Goal: Task Accomplishment & Management: Manage account settings

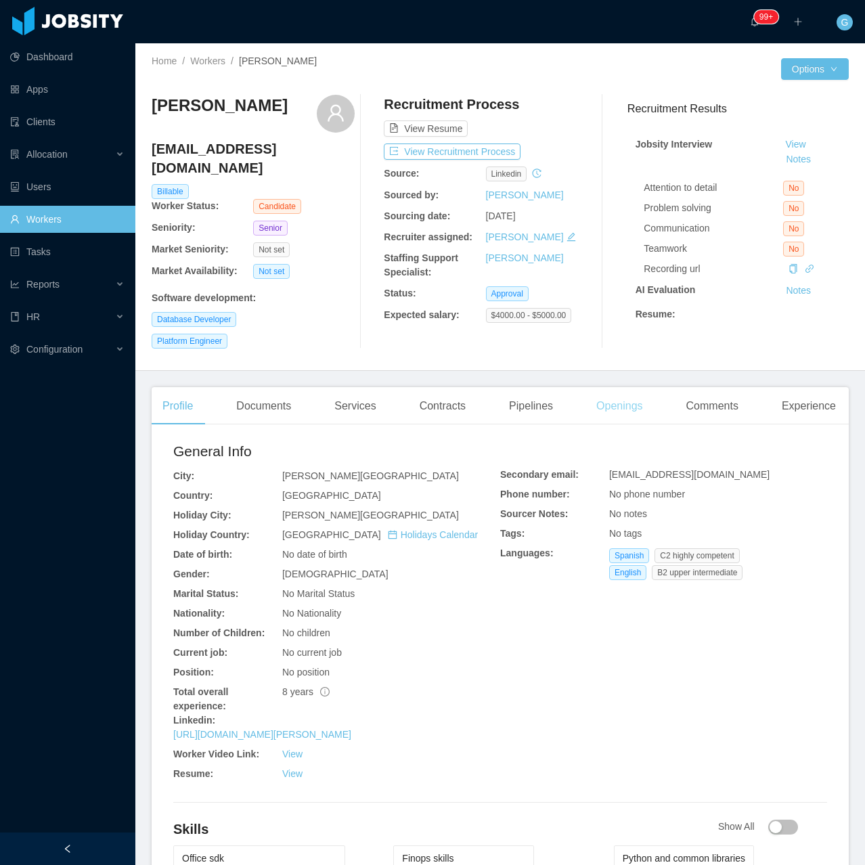
click at [599, 411] on div "Openings" at bounding box center [619, 406] width 68 height 38
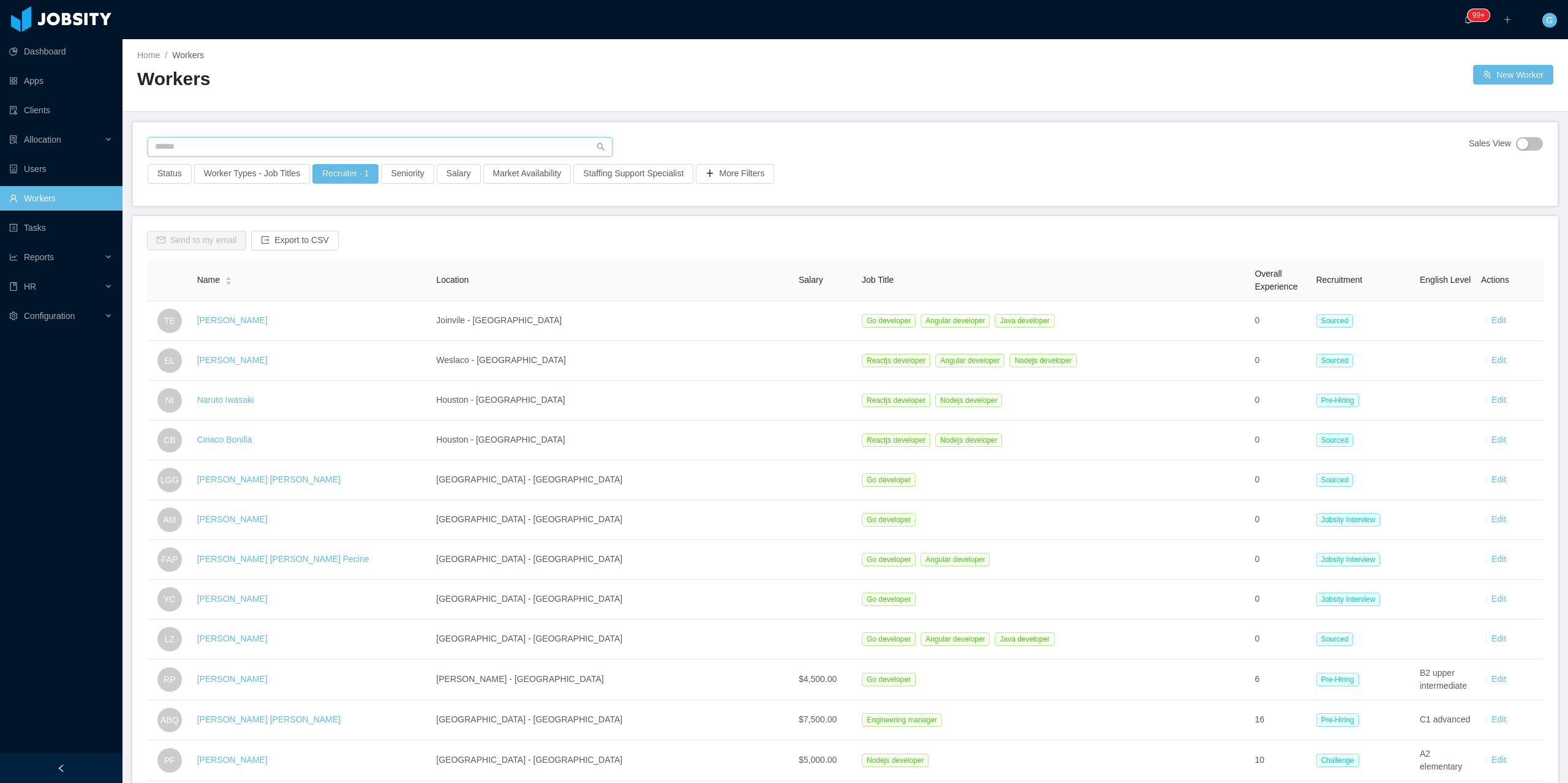
click at [165, 148] on input "text" at bounding box center [380, 148] width 465 height 20
paste input "**********"
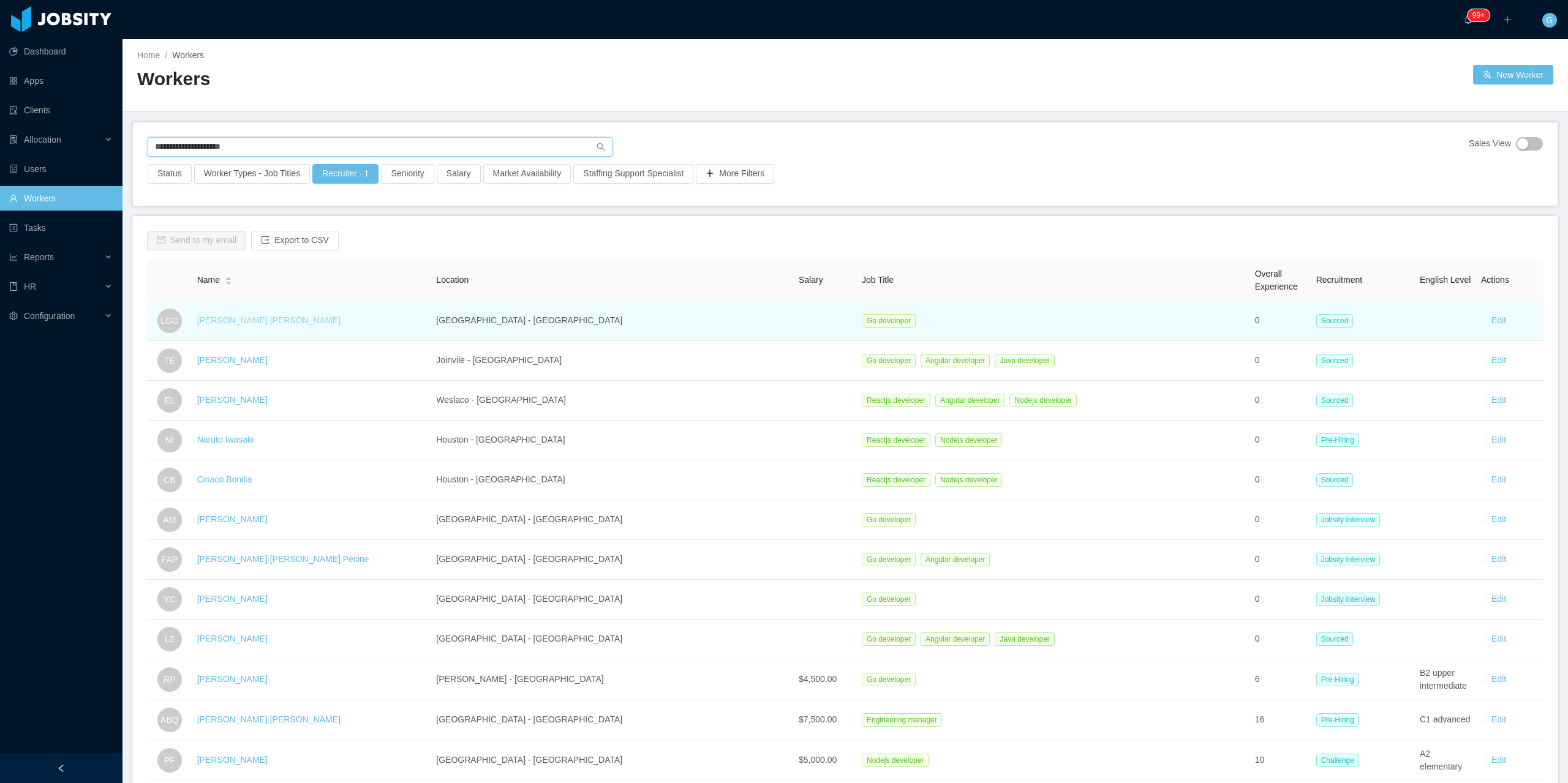
type input "**********"
click at [242, 319] on link "Luis Gabriel Gomez" at bounding box center [269, 320] width 143 height 10
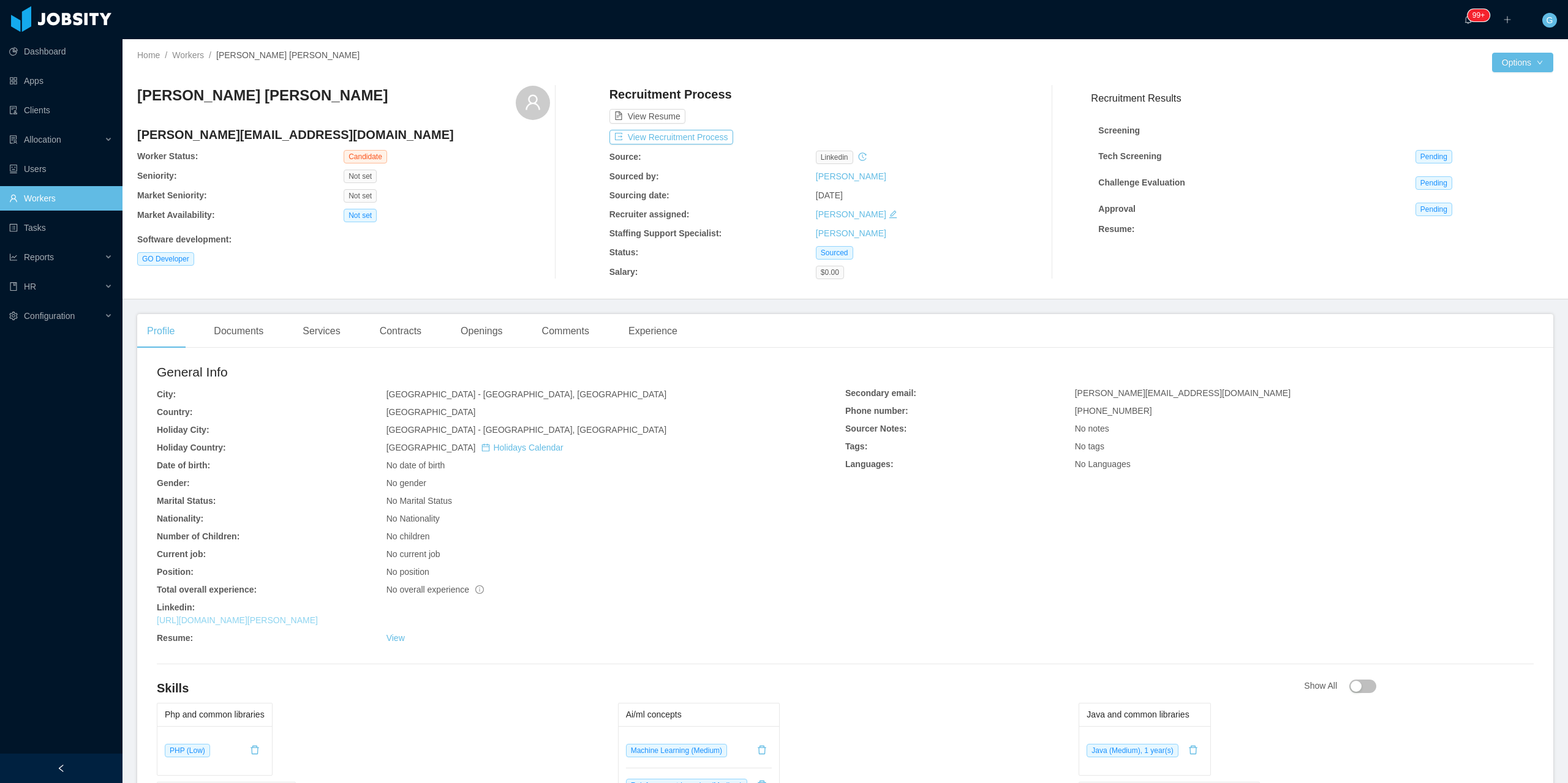
click at [283, 624] on link "https://www.linkedin.com/in/luis-gabriel-gomez-ba36b863" at bounding box center [237, 620] width 161 height 10
click at [656, 144] on button "View Recruitment Process" at bounding box center [671, 137] width 124 height 14
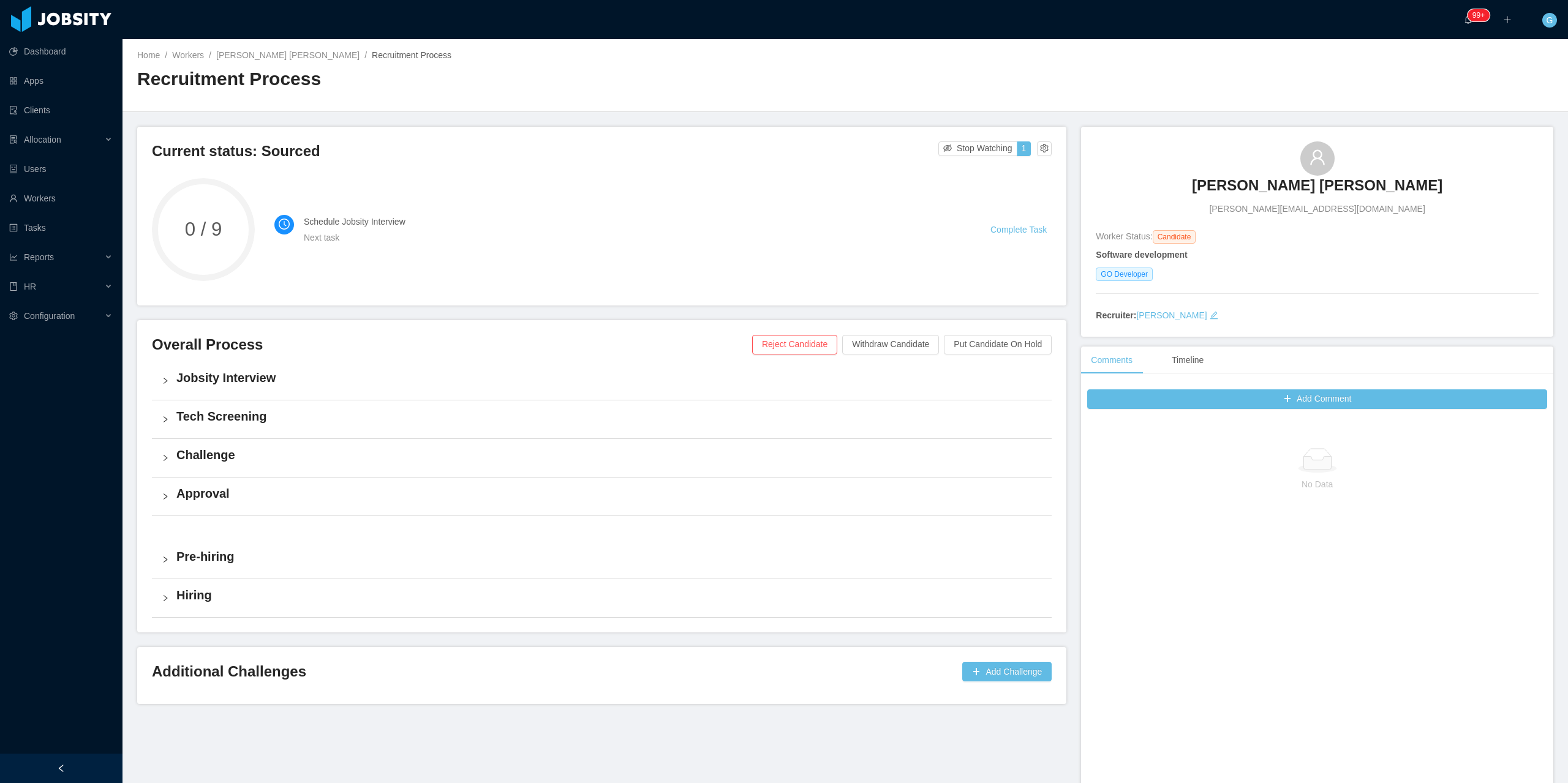
click at [320, 406] on div "Tech Screening" at bounding box center [602, 419] width 900 height 38
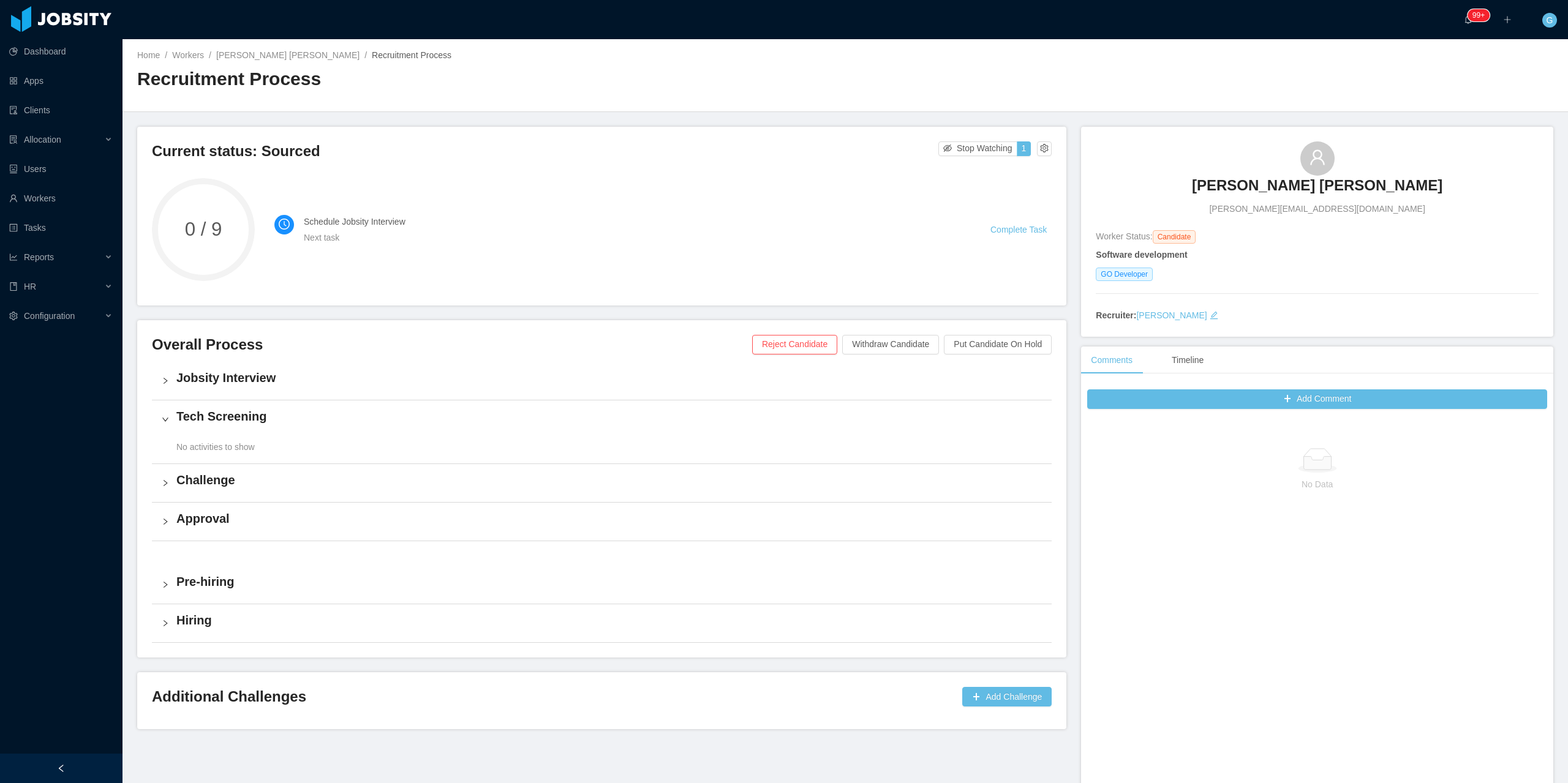
click at [310, 396] on div "Jobsity Interview" at bounding box center [602, 381] width 900 height 38
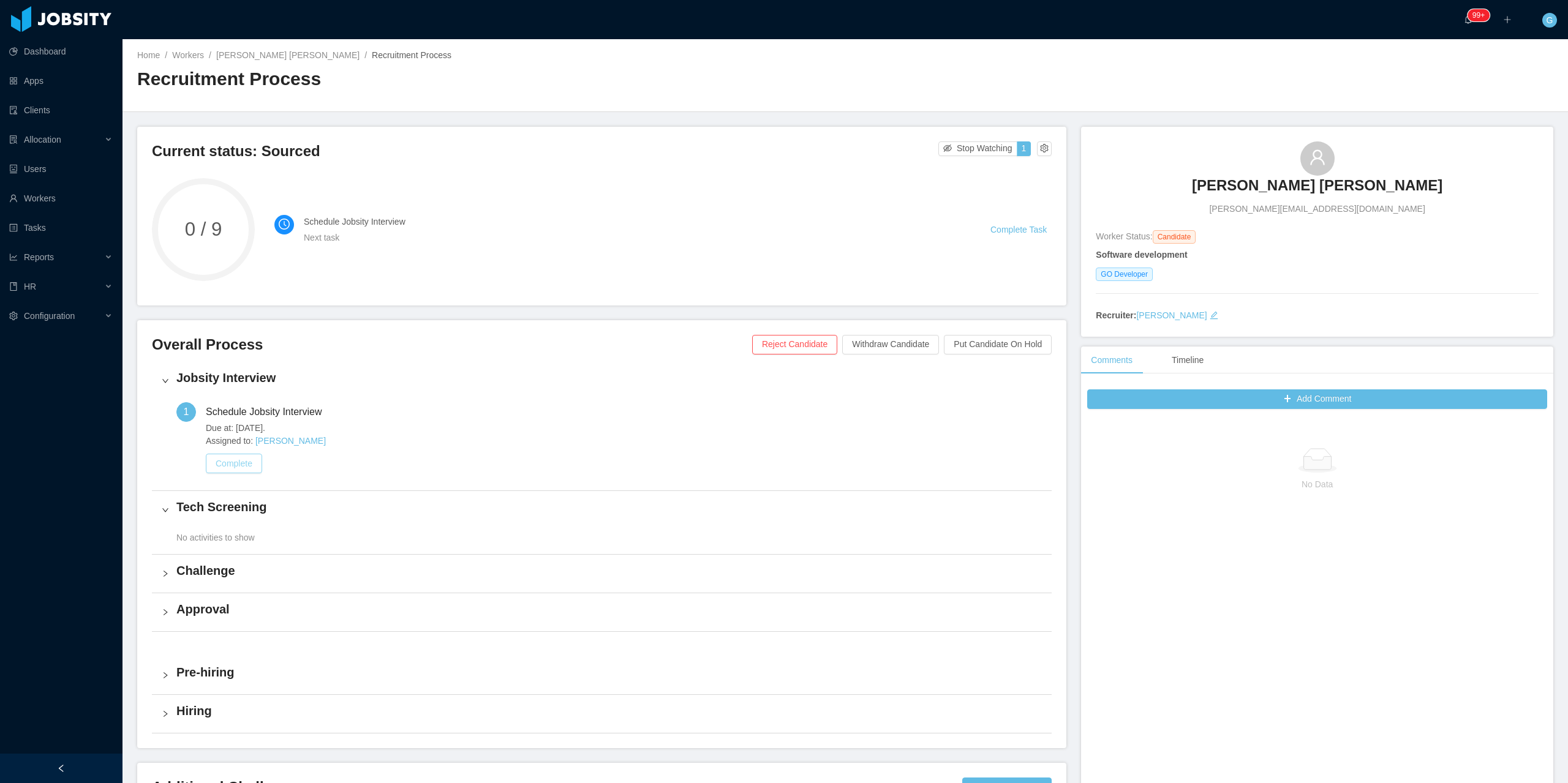
click at [236, 456] on button "Complete" at bounding box center [234, 463] width 56 height 20
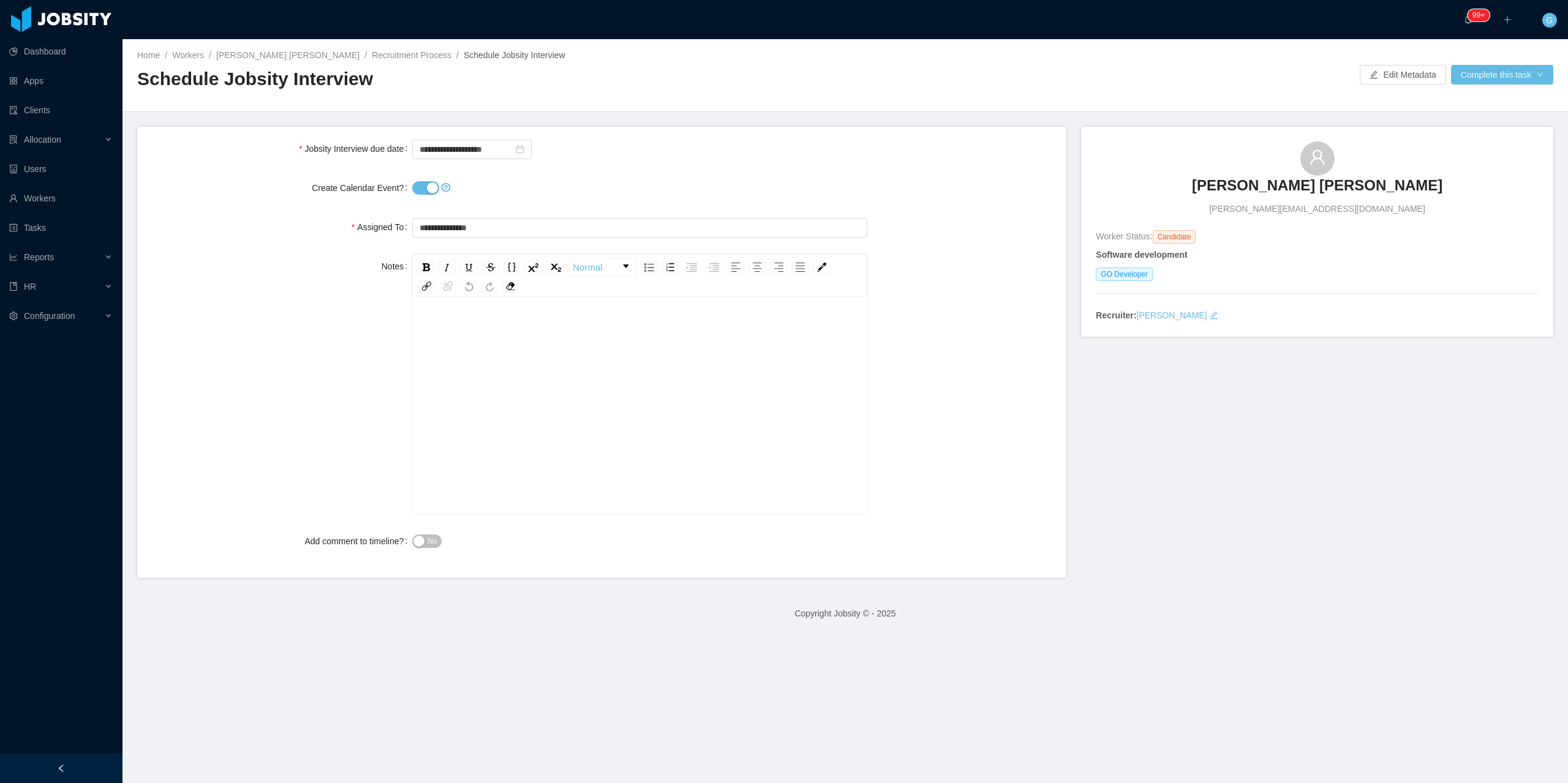
click at [428, 186] on button "Create Calendar Event?" at bounding box center [425, 187] width 27 height 14
click at [458, 145] on input "**********" at bounding box center [472, 149] width 120 height 20
click at [520, 234] on div "9" at bounding box center [518, 234] width 14 height 14
click at [565, 339] on link "Ok" at bounding box center [563, 333] width 21 height 14
click at [433, 537] on span "No" at bounding box center [432, 541] width 9 height 13
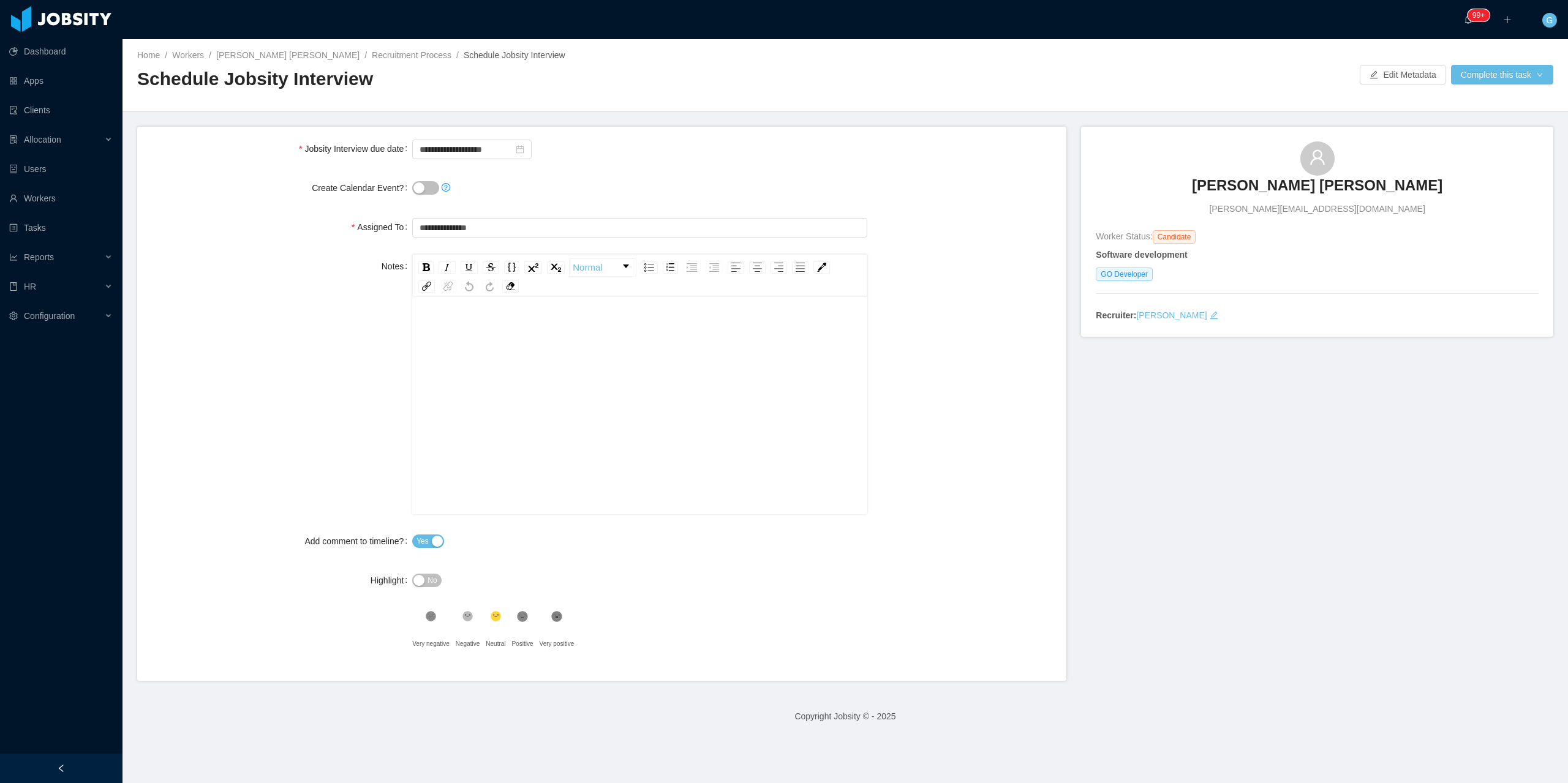
click at [425, 587] on button "No" at bounding box center [426, 580] width 29 height 14
click at [1473, 82] on button "Complete this task" at bounding box center [1502, 75] width 102 height 20
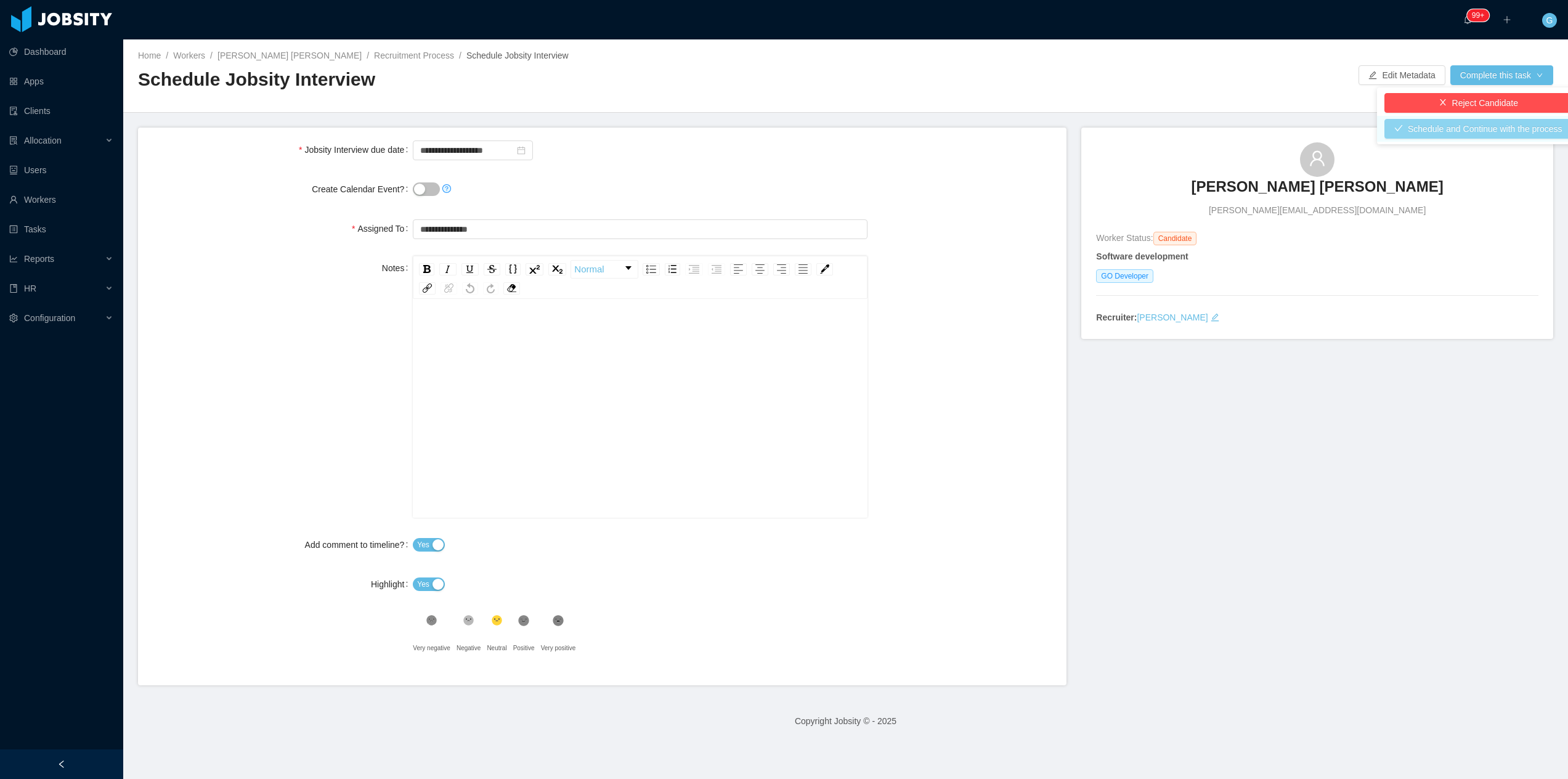
click at [1399, 125] on button "Schedule and Continue with the process" at bounding box center [1478, 129] width 188 height 20
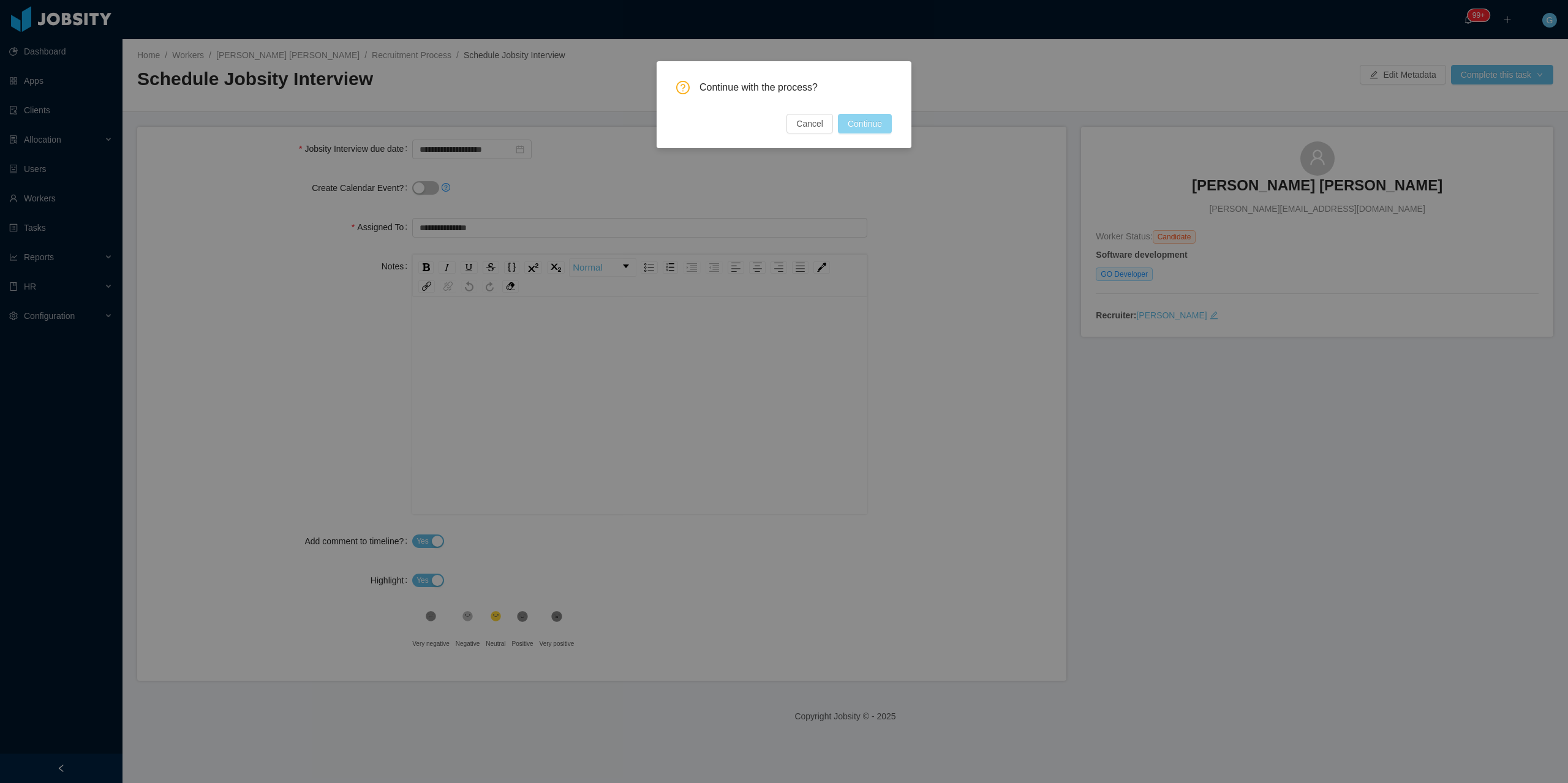
click at [847, 121] on button "Continue" at bounding box center [865, 124] width 54 height 20
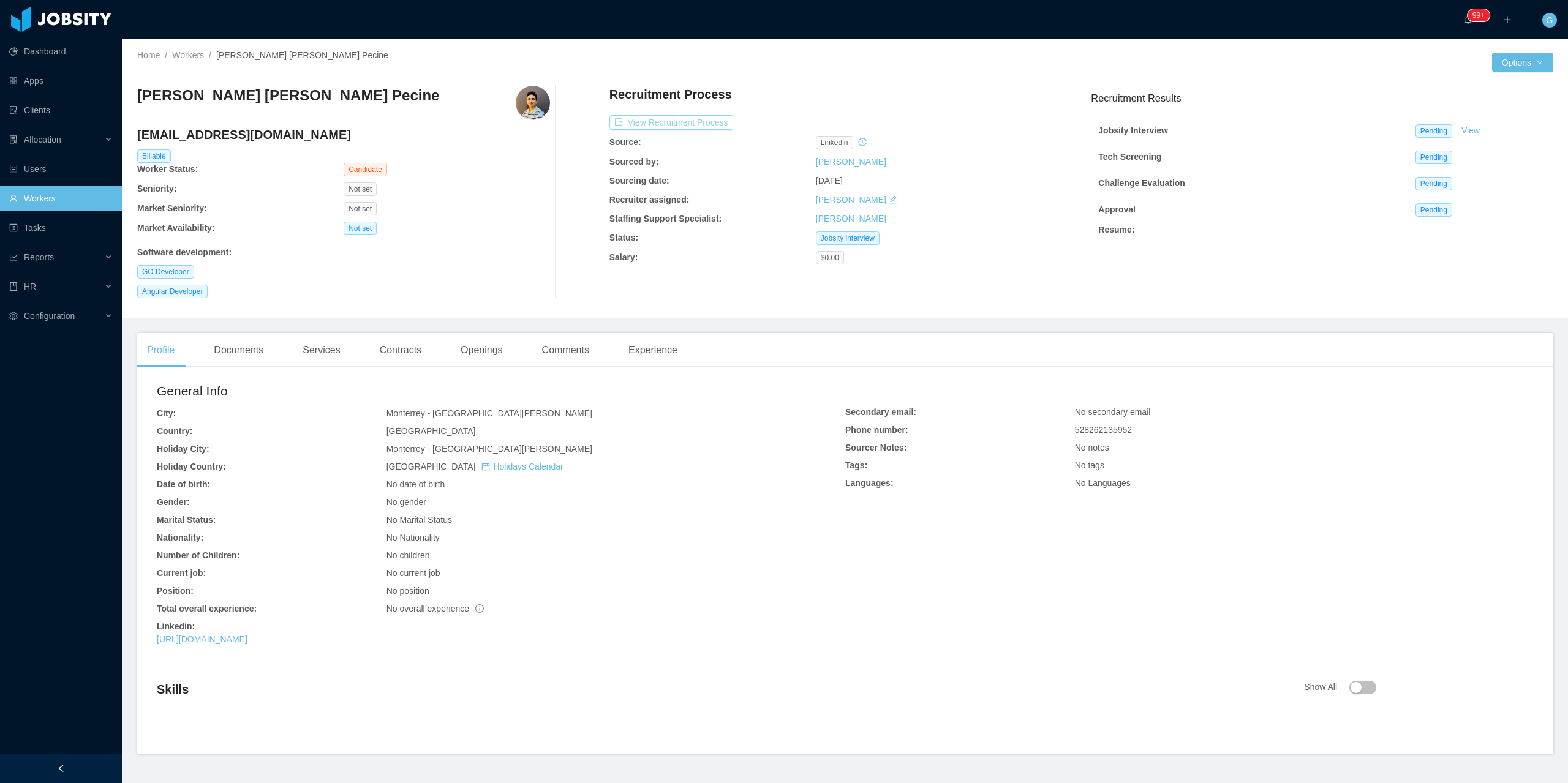
click at [700, 120] on button "View Recruitment Process" at bounding box center [671, 122] width 124 height 14
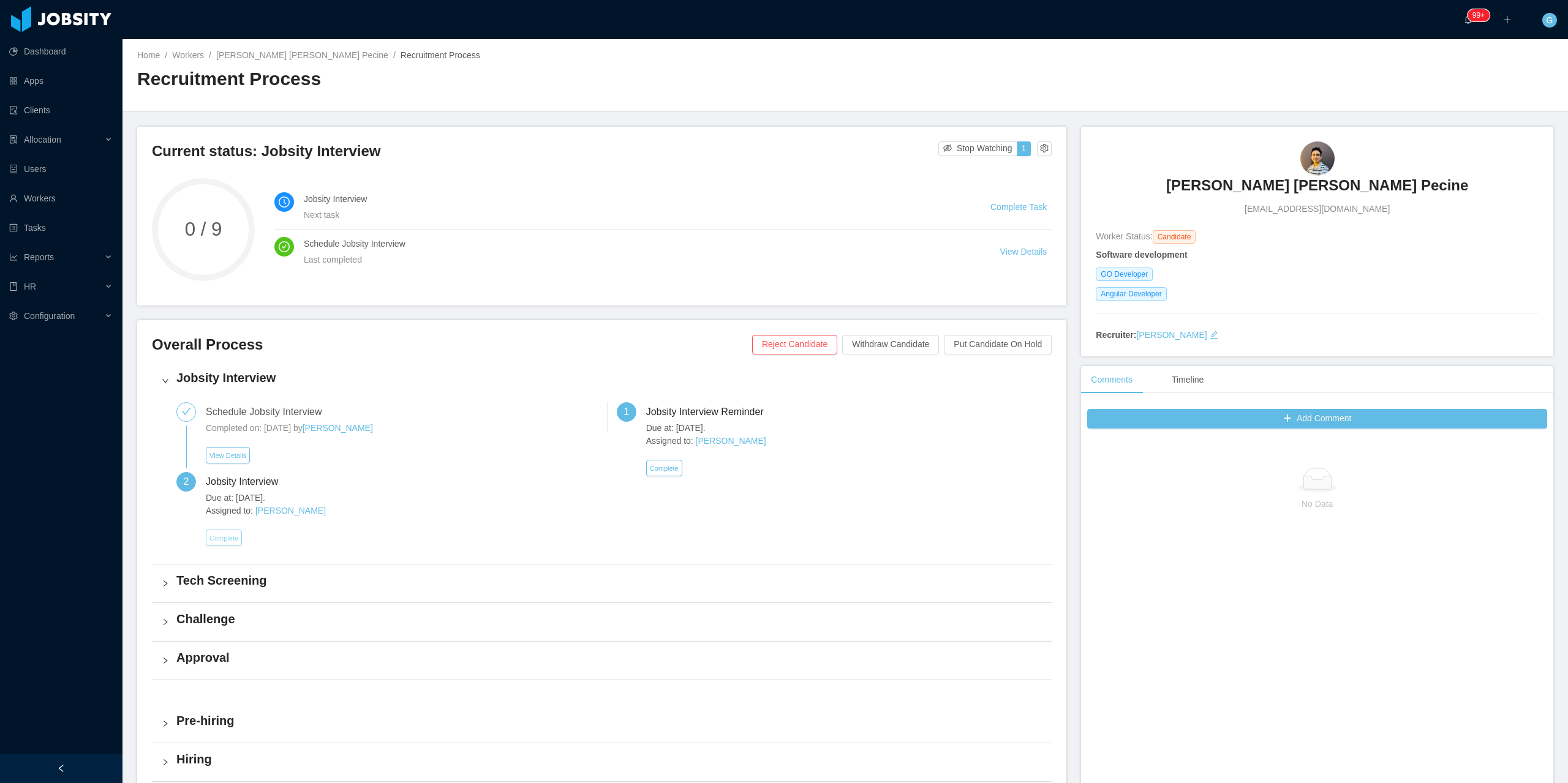
click at [221, 537] on button "Complete" at bounding box center [224, 538] width 36 height 16
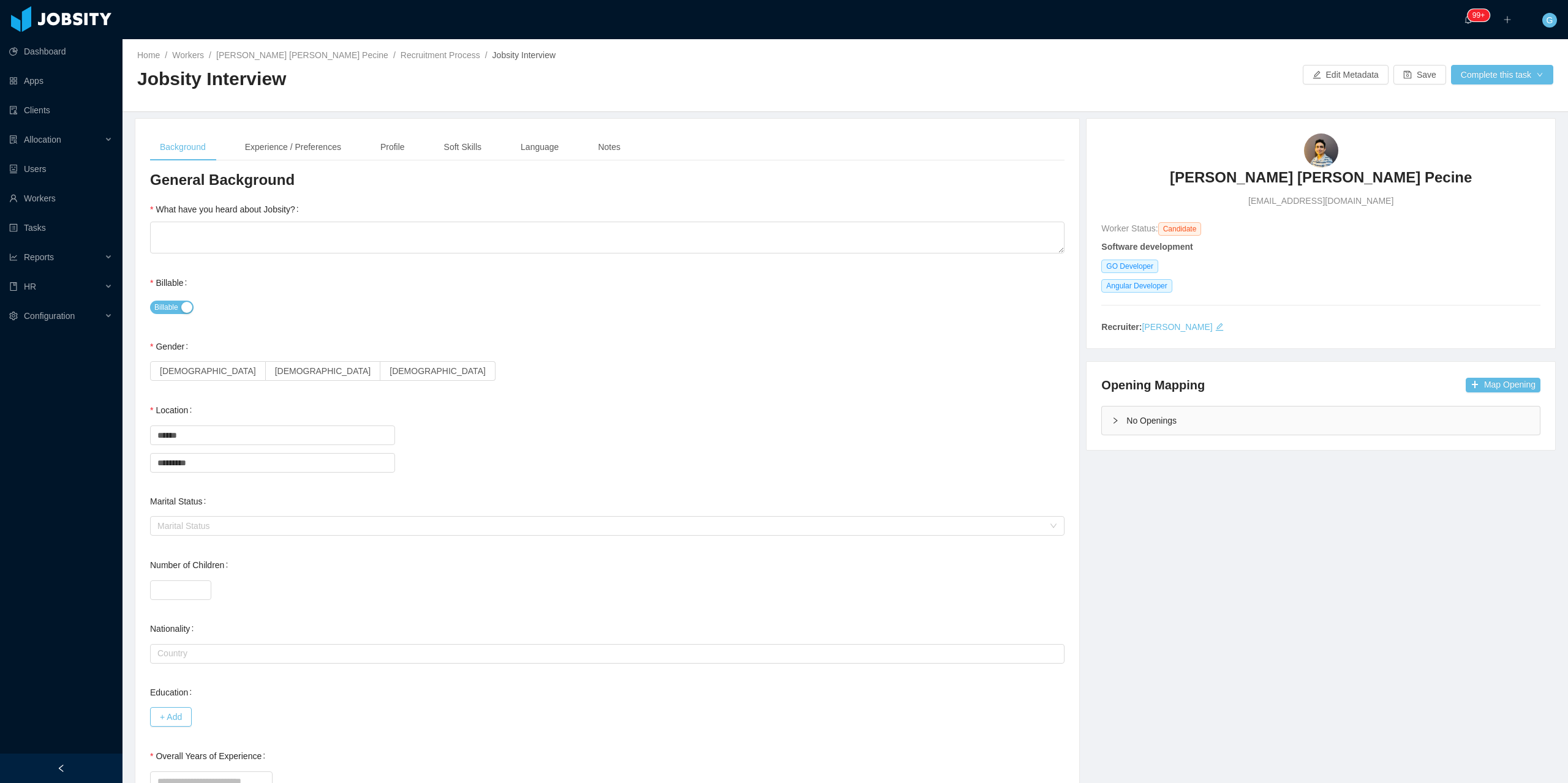
drag, startPoint x: 1126, startPoint y: 442, endPoint x: 1129, endPoint y: 431, distance: 11.4
click at [1128, 434] on div "Opening Mapping Map Opening No Openings" at bounding box center [1321, 406] width 469 height 88
click at [1478, 393] on div "Opening Mapping Map Opening" at bounding box center [1320, 385] width 439 height 17
click at [1487, 389] on button "Map Opening" at bounding box center [1503, 385] width 75 height 14
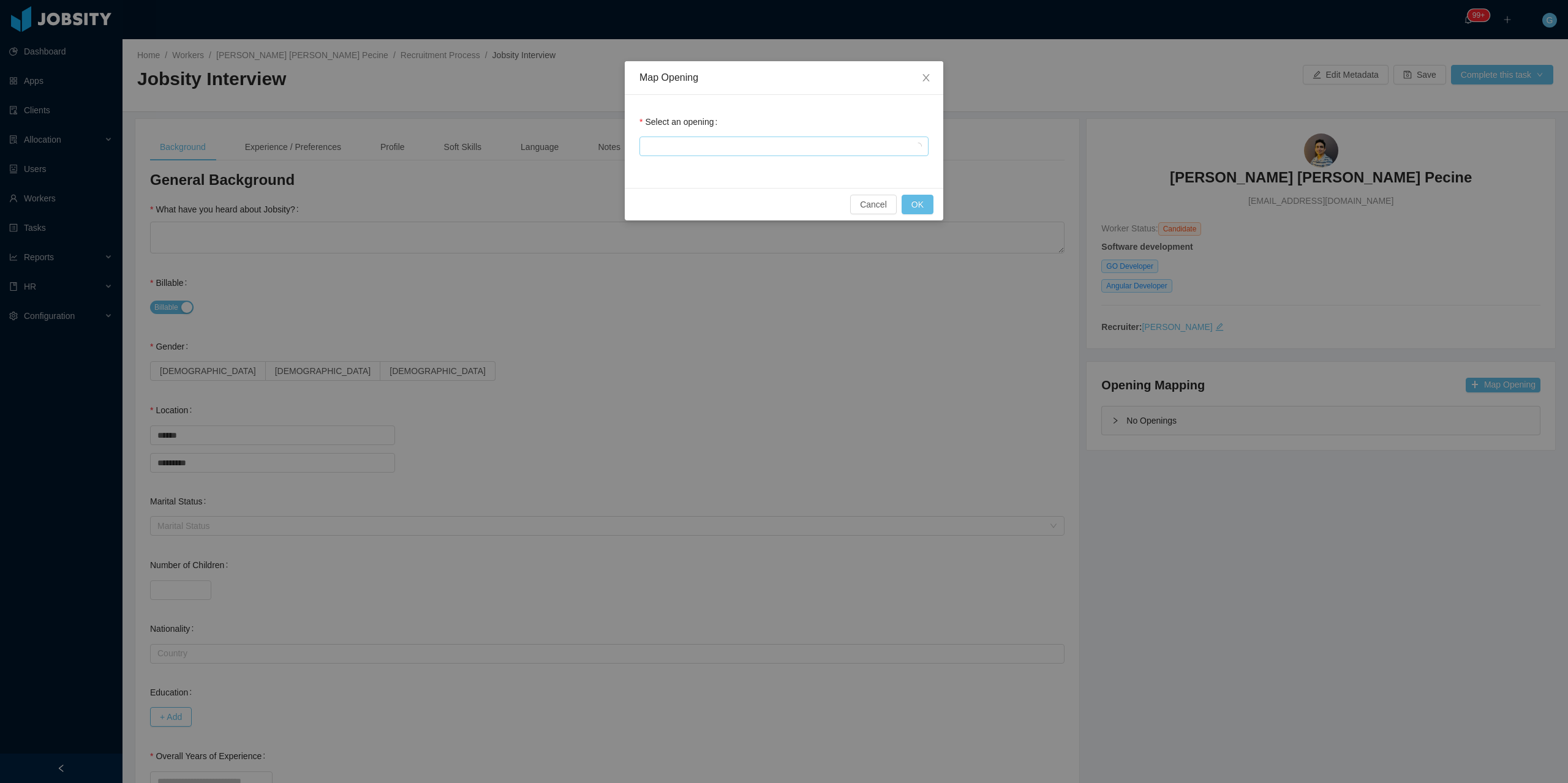
click at [740, 155] on div at bounding box center [781, 147] width 278 height 18
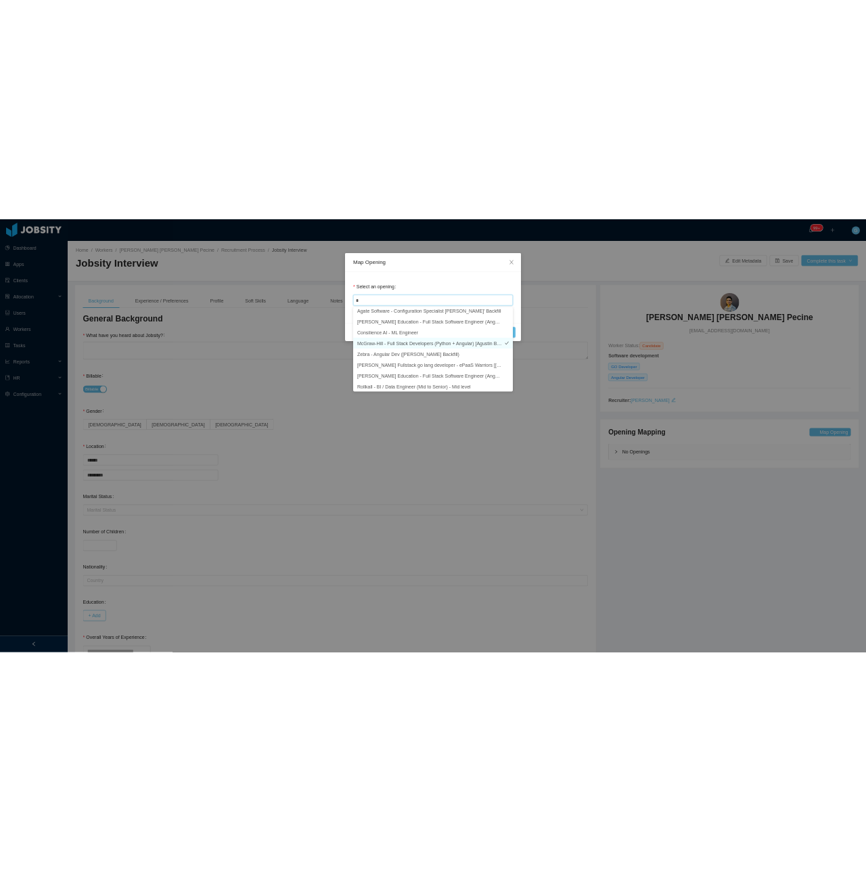
scroll to position [3, 0]
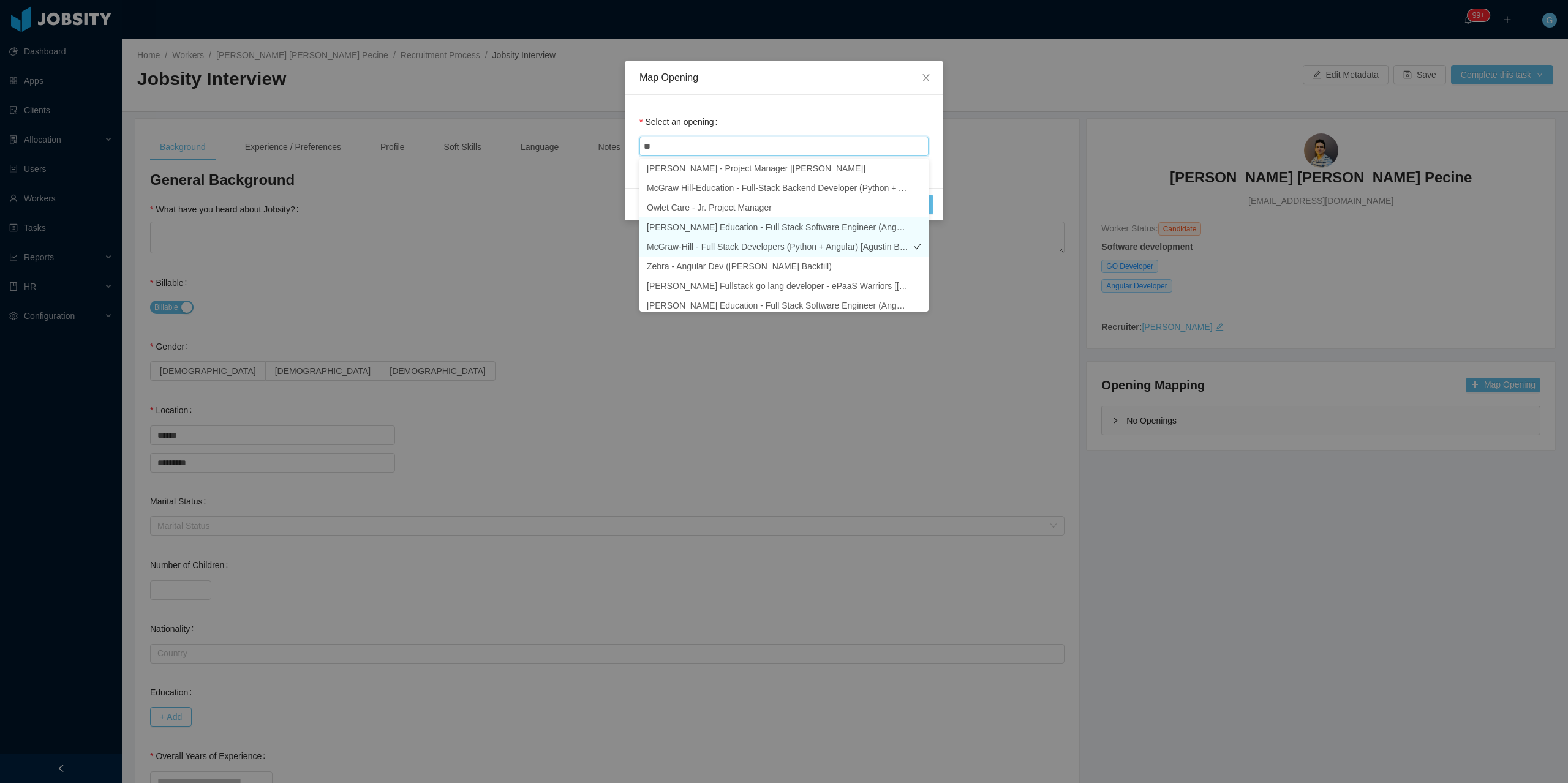
type input "***"
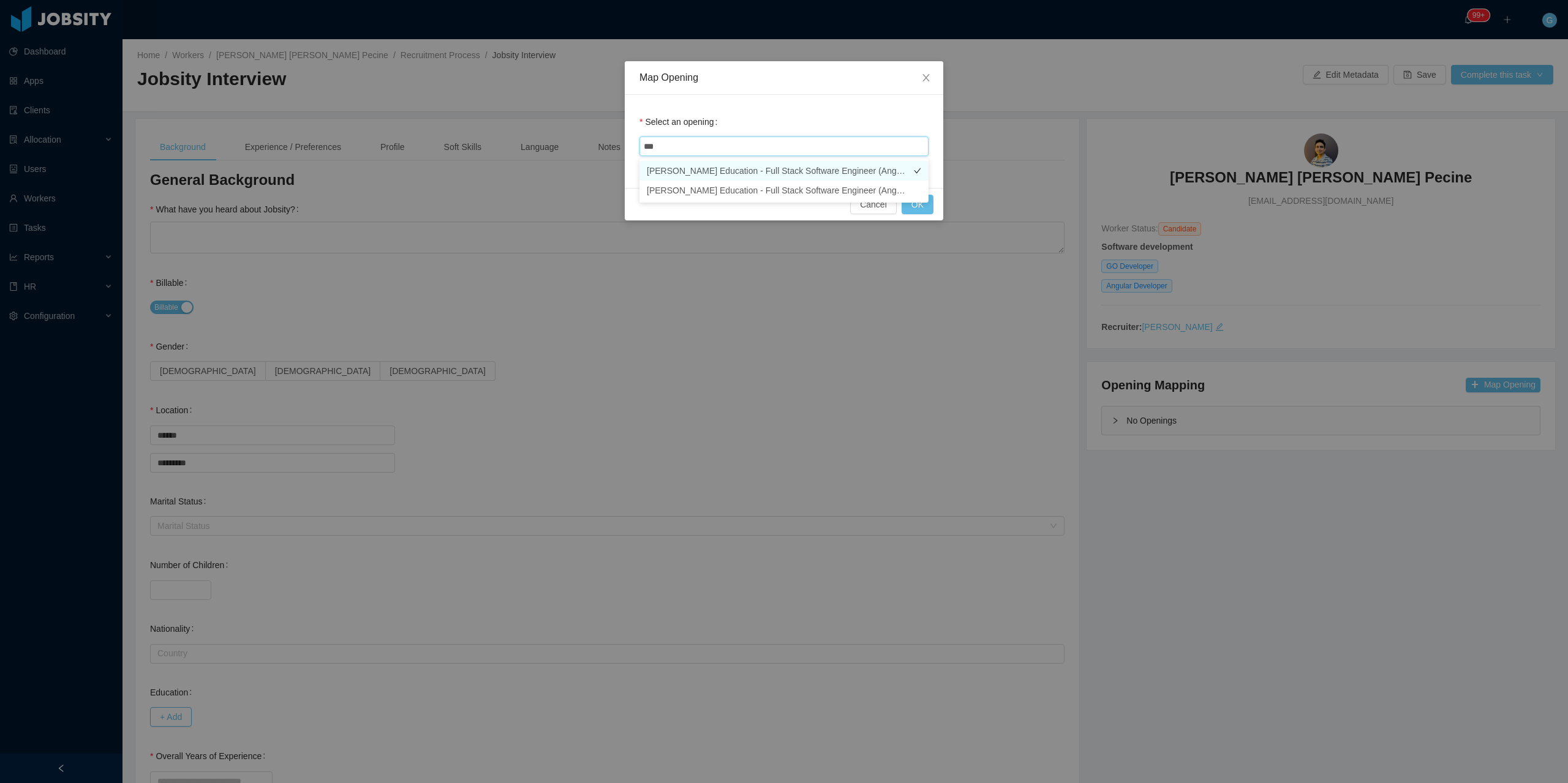
click at [831, 166] on li "McGraw-Hill Education - Full Stack Software Engineer (Angular + Golang) (Tom-An…" at bounding box center [783, 171] width 289 height 20
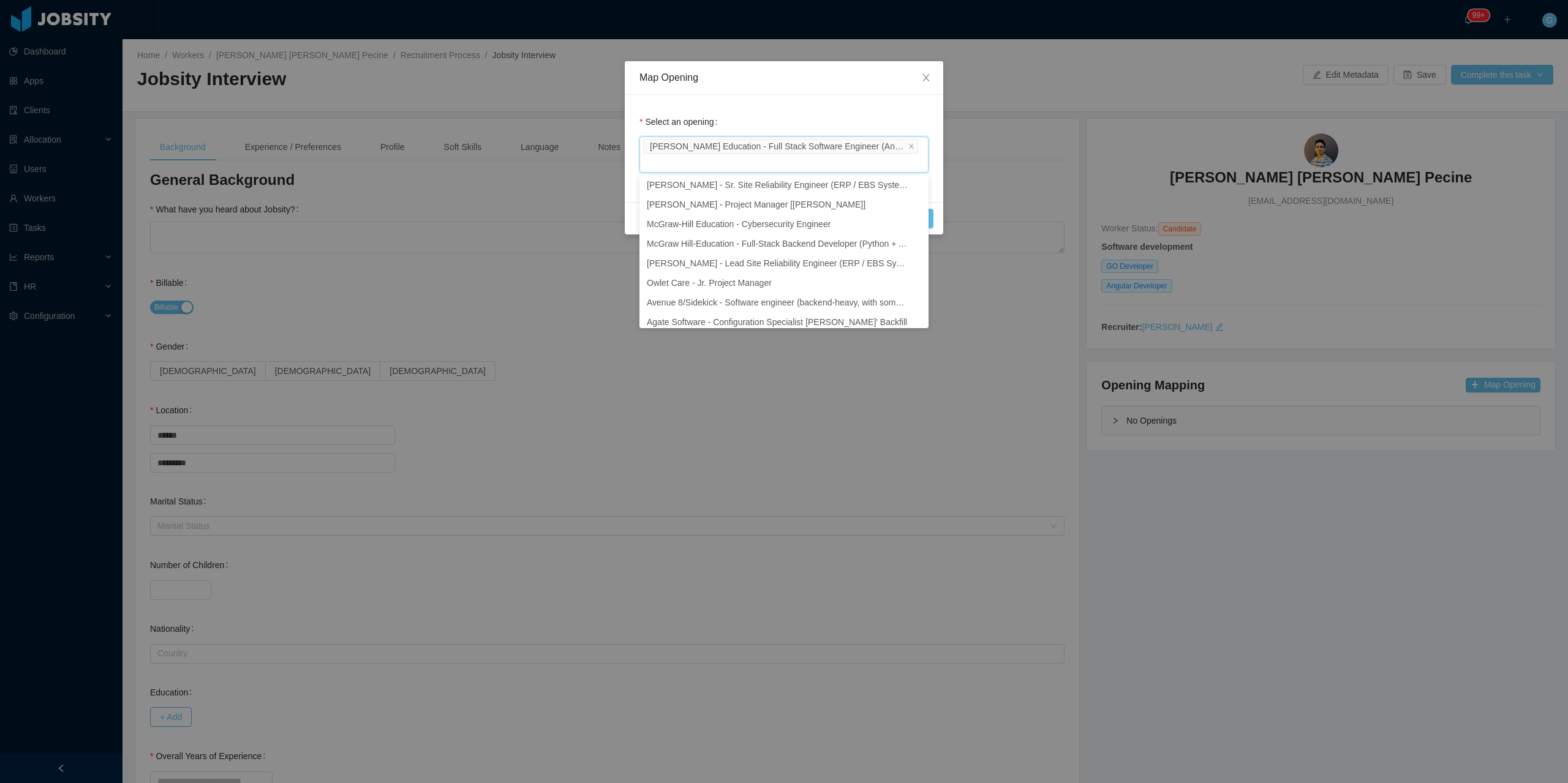
click at [787, 164] on div "McGraw-Hill Education - Full Stack Software Engineer (Angular + Golang) (Tom-An…" at bounding box center [783, 155] width 289 height 36
type input "****"
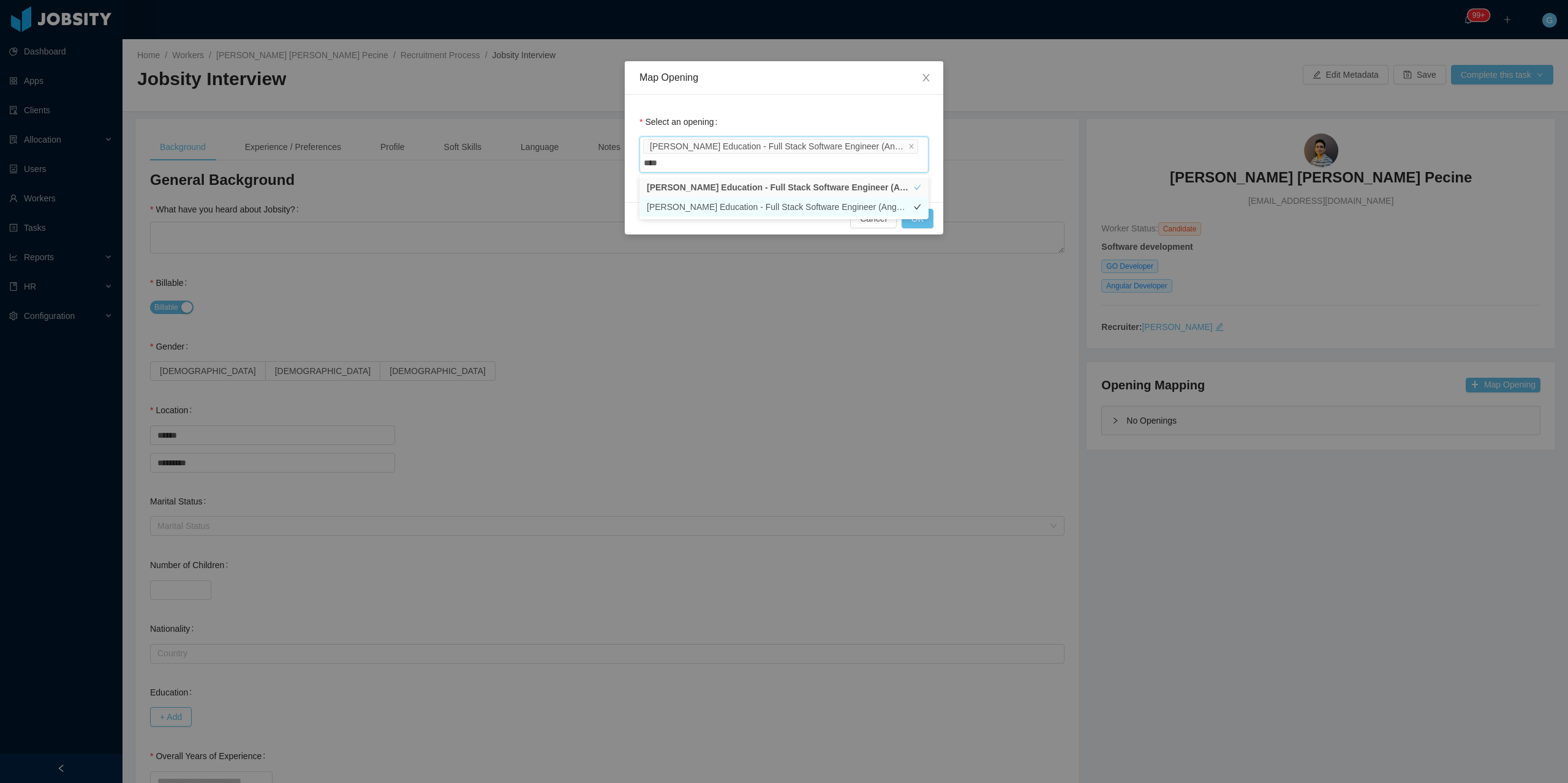
click at [837, 198] on li "McGraw-Hill Education - Full Stack Software Engineer (Angular + Golang) (Tom-An…" at bounding box center [783, 207] width 289 height 20
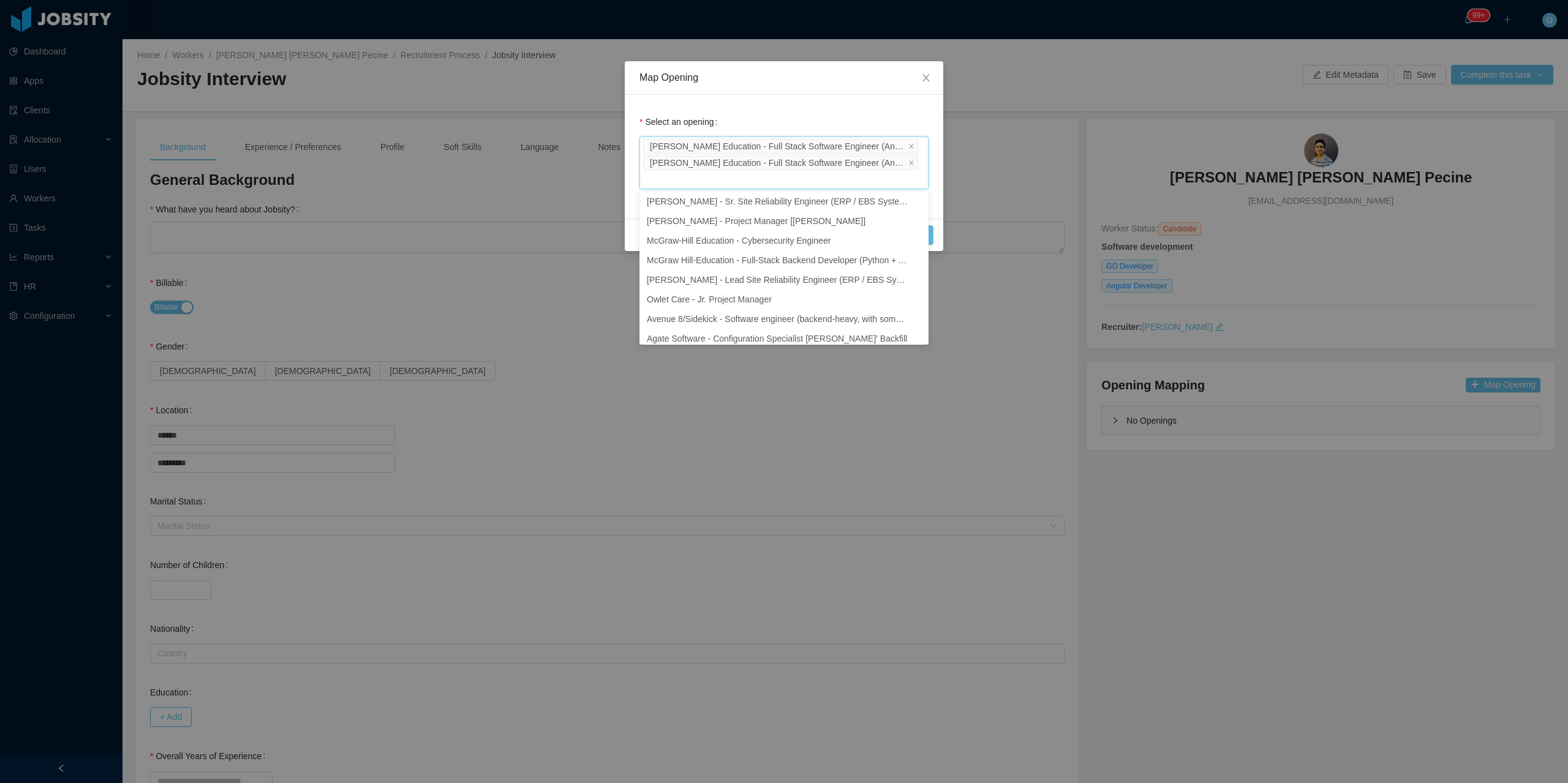
click at [820, 186] on div "McGraw-Hill Education - Full Stack Software Engineer (Angular + Golang) (Tom-An…" at bounding box center [783, 163] width 289 height 53
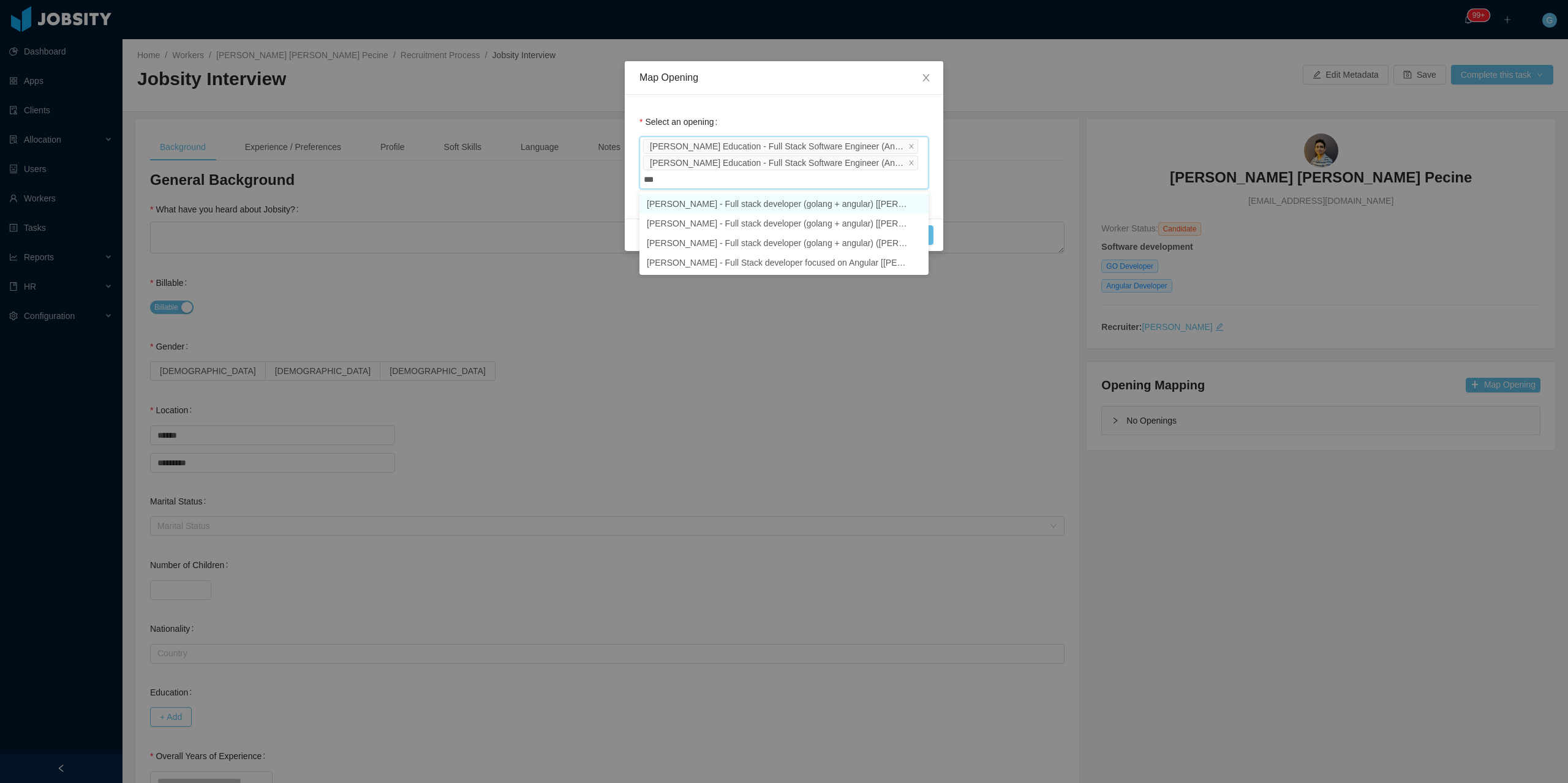
type input "****"
click at [824, 211] on li "[PERSON_NAME] - Full stack developer (golang + angular) [[PERSON_NAME]] 2/2" at bounding box center [783, 204] width 289 height 20
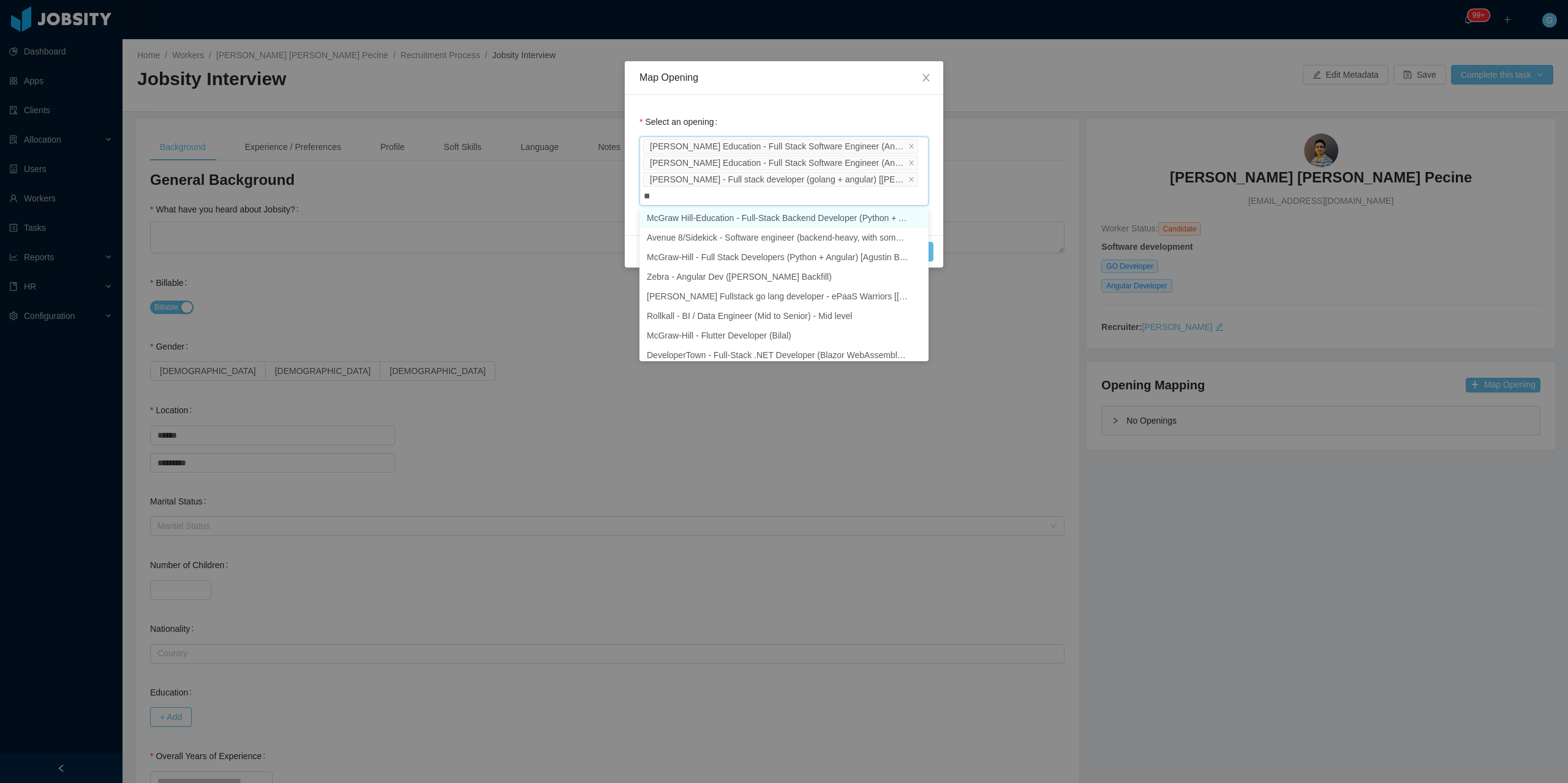
type input "***"
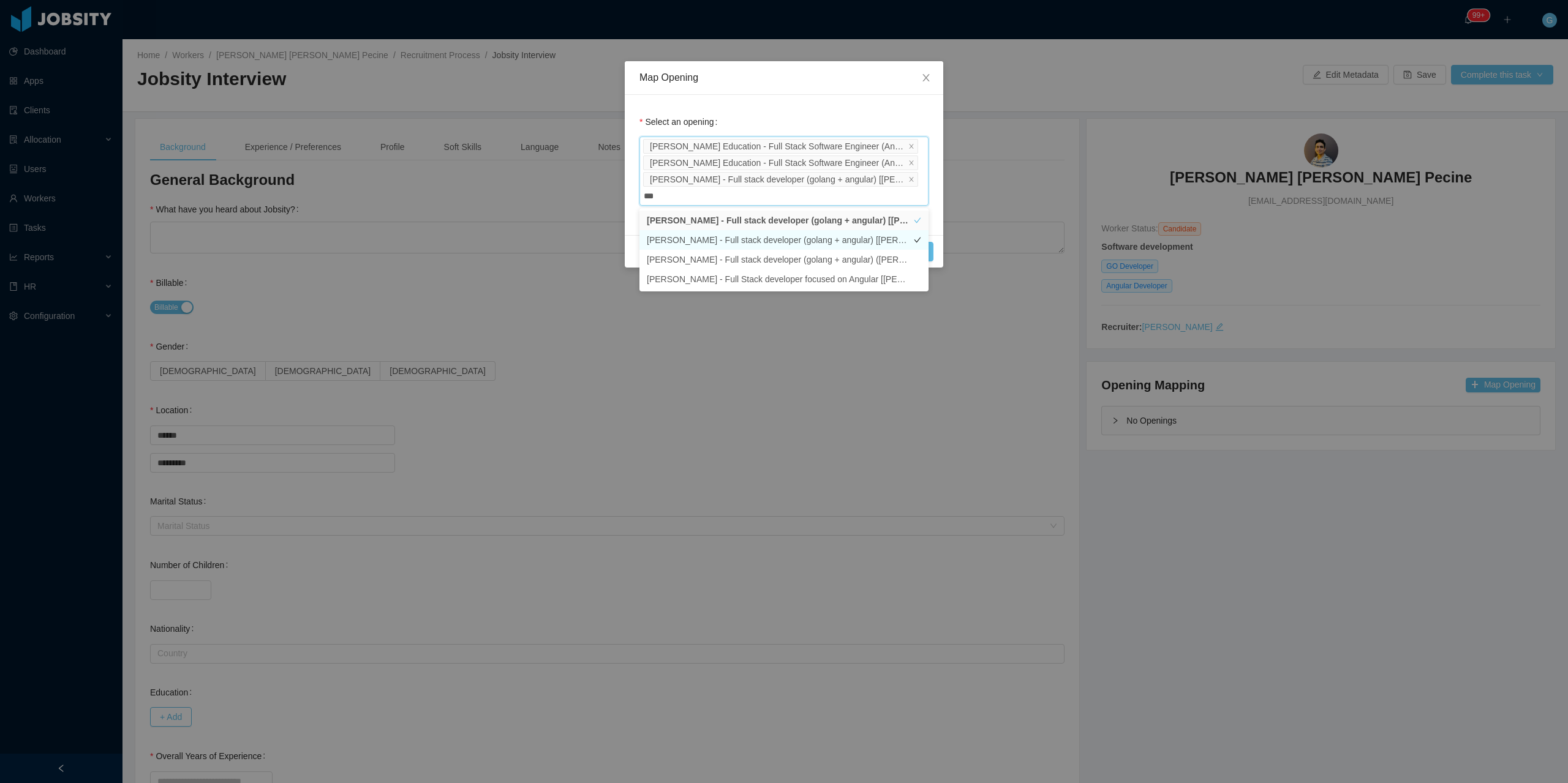
click at [893, 234] on li "[PERSON_NAME] - Full stack developer (golang + angular) [[PERSON_NAME]] 1/2" at bounding box center [783, 240] width 289 height 20
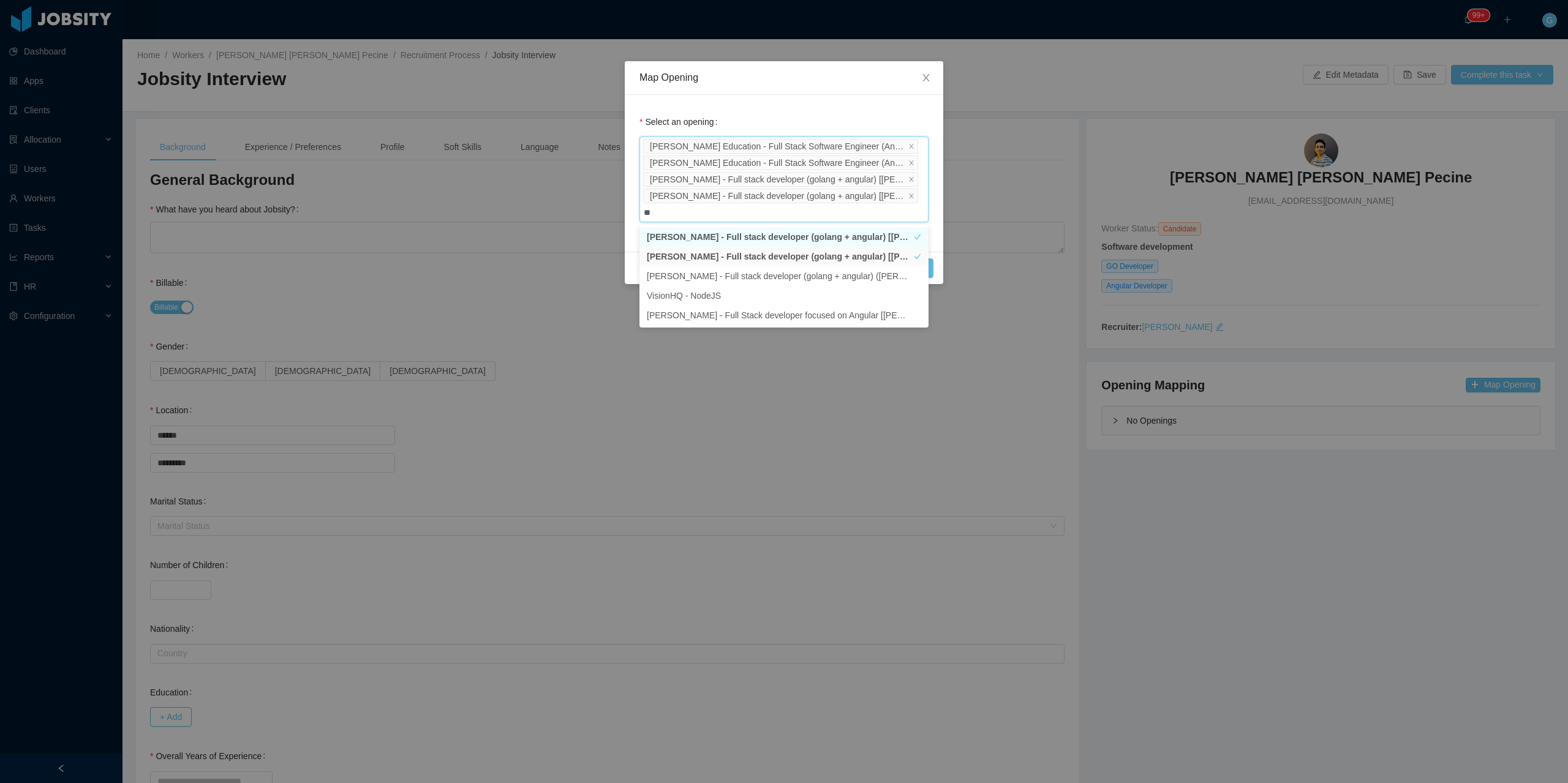
type input "***"
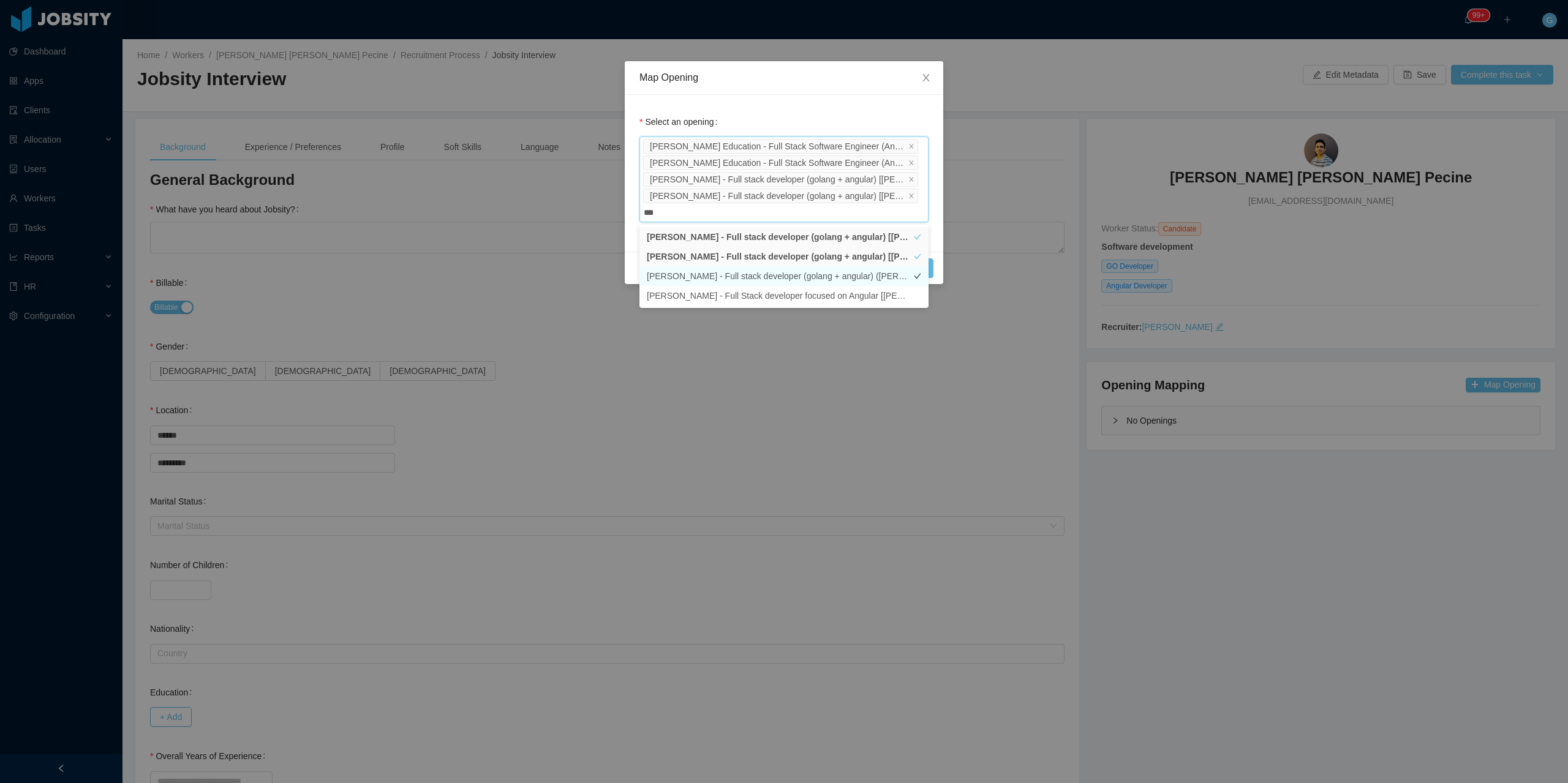
click at [859, 282] on li "[PERSON_NAME] - Full stack developer (golang + angular) ([PERSON_NAME] backfill…" at bounding box center [783, 276] width 289 height 20
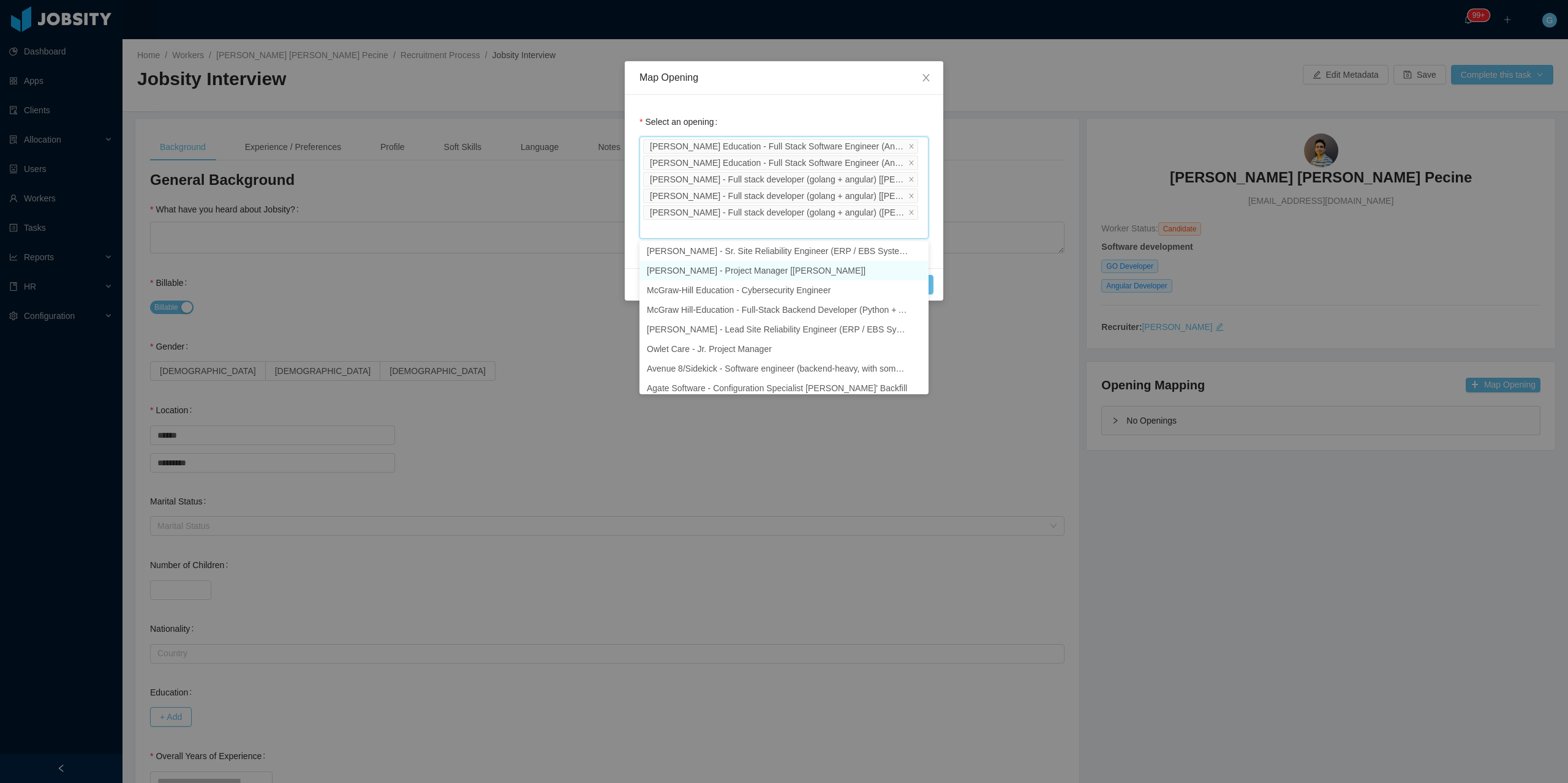
click at [859, 281] on li "McGraw-Hill - Project Manager [Kristina Armendaris]" at bounding box center [783, 271] width 289 height 20
click at [873, 228] on icon "icon: close" at bounding box center [875, 228] width 5 height 5
click at [885, 235] on div "McGraw-Hill Education - Full Stack Software Engineer (Angular + Golang) (Tom-An…" at bounding box center [783, 187] width 289 height 102
click at [940, 247] on div "Select an opening McGraw-Hill Education - Full Stack Software Engineer (Angular…" at bounding box center [784, 181] width 319 height 173
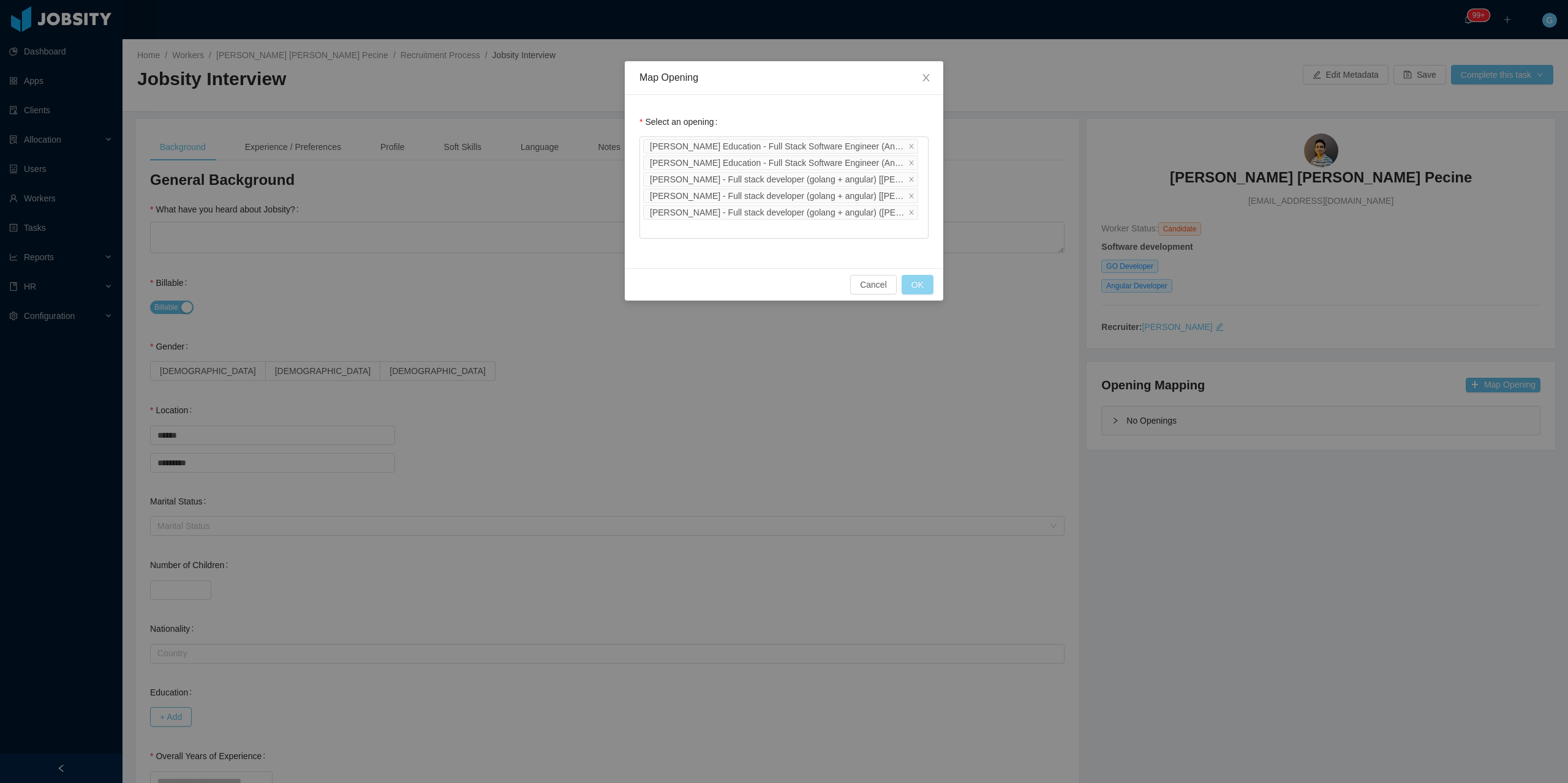
click at [923, 285] on button "OK" at bounding box center [917, 285] width 32 height 20
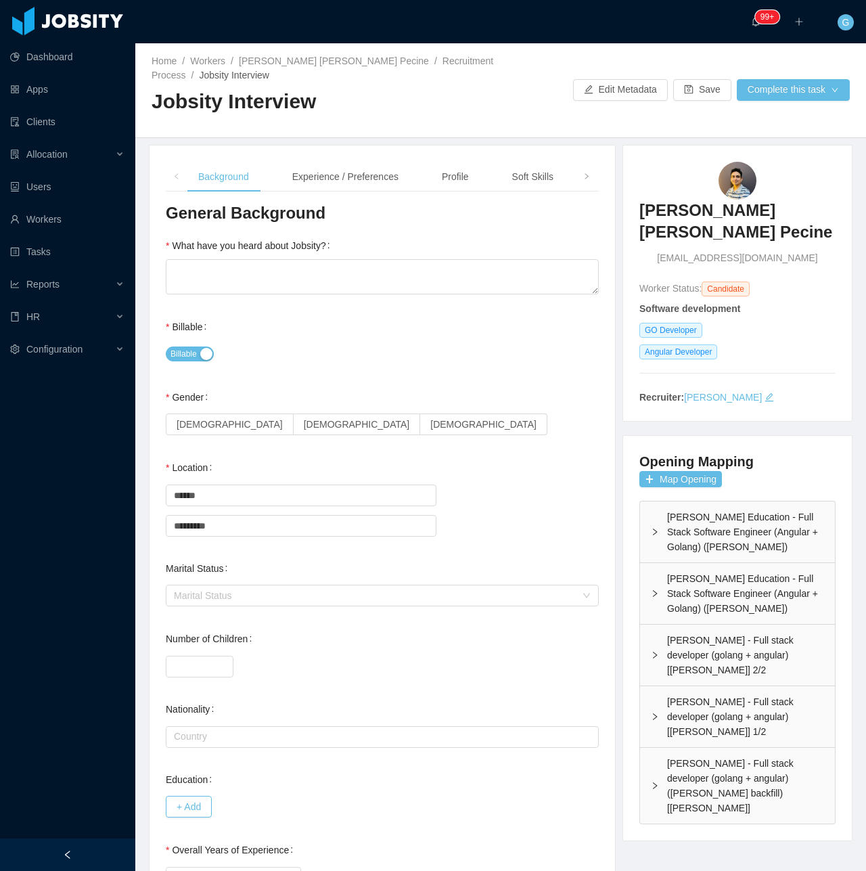
click at [675, 518] on div "McGraw-Hill Education - Full Stack Software Engineer (Angular + Golang) (Tom-An…" at bounding box center [737, 531] width 195 height 61
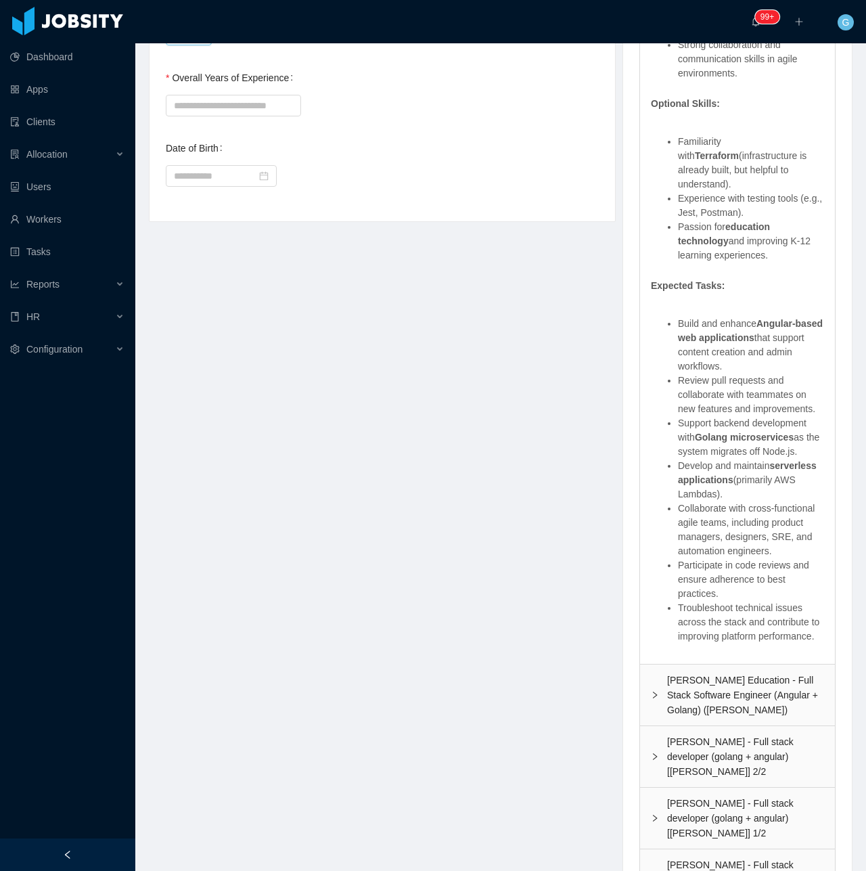
scroll to position [796, 0]
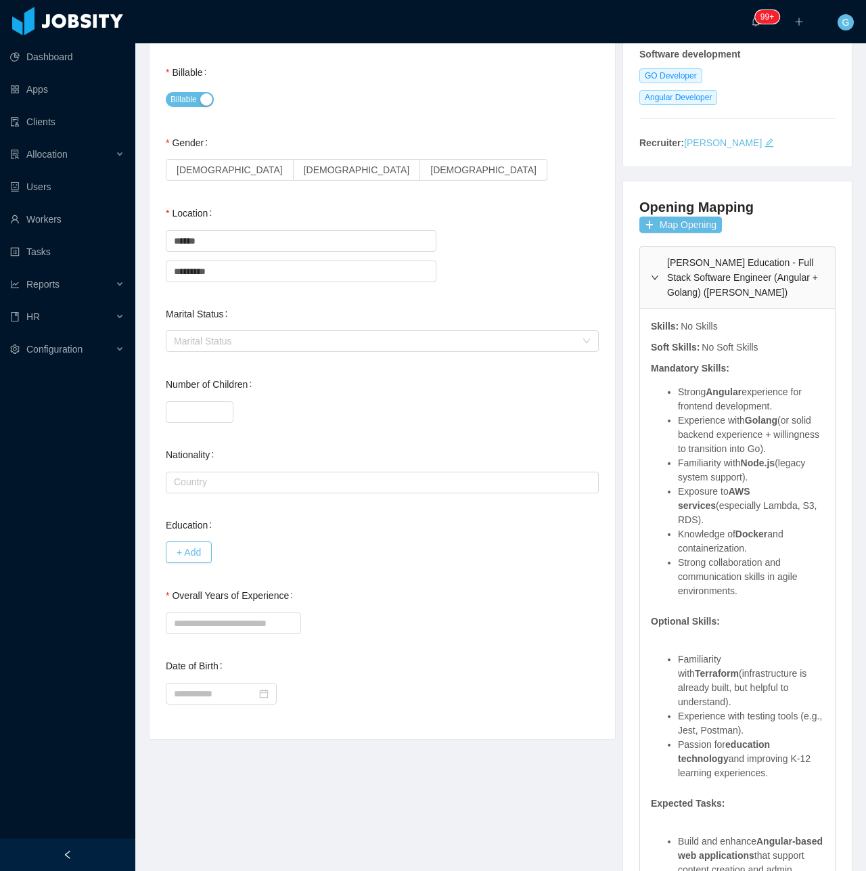
click at [750, 271] on div "McGraw-Hill Education - Full Stack Software Engineer (Angular + Golang) (Tom-An…" at bounding box center [737, 277] width 195 height 61
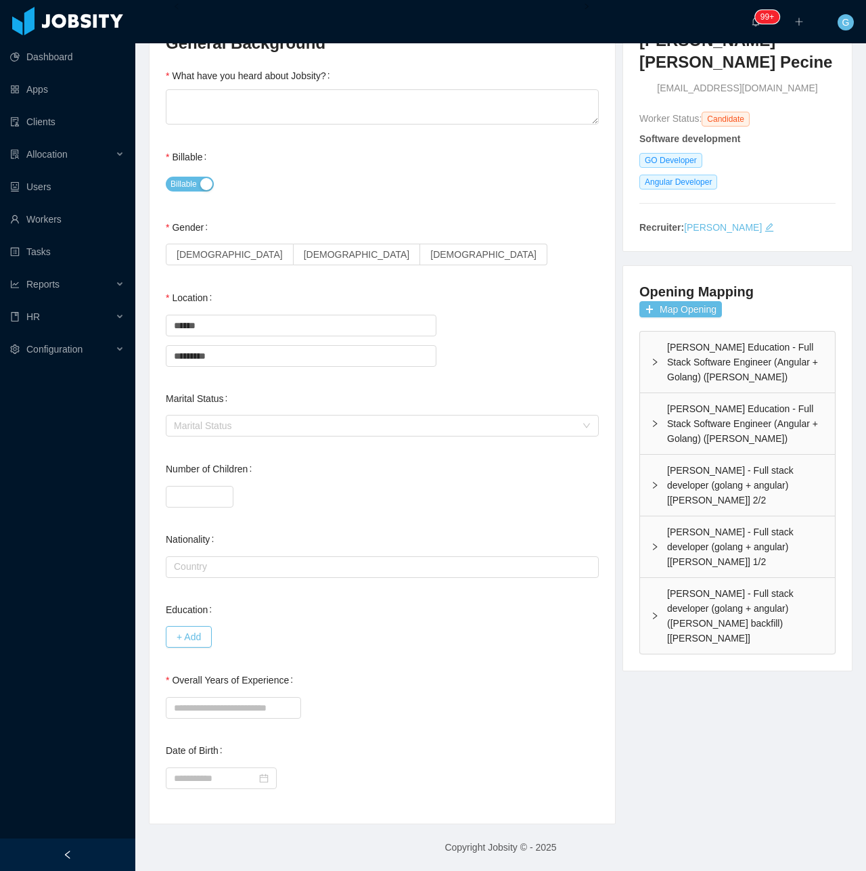
click at [699, 516] on div "McGraw-Hill - Full stack developer (golang + angular) [Vijay Yadav] 1/2" at bounding box center [737, 546] width 195 height 61
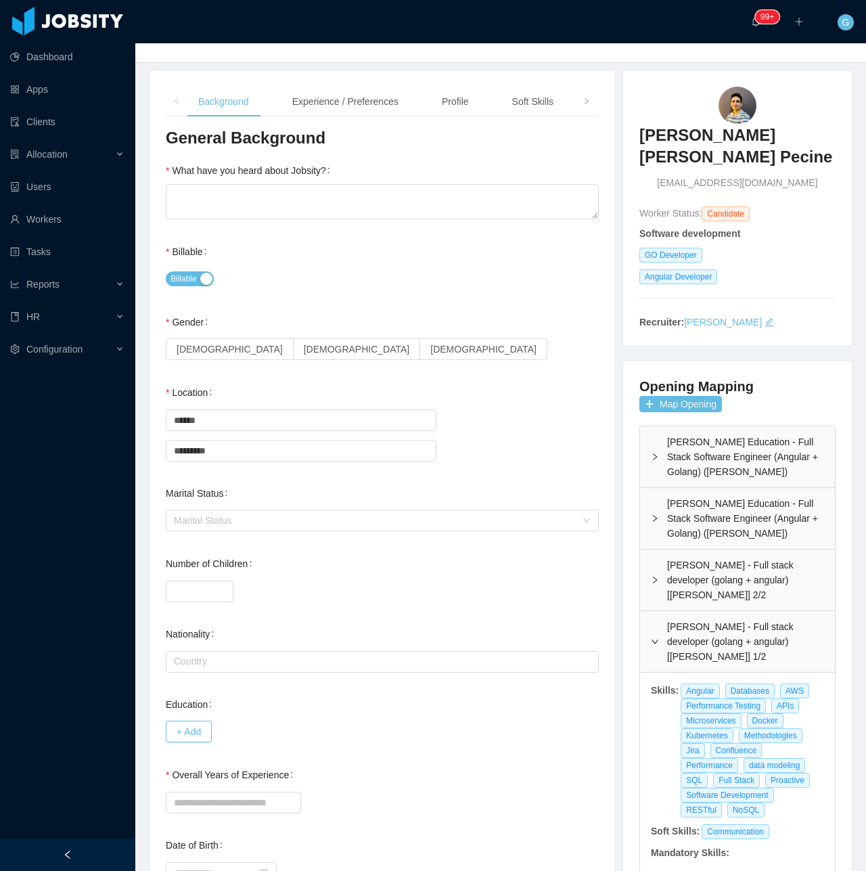
scroll to position [0, 0]
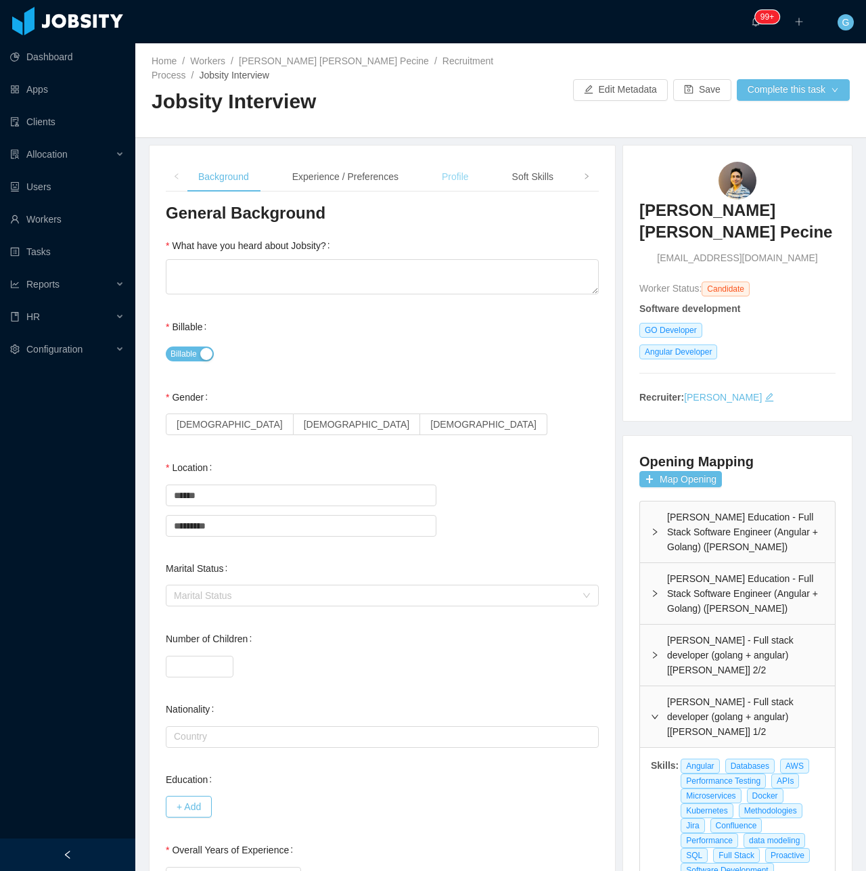
click at [442, 181] on div "Profile" at bounding box center [455, 177] width 49 height 30
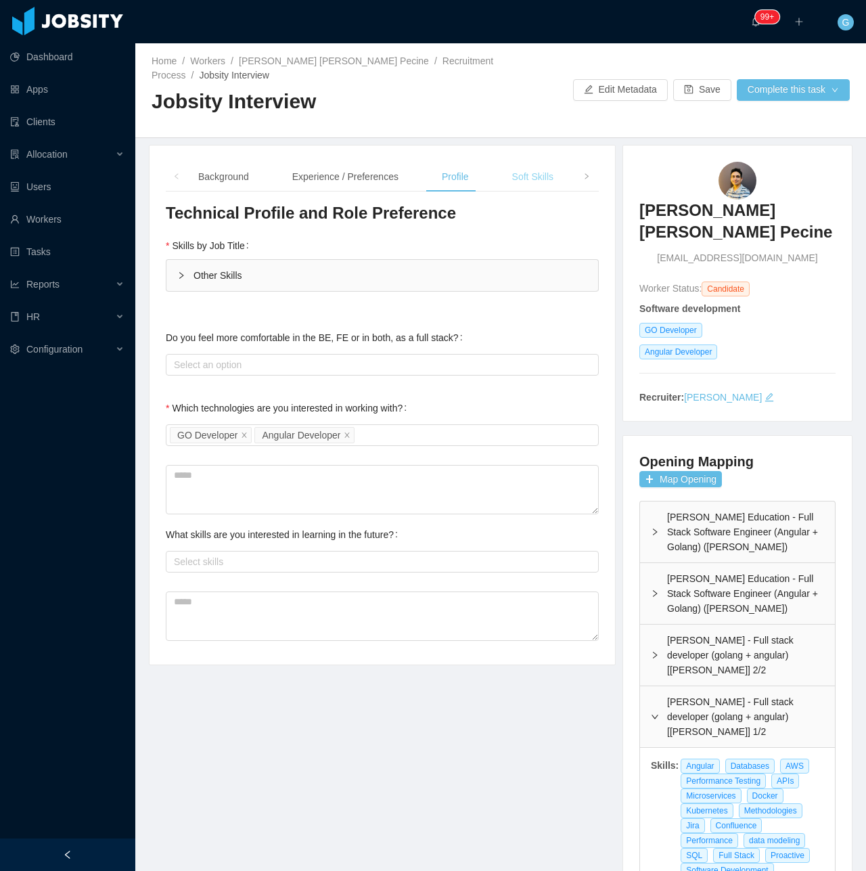
click at [513, 188] on div "Soft Skills" at bounding box center [532, 177] width 63 height 30
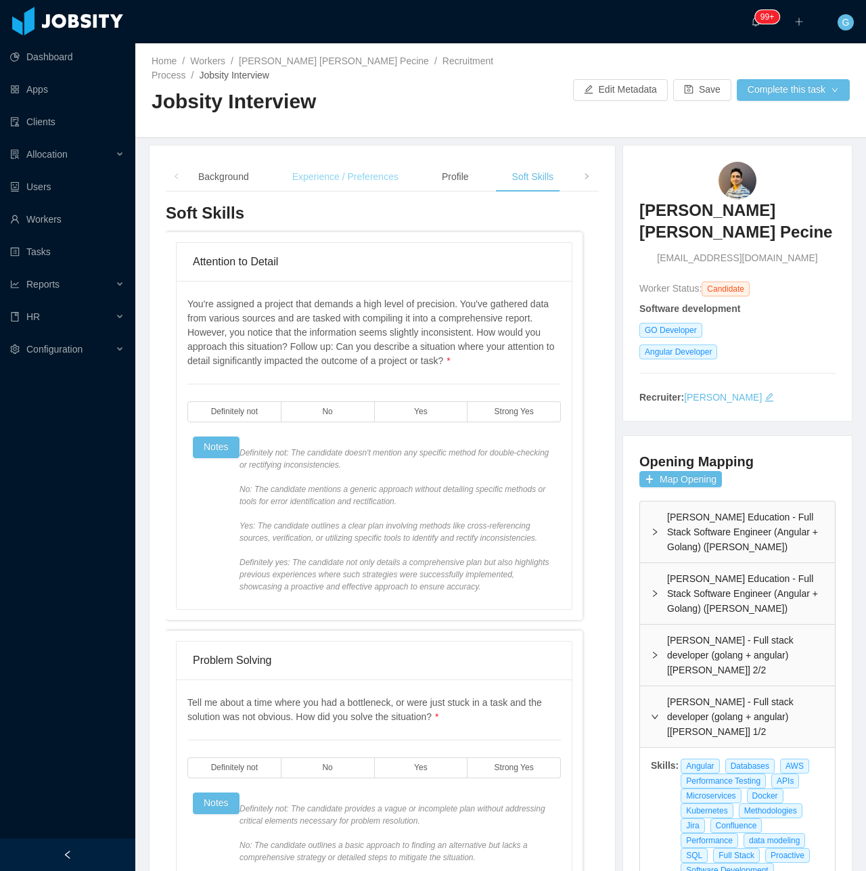
click at [361, 171] on div "Experience / Preferences" at bounding box center [345, 177] width 128 height 30
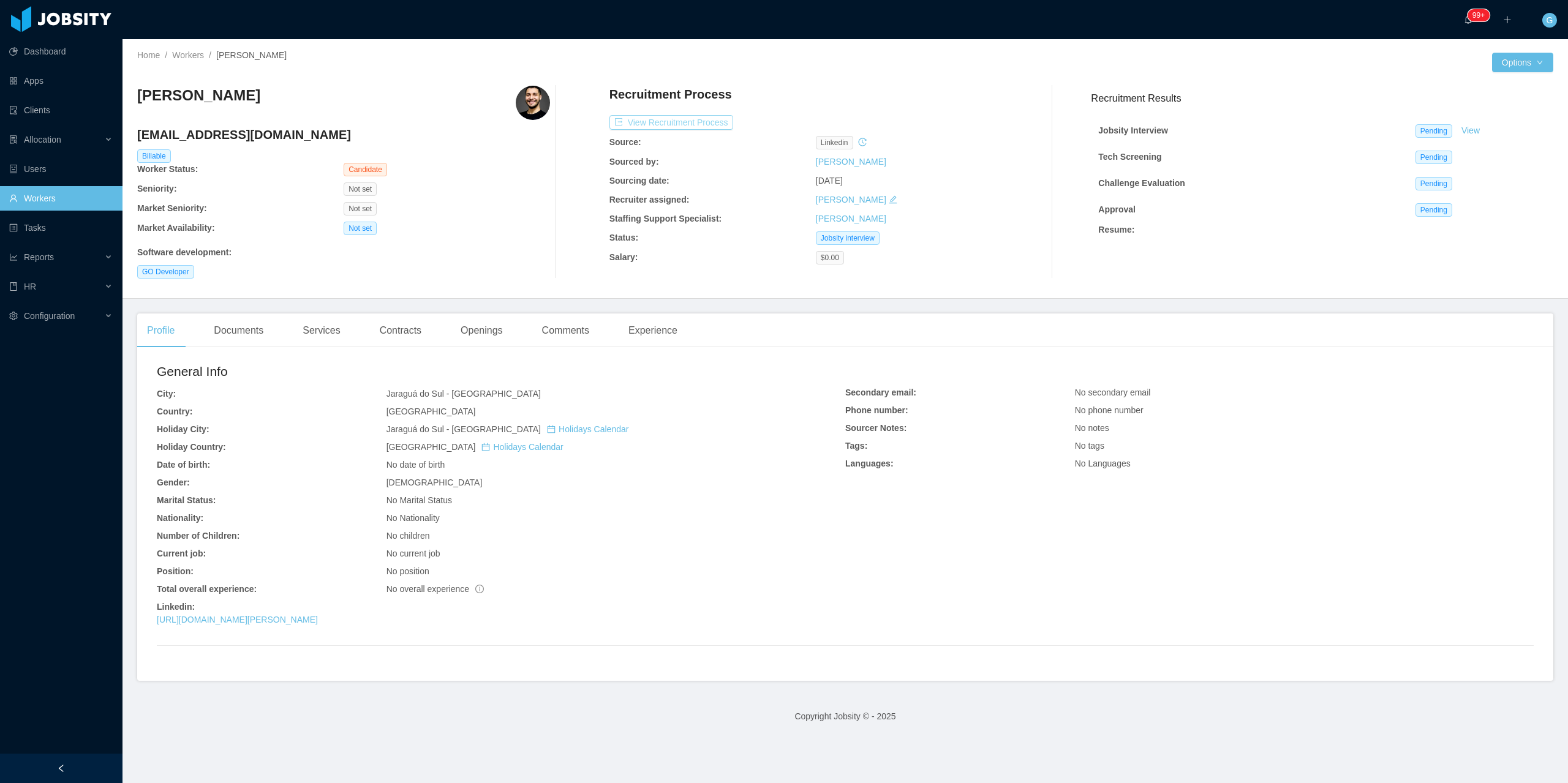
click at [704, 119] on button "View Recruitment Process" at bounding box center [671, 122] width 124 height 14
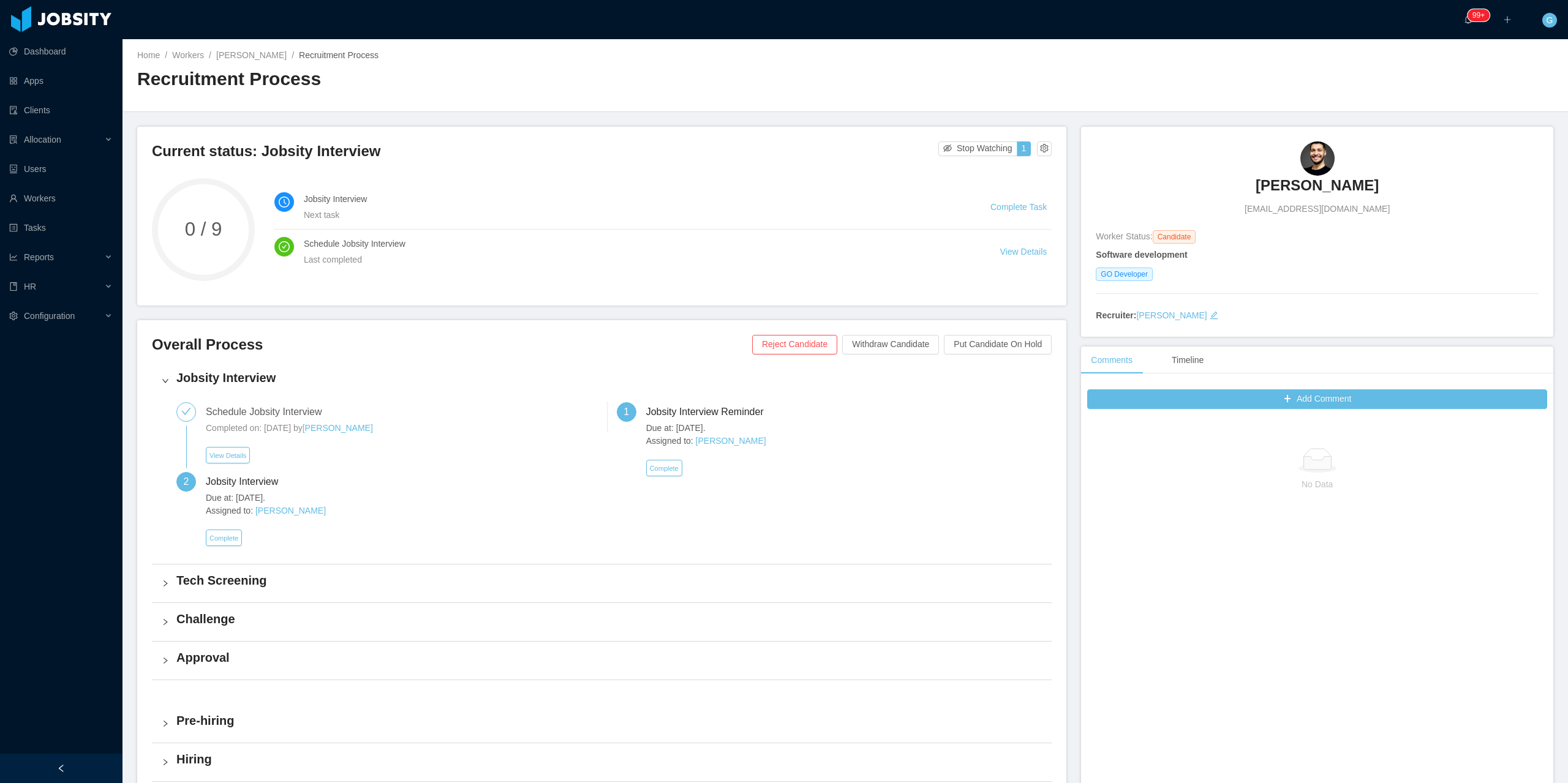
drag, startPoint x: 1255, startPoint y: 191, endPoint x: 1260, endPoint y: 196, distance: 7.1
click at [1260, 196] on div "[PERSON_NAME] [EMAIL_ADDRESS][DOMAIN_NAME]" at bounding box center [1316, 178] width 443 height 74
drag, startPoint x: 1260, startPoint y: 196, endPoint x: 1267, endPoint y: 196, distance: 7.0
click at [1267, 196] on div "[PERSON_NAME] [EMAIL_ADDRESS][DOMAIN_NAME]" at bounding box center [1316, 178] width 443 height 74
copy h3 "[PERSON_NAME]"
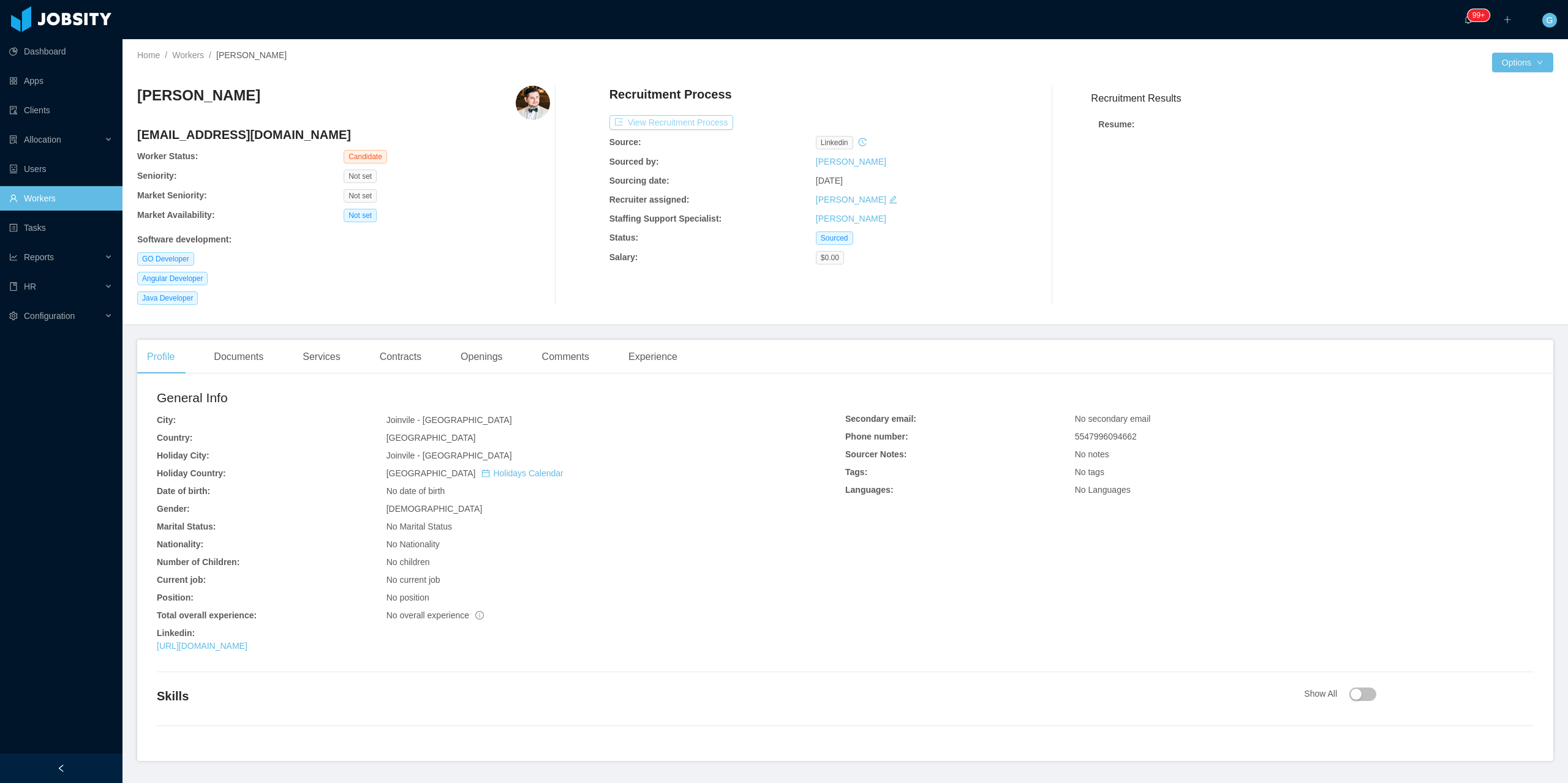
click at [620, 125] on button "View Recruitment Process" at bounding box center [671, 122] width 124 height 14
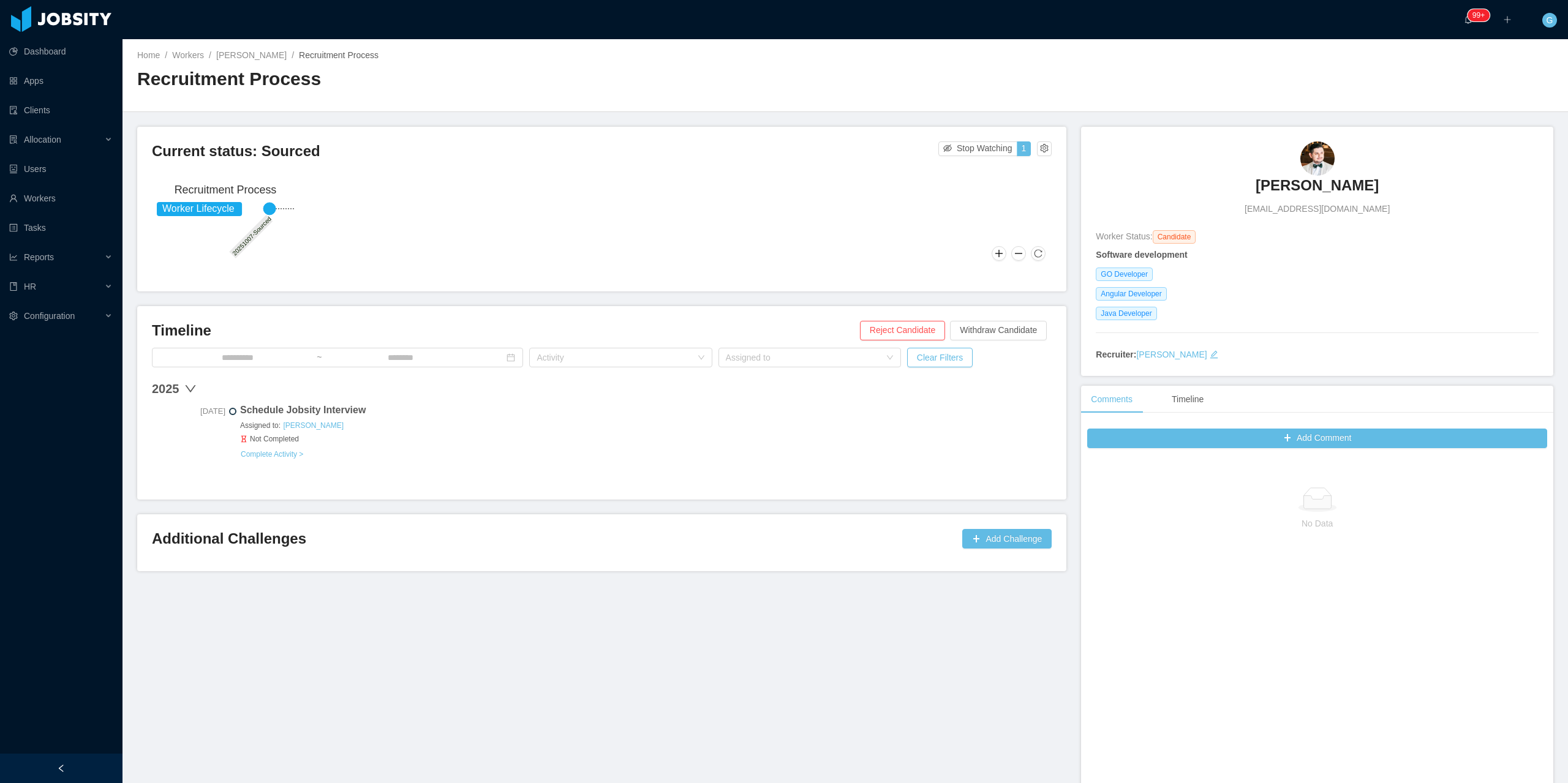
drag, startPoint x: 1251, startPoint y: 182, endPoint x: 1357, endPoint y: 183, distance: 106.0
click at [1357, 183] on div "[PERSON_NAME] [PERSON_NAME][EMAIL_ADDRESS][DOMAIN_NAME]" at bounding box center [1316, 178] width 443 height 74
copy h3 "[PERSON_NAME]"
click at [1291, 181] on h3 "[PERSON_NAME]" at bounding box center [1317, 186] width 123 height 20
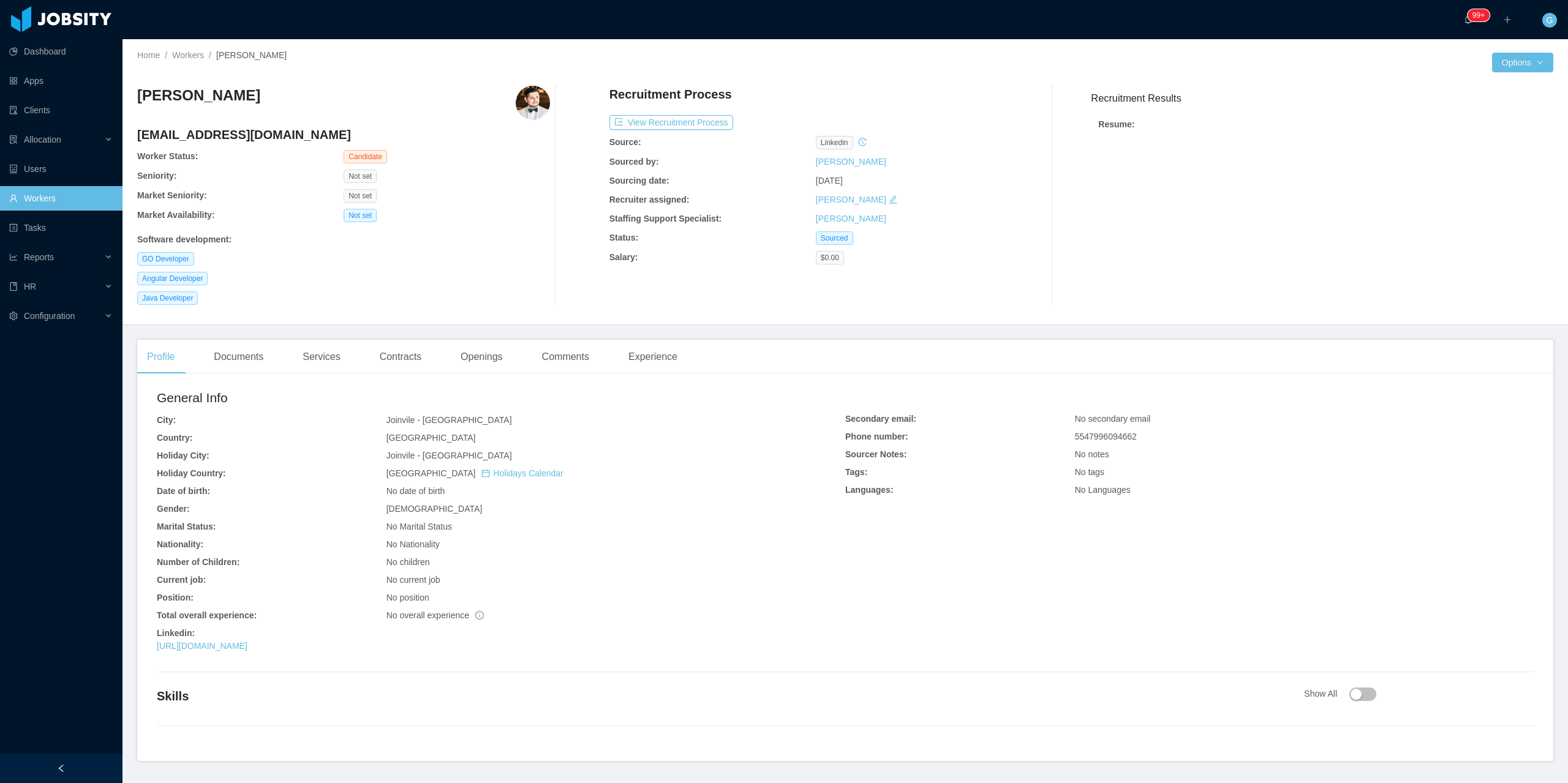
click at [296, 654] on div "General Info City: Joinvile - Santa Catarina Country: Brazil Holiday City: Join…" at bounding box center [501, 523] width 688 height 270
click at [247, 645] on link "https://www.linkedin.com/in/toshiakiezaki" at bounding box center [202, 645] width 91 height 10
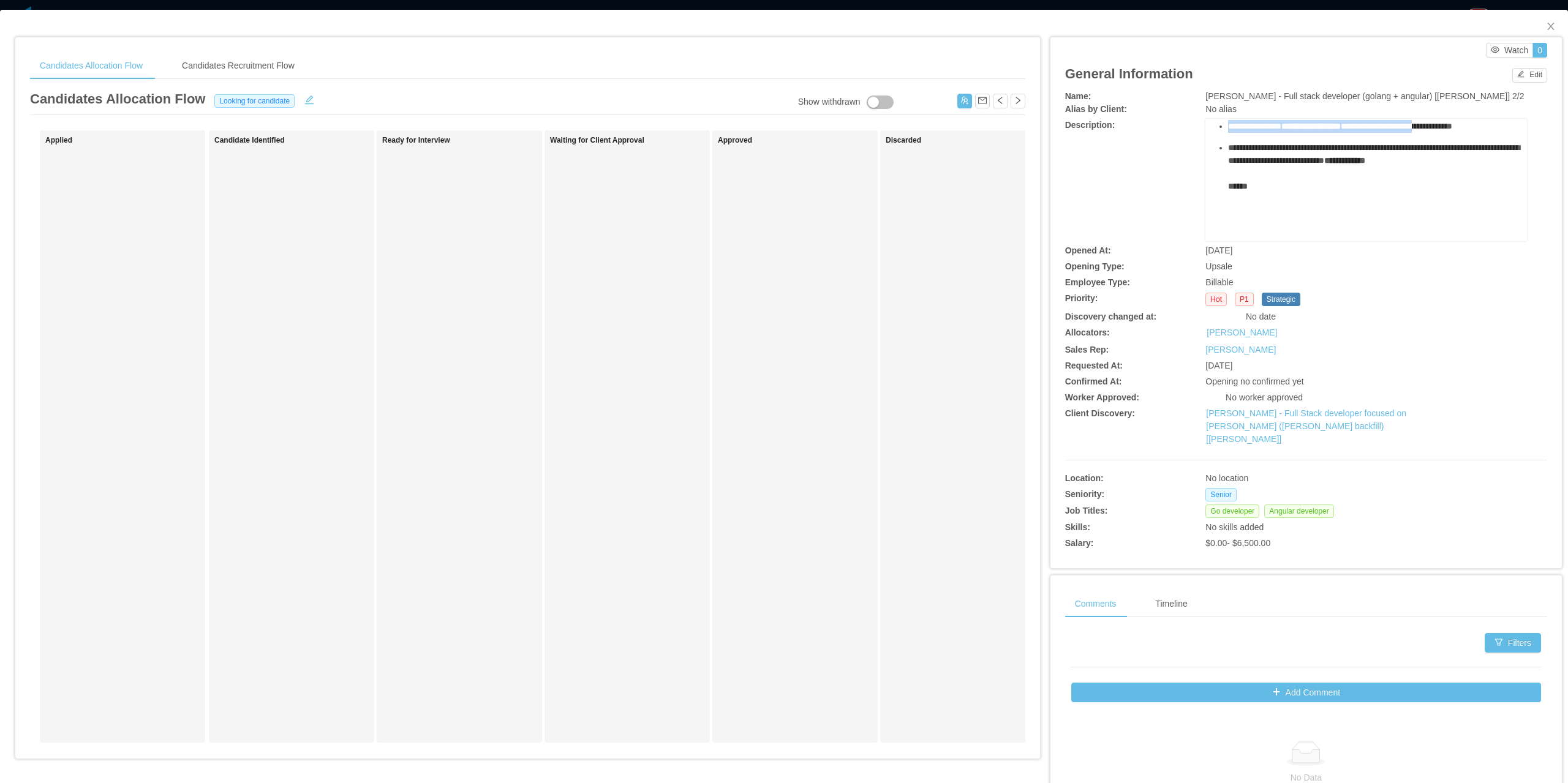
scroll to position [461, 0]
drag, startPoint x: 1201, startPoint y: 145, endPoint x: 1456, endPoint y: 175, distance: 256.8
click at [1456, 175] on div "**********" at bounding box center [1365, 179] width 321 height 122
copy div "**********"
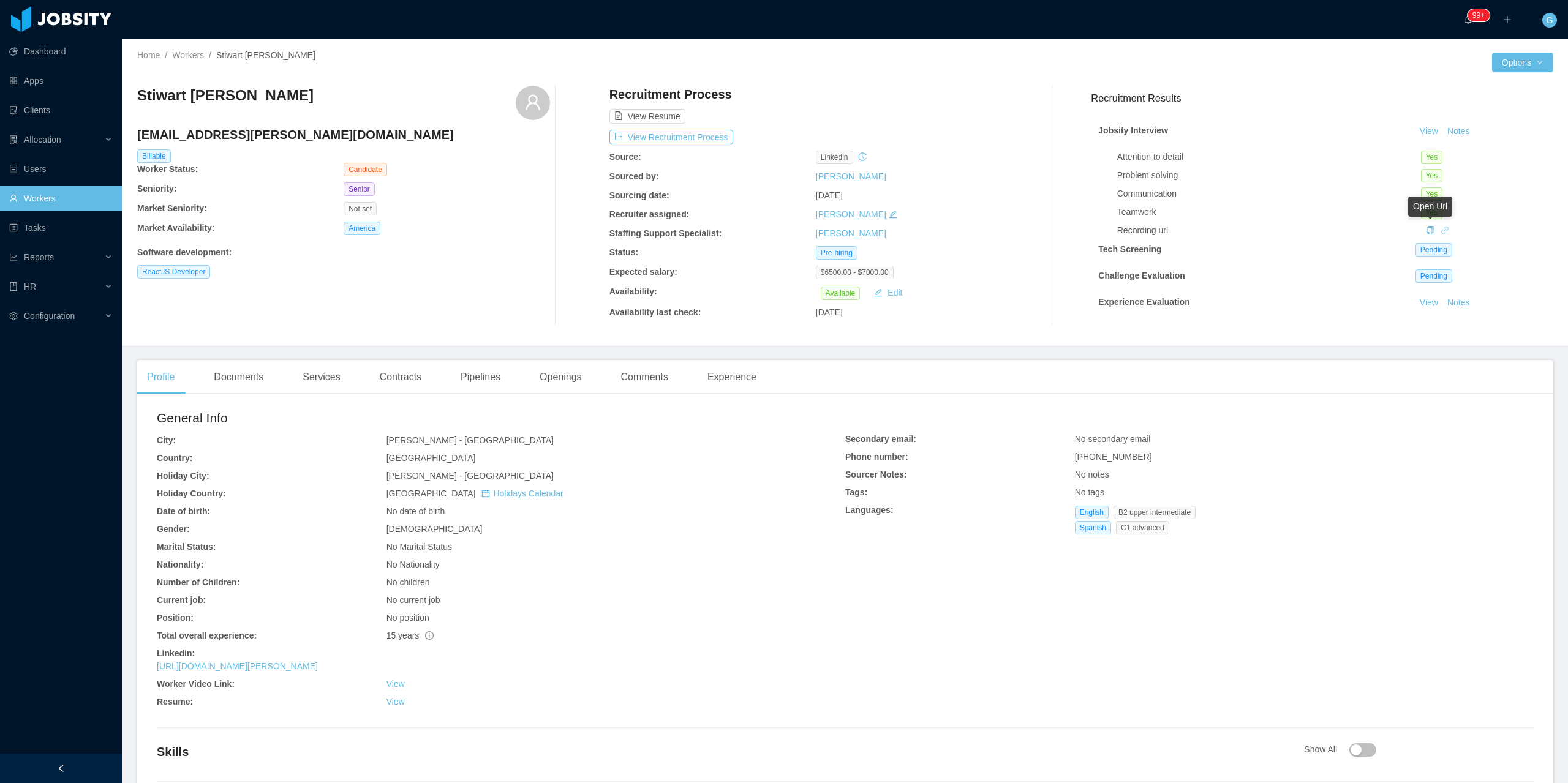
click at [1440, 230] on icon "icon: link" at bounding box center [1444, 230] width 8 height 8
click at [286, 662] on link "https://www.linkedin.com/in/calos-ivan-hernandez-antunez-8ab03262" at bounding box center [237, 666] width 161 height 10
click at [304, 670] on link "https://www.linkedin.com/in/calos-ivan-hernandez-antunez-8ab03262" at bounding box center [237, 666] width 161 height 10
drag, startPoint x: 421, startPoint y: 664, endPoint x: 148, endPoint y: 670, distance: 273.1
click at [148, 670] on div "General Info City: Santiago - Región Metropolitana Country: Chile Holiday City:…" at bounding box center [846, 610] width 1416 height 414
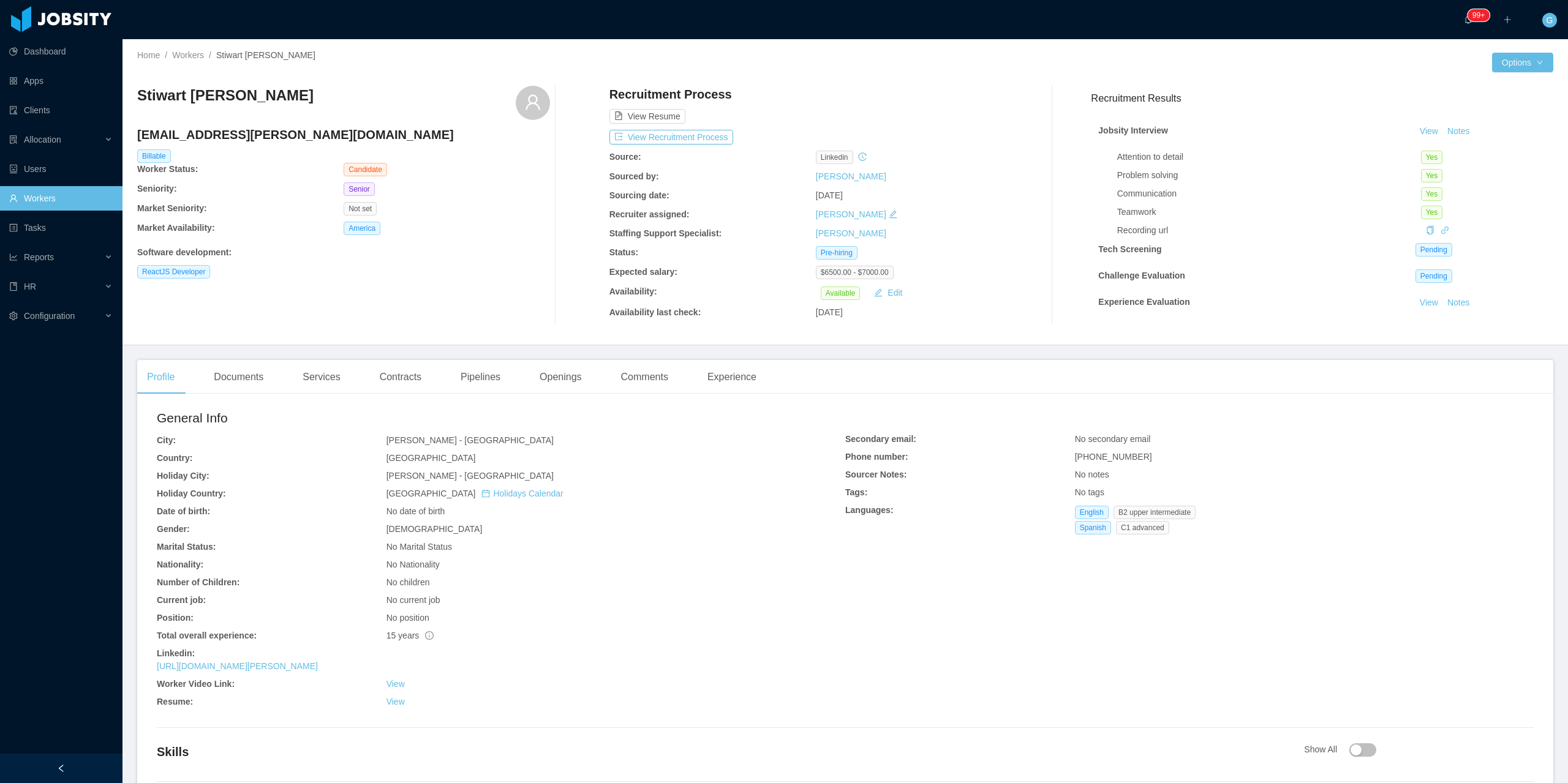
copy link "https://www.linkedin.com/in/calos-ivan-hernandez-antunez-8ab03262"
click at [403, 689] on link "View" at bounding box center [396, 683] width 18 height 10
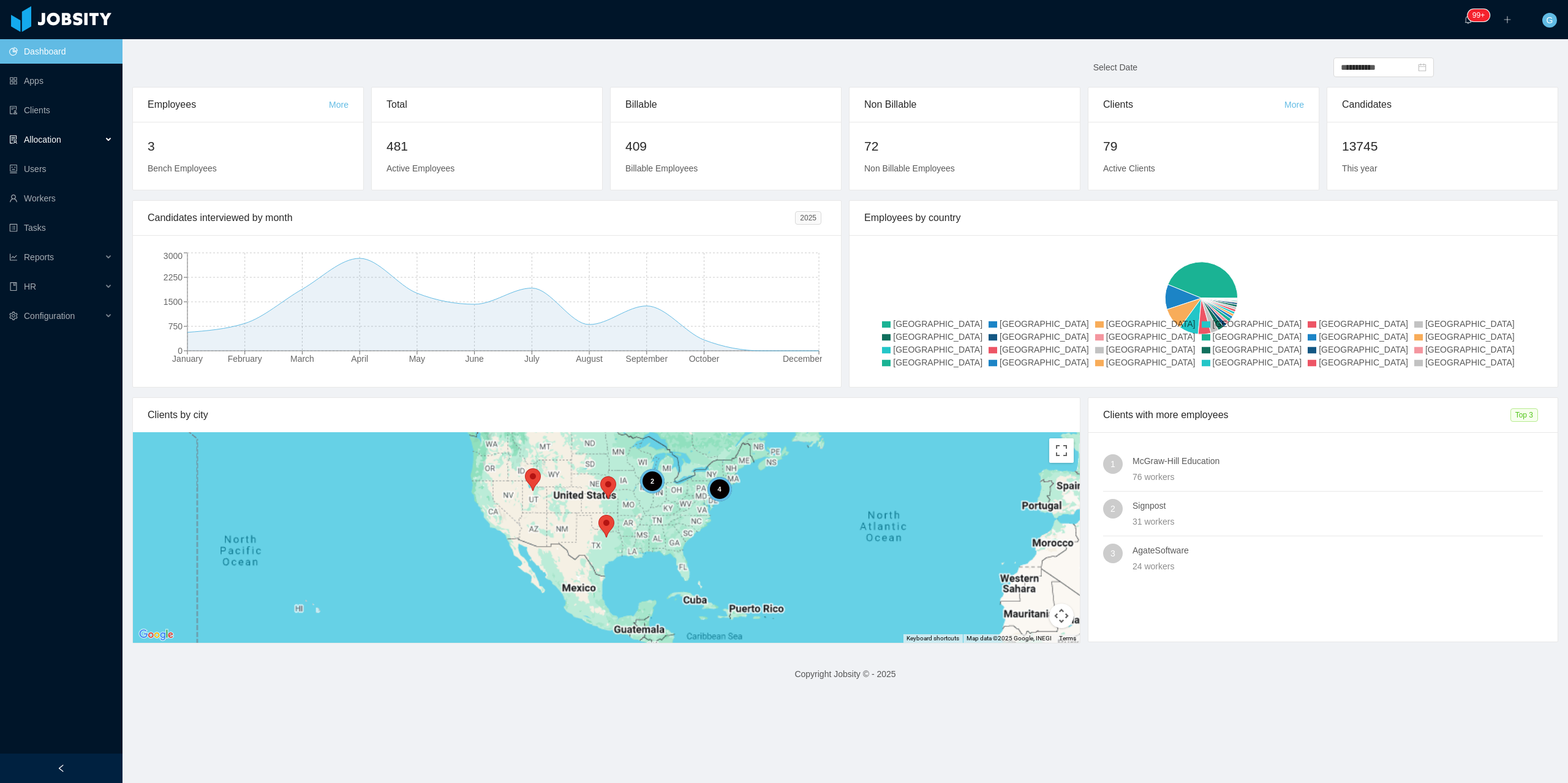
click at [107, 141] on div "Allocation" at bounding box center [61, 139] width 122 height 24
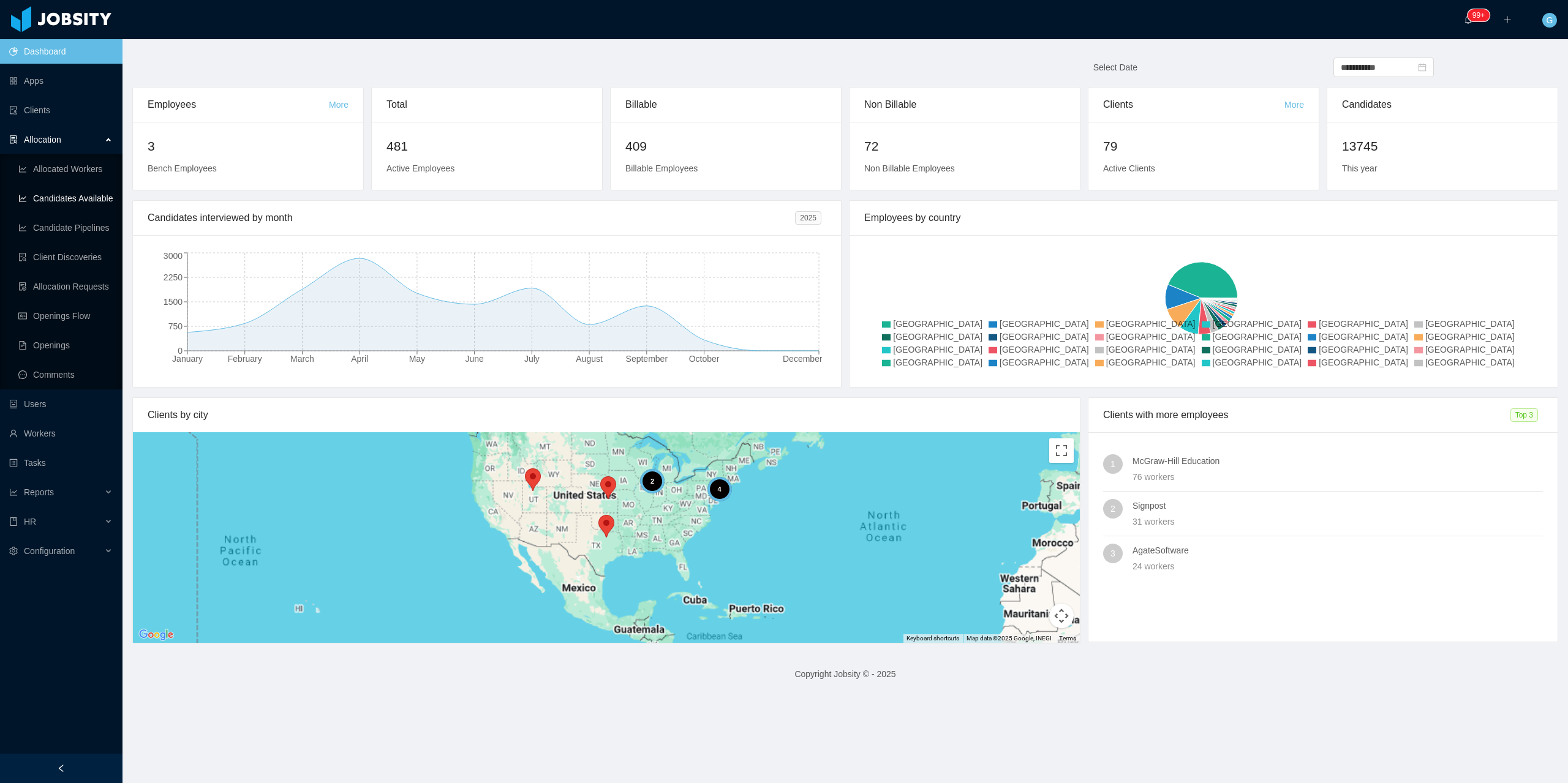
click at [77, 205] on link "Candidates Available" at bounding box center [65, 198] width 94 height 24
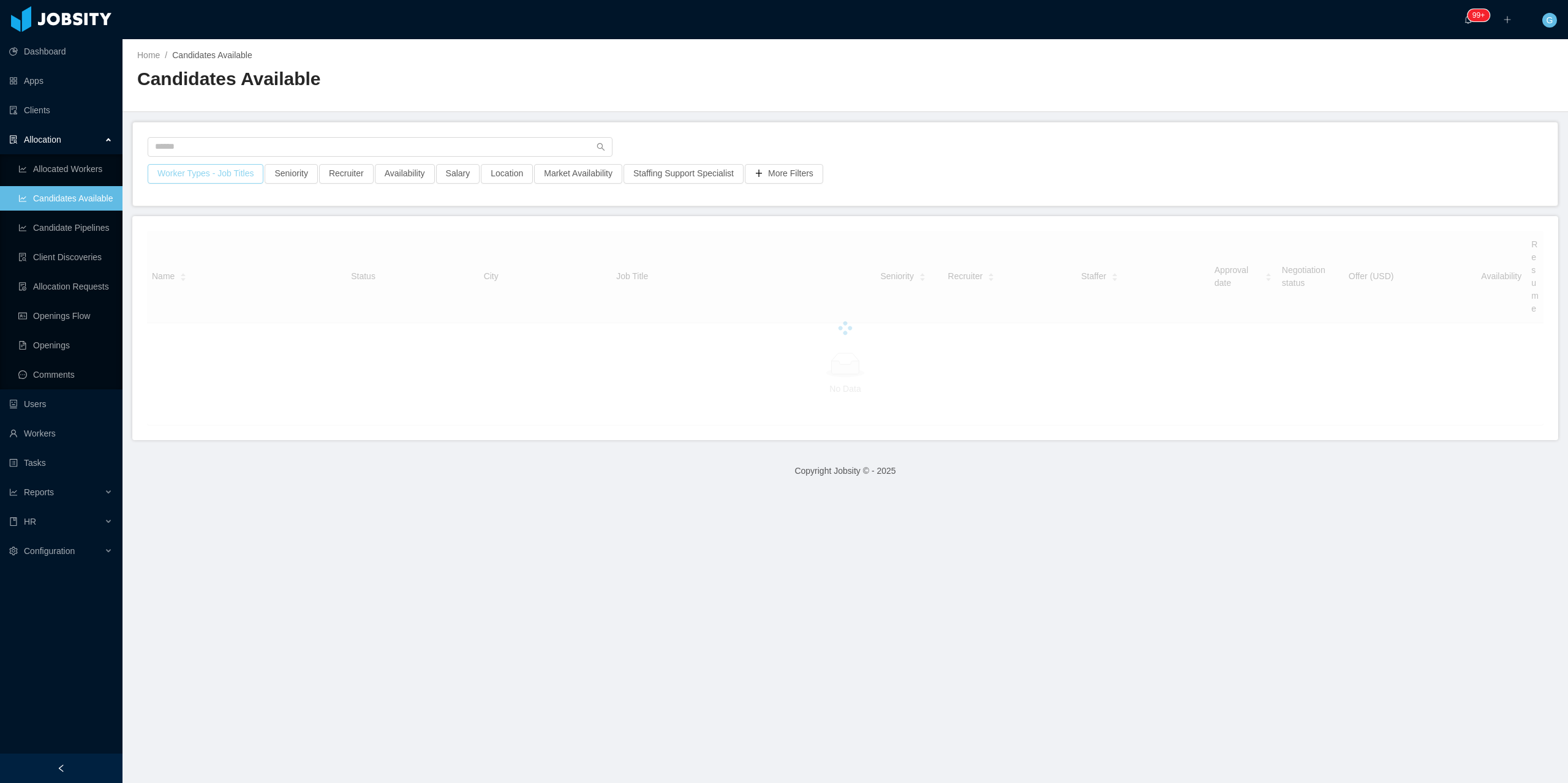
click at [210, 176] on button "Worker Types - Job Titles" at bounding box center [206, 174] width 116 height 20
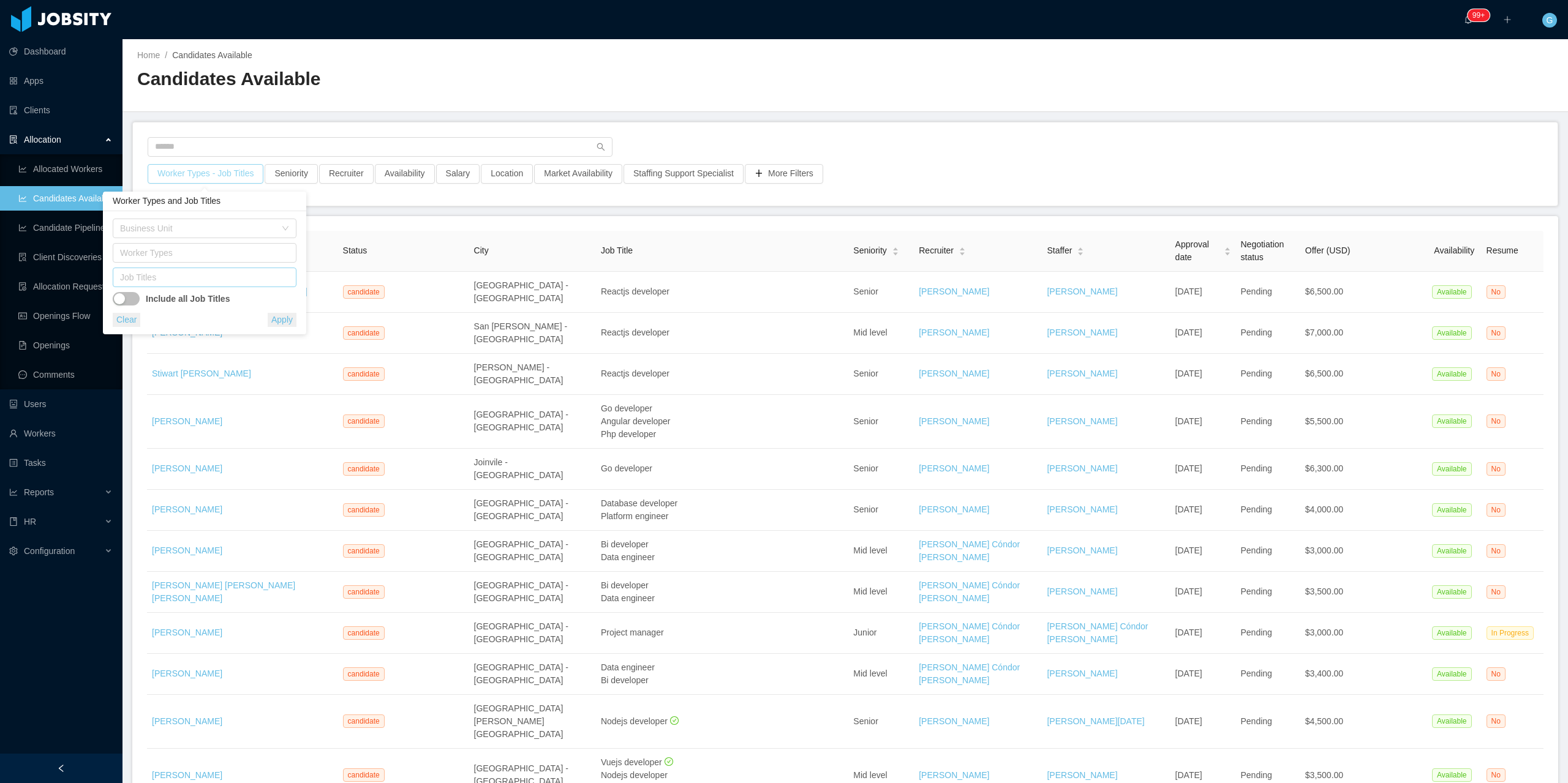
click at [179, 276] on div "Job Titles" at bounding box center [202, 278] width 164 height 13
type input "****"
click at [178, 294] on li "Wordpress Developer" at bounding box center [204, 302] width 184 height 20
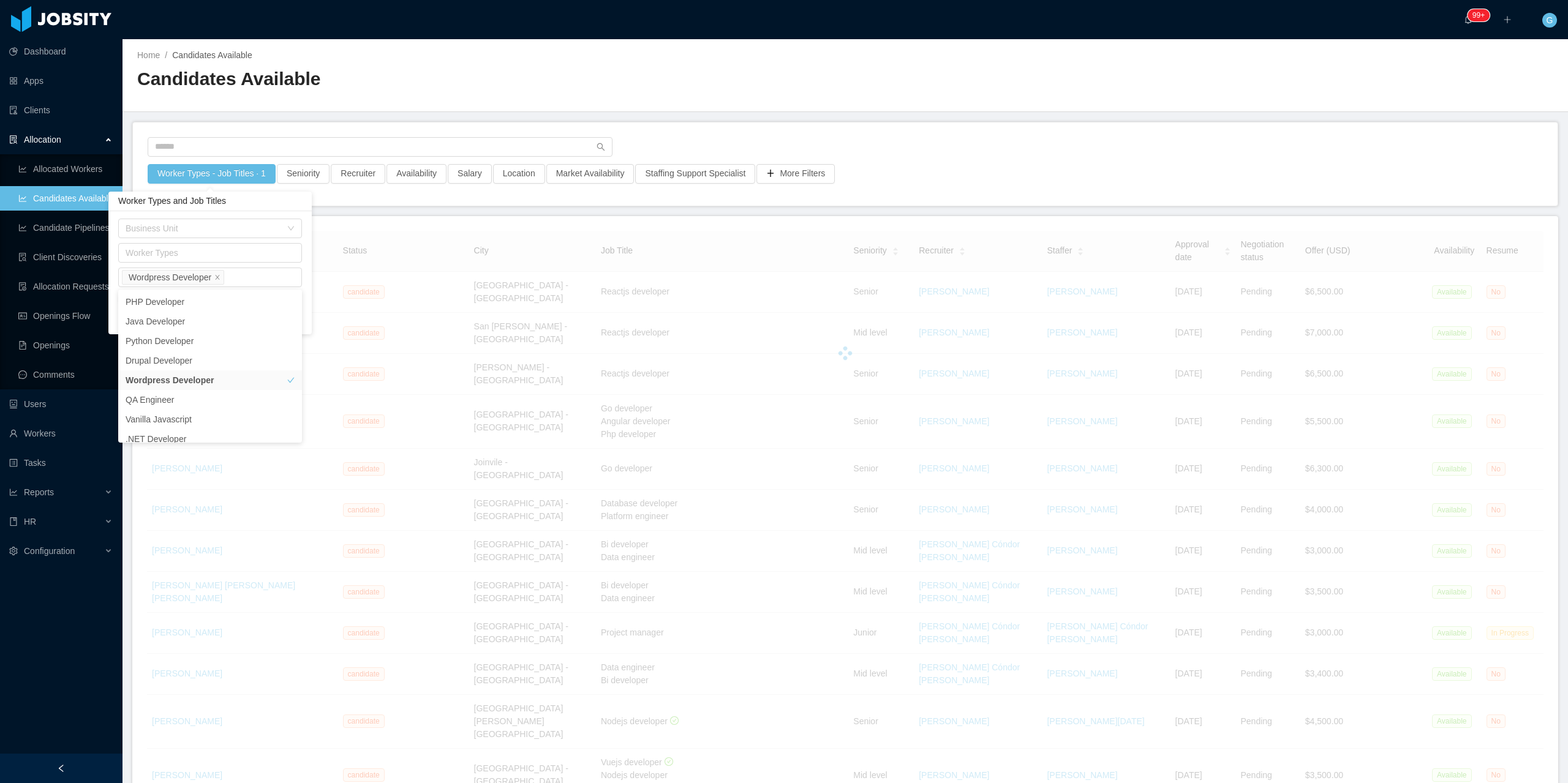
click at [308, 291] on div "Business Unit Worker Types Job Titles Wordpress Developer Include all Job Title…" at bounding box center [210, 272] width 204 height 123
click at [287, 311] on div "Business Unit Worker Types Job Titles Wordpress Developer Include all Job Title…" at bounding box center [210, 273] width 184 height 109
click at [287, 319] on button "Apply" at bounding box center [288, 320] width 29 height 14
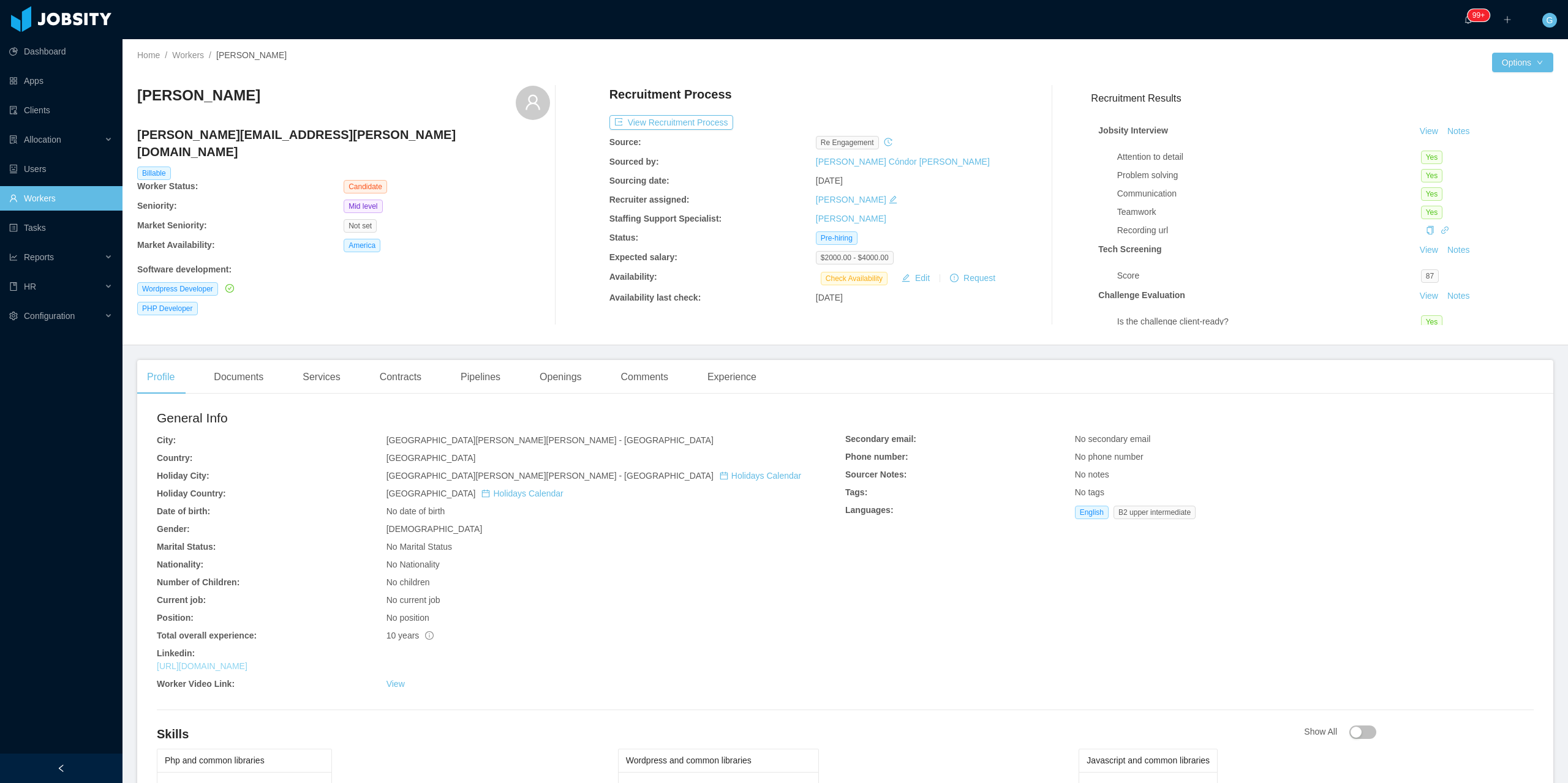
click at [247, 671] on link "[URL][DOMAIN_NAME]" at bounding box center [202, 666] width 91 height 10
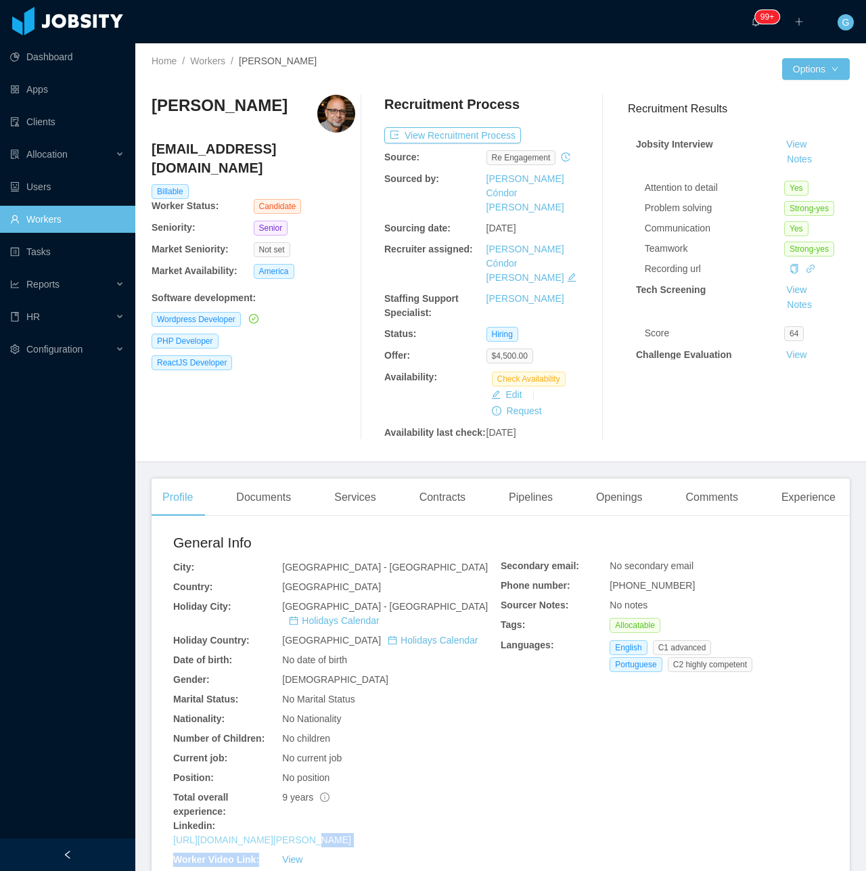
drag, startPoint x: 283, startPoint y: 807, endPoint x: 288, endPoint y: 802, distance: 7.2
click at [288, 802] on div "General Info City: [GEOGRAPHIC_DATA] - [GEOGRAPHIC_DATA] Country: [GEOGRAPHIC_D…" at bounding box center [336, 702] width 327 height 340
click at [289, 834] on link "https://www.linkedin.com/in/andre-ranulfo" at bounding box center [262, 839] width 178 height 11
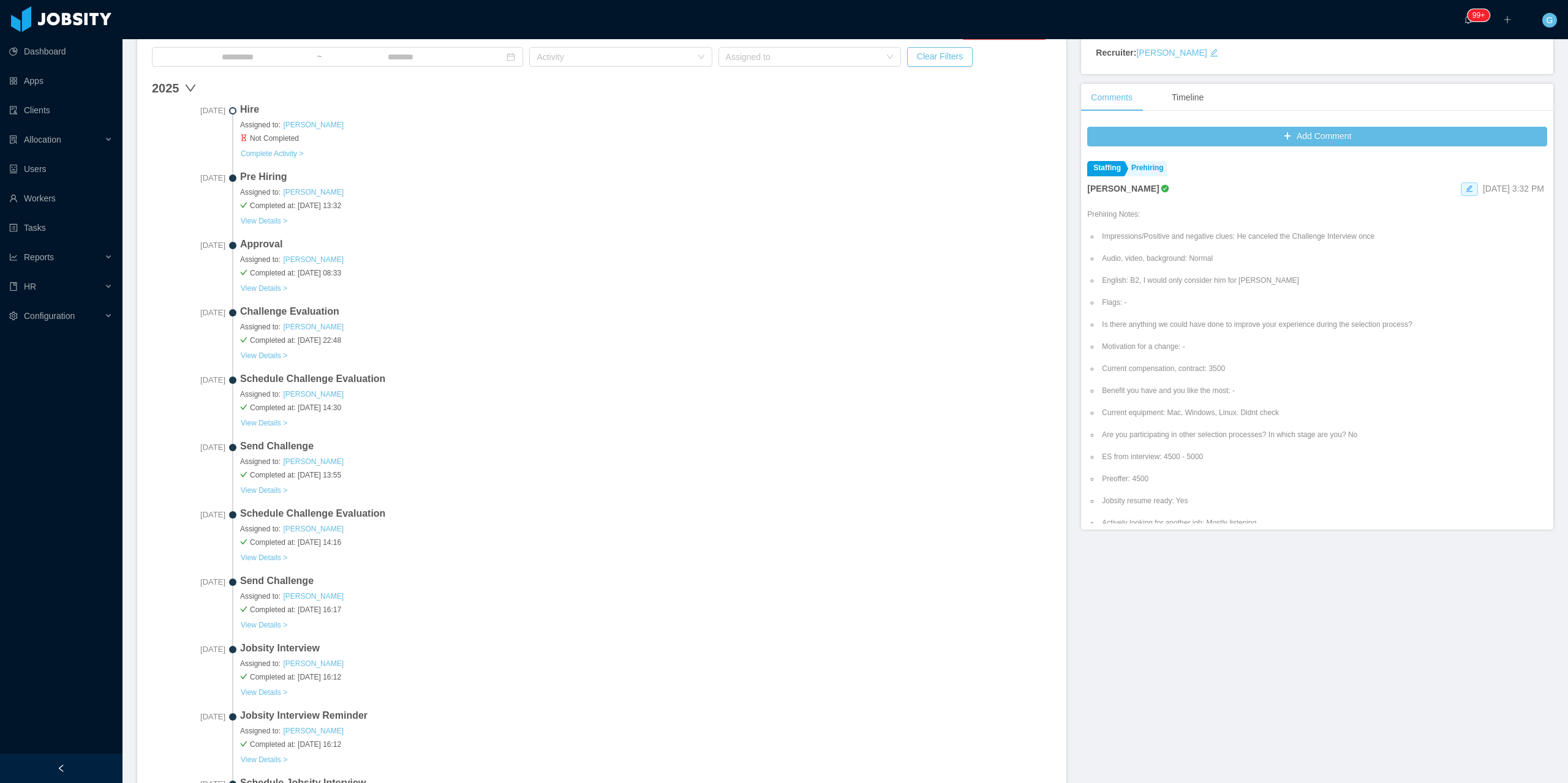
scroll to position [62, 0]
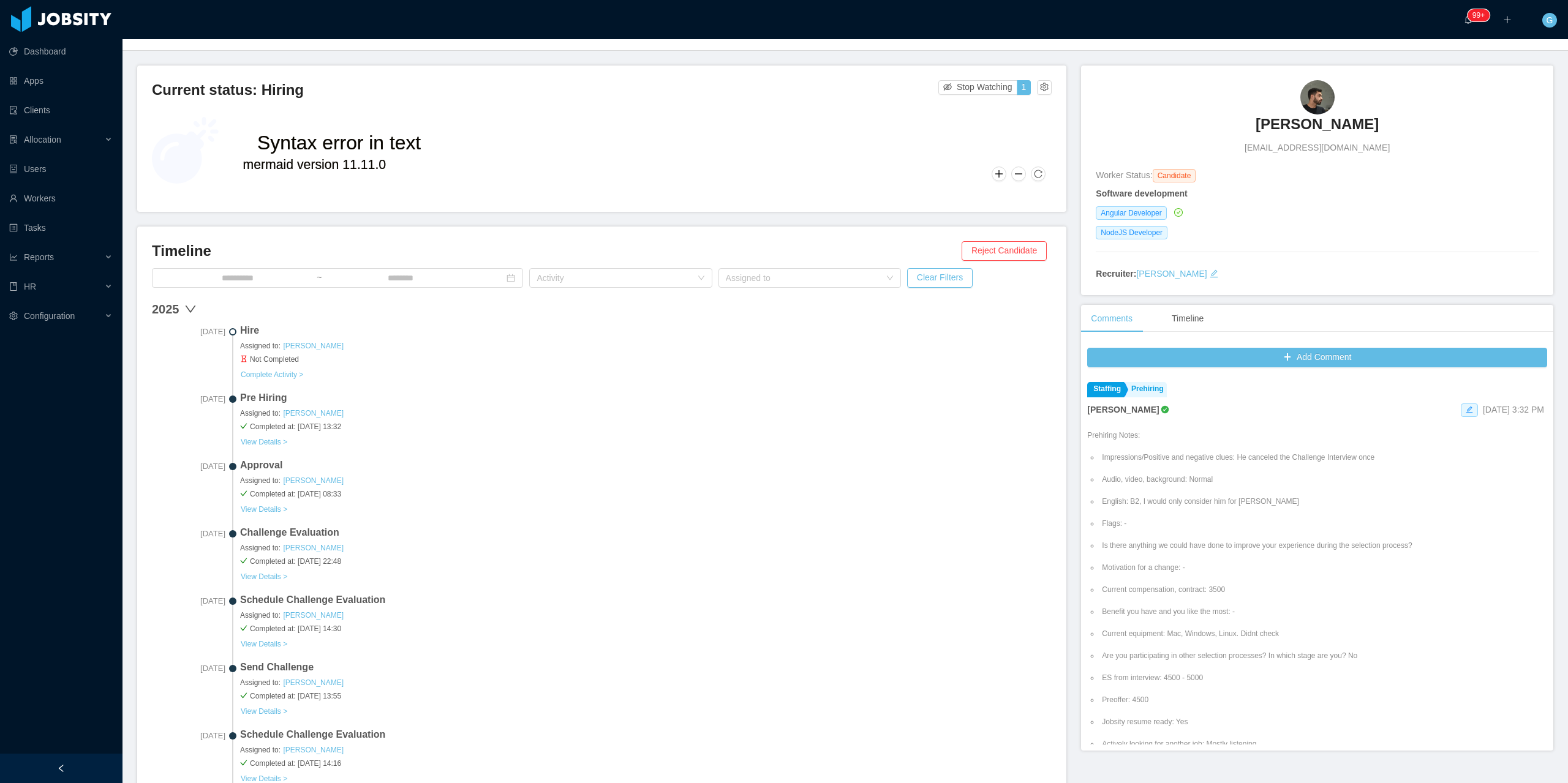
click at [1305, 129] on h3 "Filippo Ippolito" at bounding box center [1317, 125] width 123 height 20
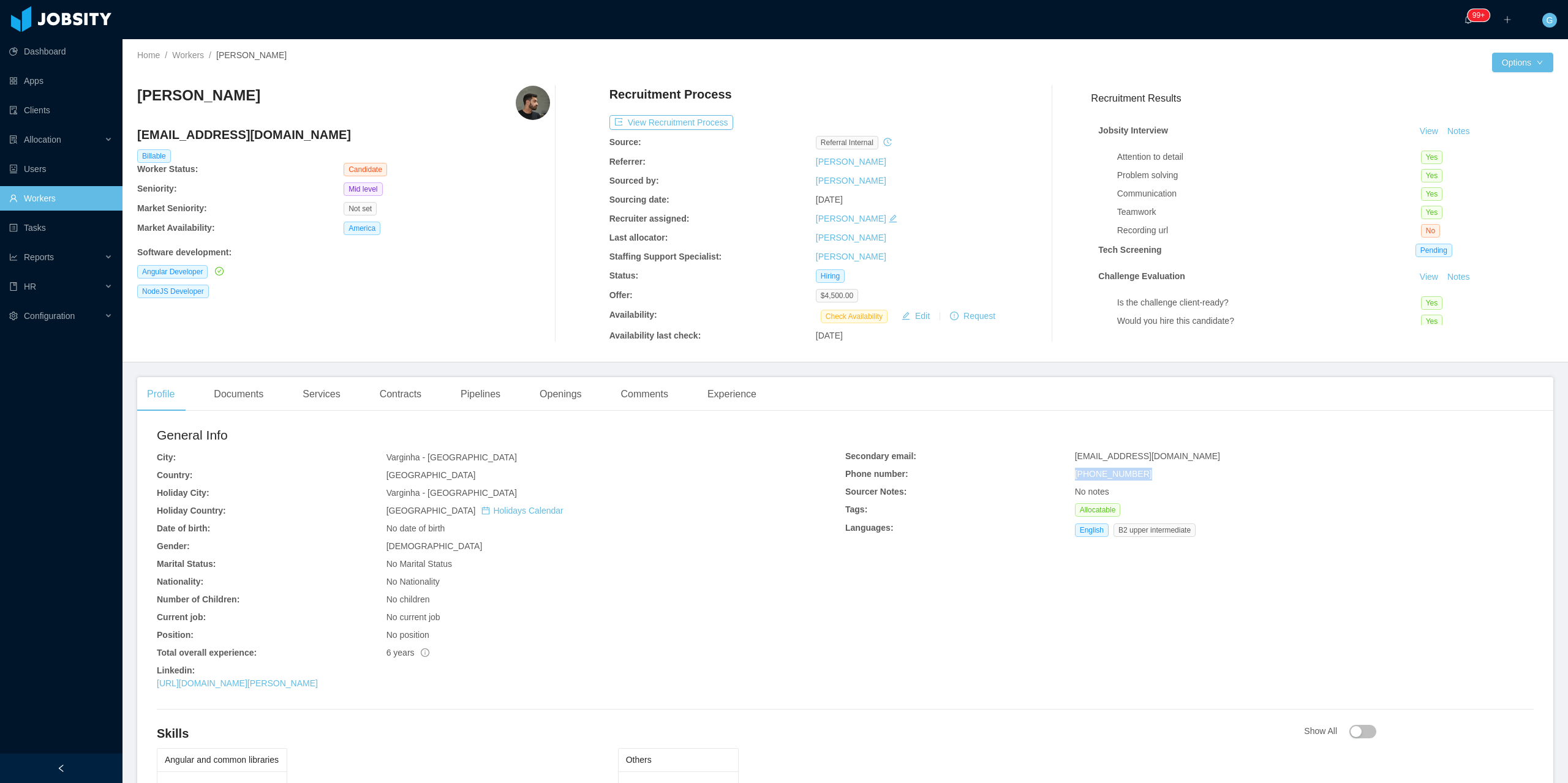
drag, startPoint x: 1064, startPoint y: 478, endPoint x: 1133, endPoint y: 476, distance: 69.0
click at [1133, 476] on div "Secondary email: filippoipp@hotmail.com Phone number: +5535997769335 Sourcer No…" at bounding box center [1190, 495] width 688 height 91
copy div "+5535997769335"
click at [600, 406] on div "Profile Documents Services Contracts Pipelines Openings Comments Experience" at bounding box center [452, 395] width 629 height 34
click at [566, 394] on div "Openings" at bounding box center [560, 395] width 62 height 34
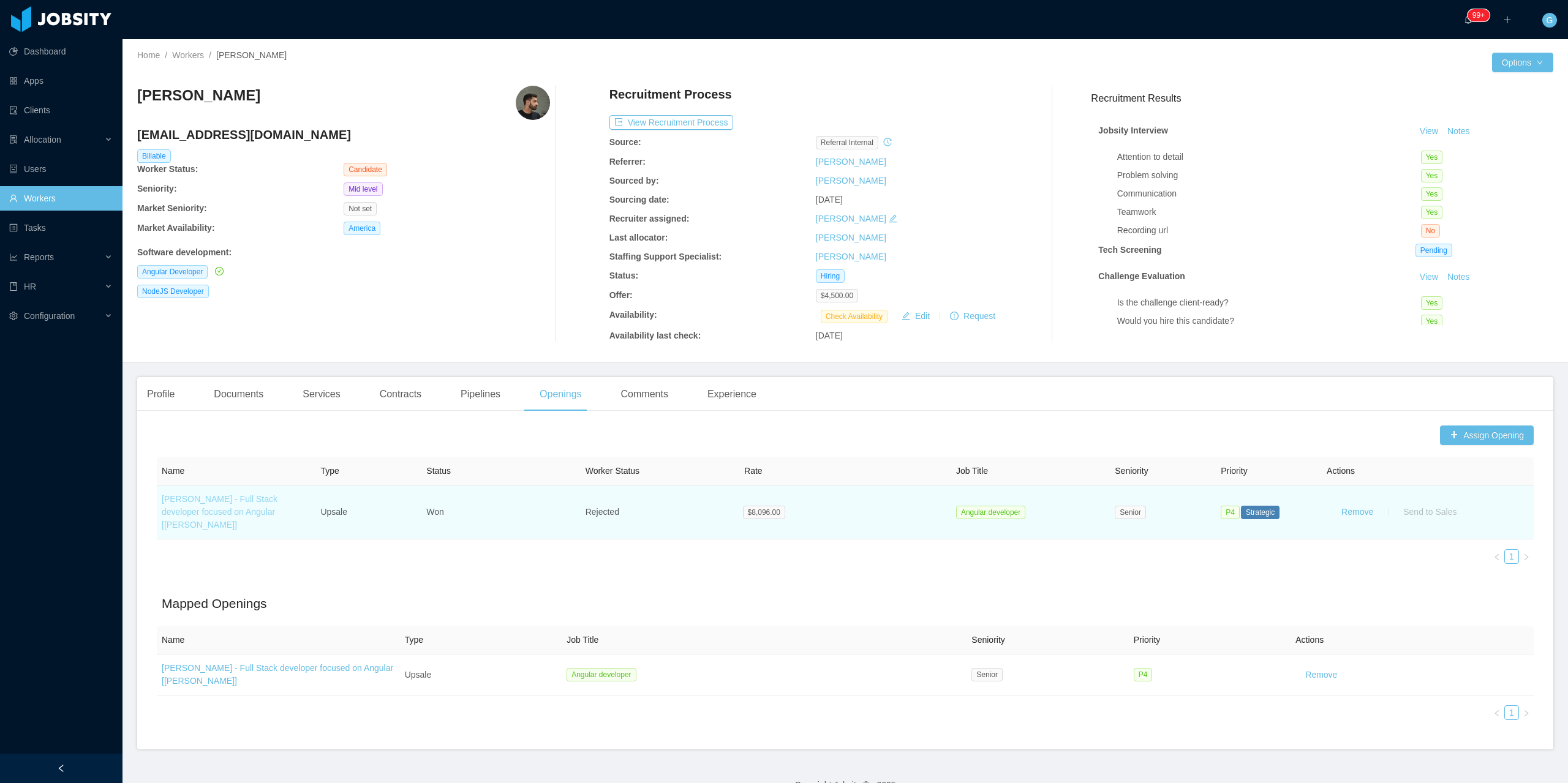
click at [194, 511] on link "McGraw-Hill - Full Stack developer focused on Angular [Vijay Yadav]" at bounding box center [220, 511] width 116 height 35
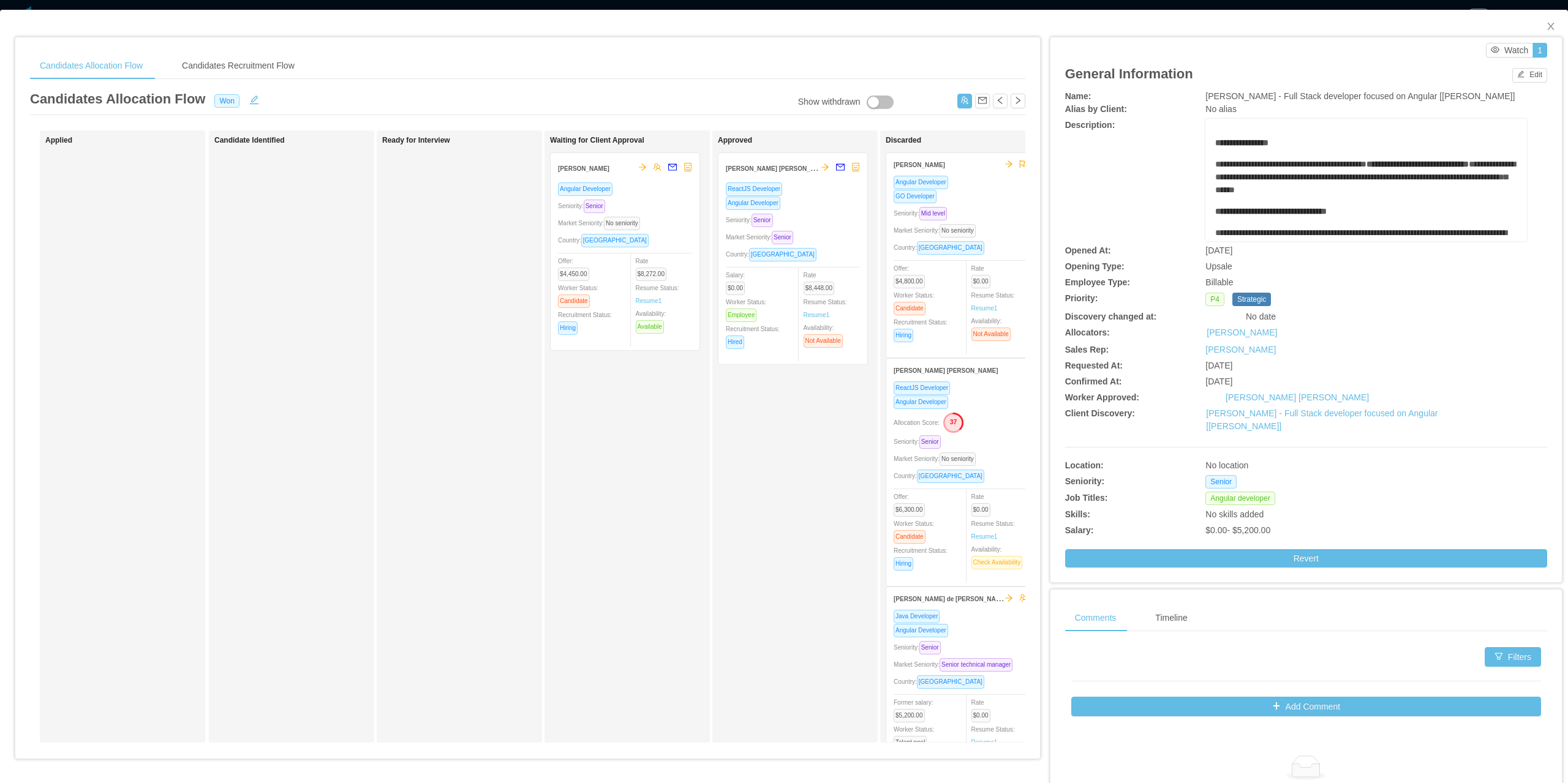
click at [571, 462] on div "Waiting for Client Approval Victor Hugo Angular Developer Seniority: Senior Mar…" at bounding box center [636, 436] width 171 height 601
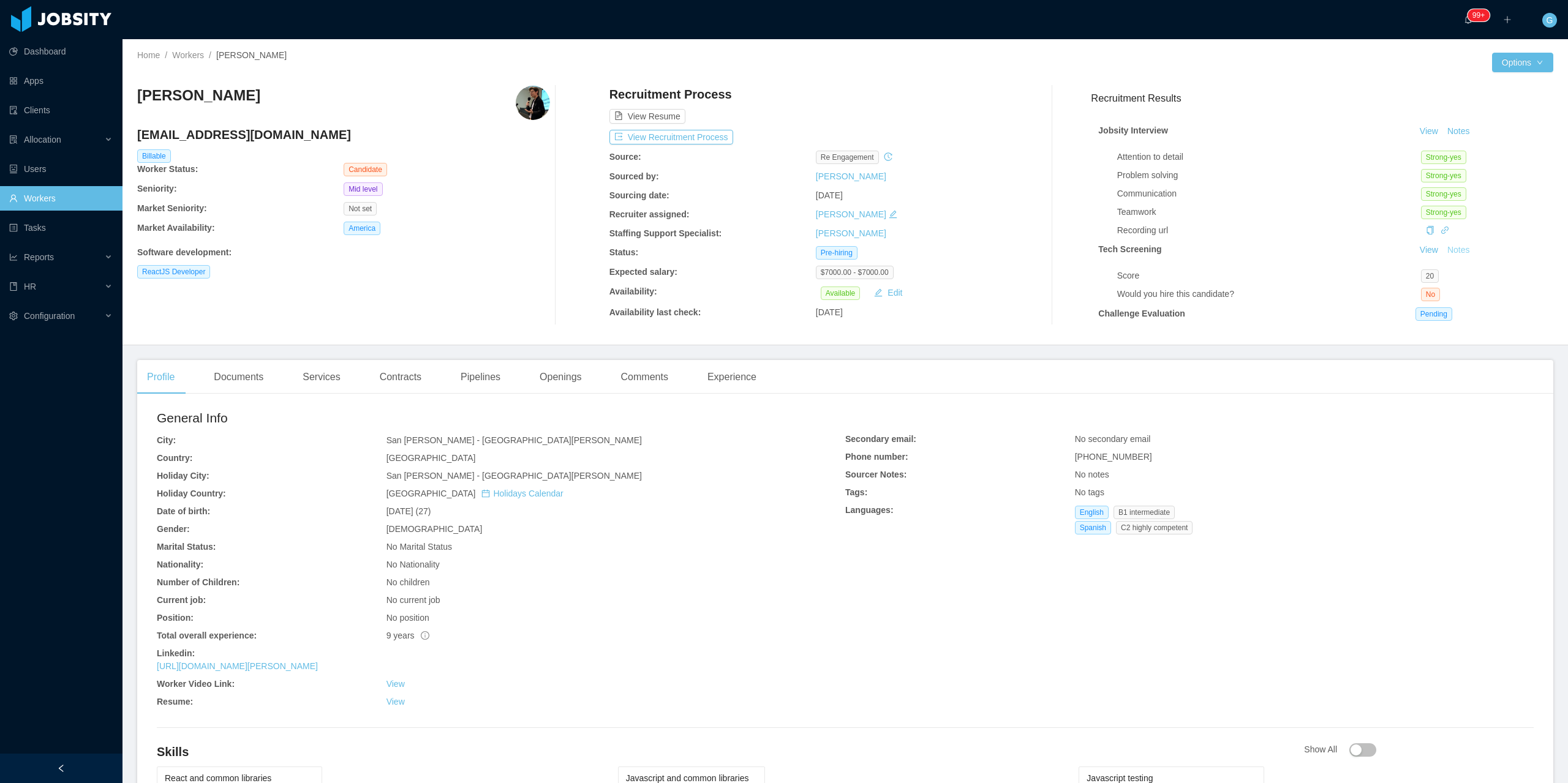
click at [1448, 251] on button "Notes" at bounding box center [1458, 251] width 33 height 14
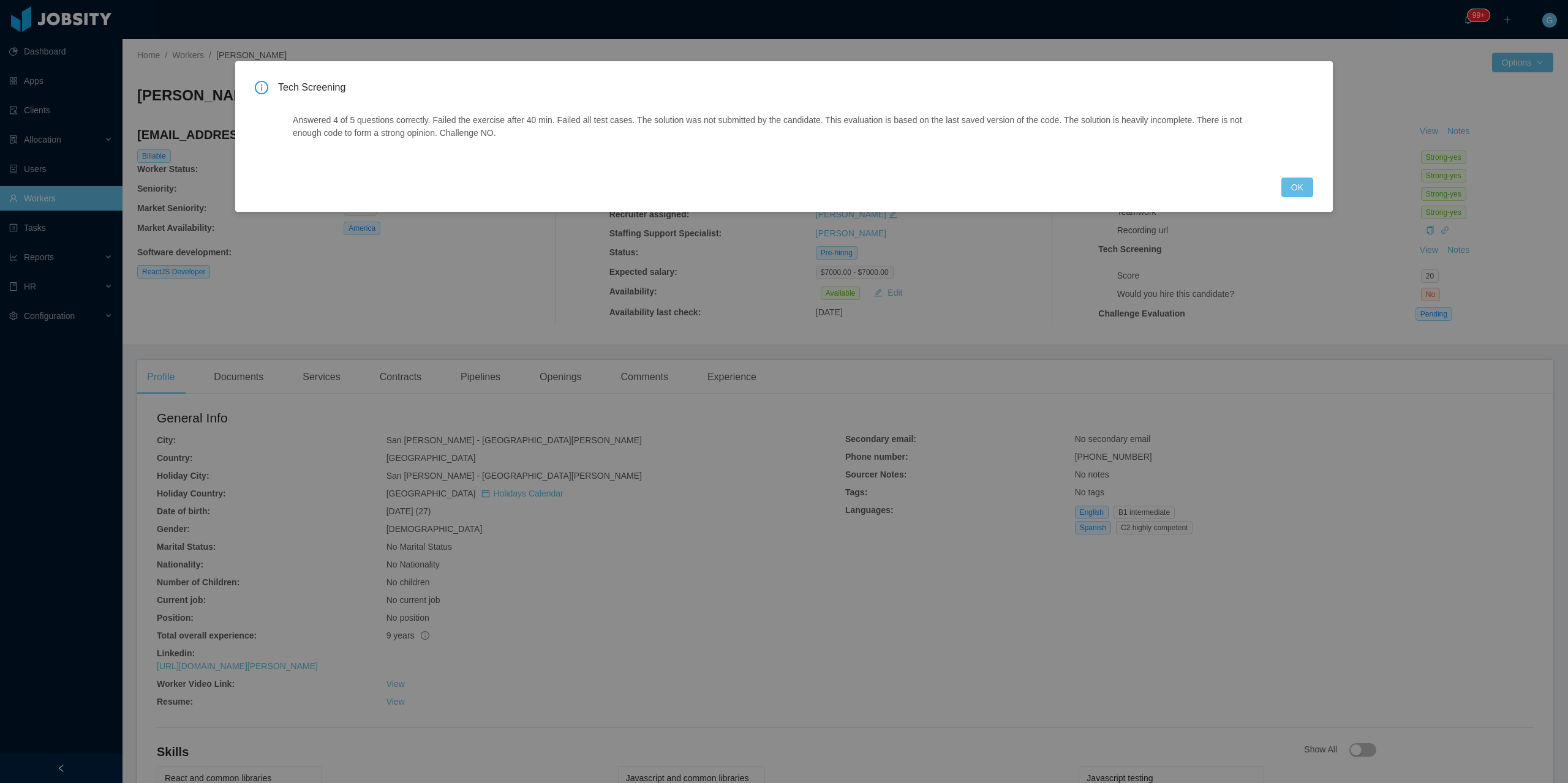
click at [894, 417] on div "Tech Screening Answered 4 of 5 questions correctly. Failed the exercise after 4…" at bounding box center [784, 391] width 1568 height 783
click at [1296, 215] on div "Tech Screening Answered 4 of 5 questions correctly. Failed the exercise after 4…" at bounding box center [784, 391] width 1568 height 783
click at [1285, 183] on button "OK" at bounding box center [1296, 187] width 32 height 20
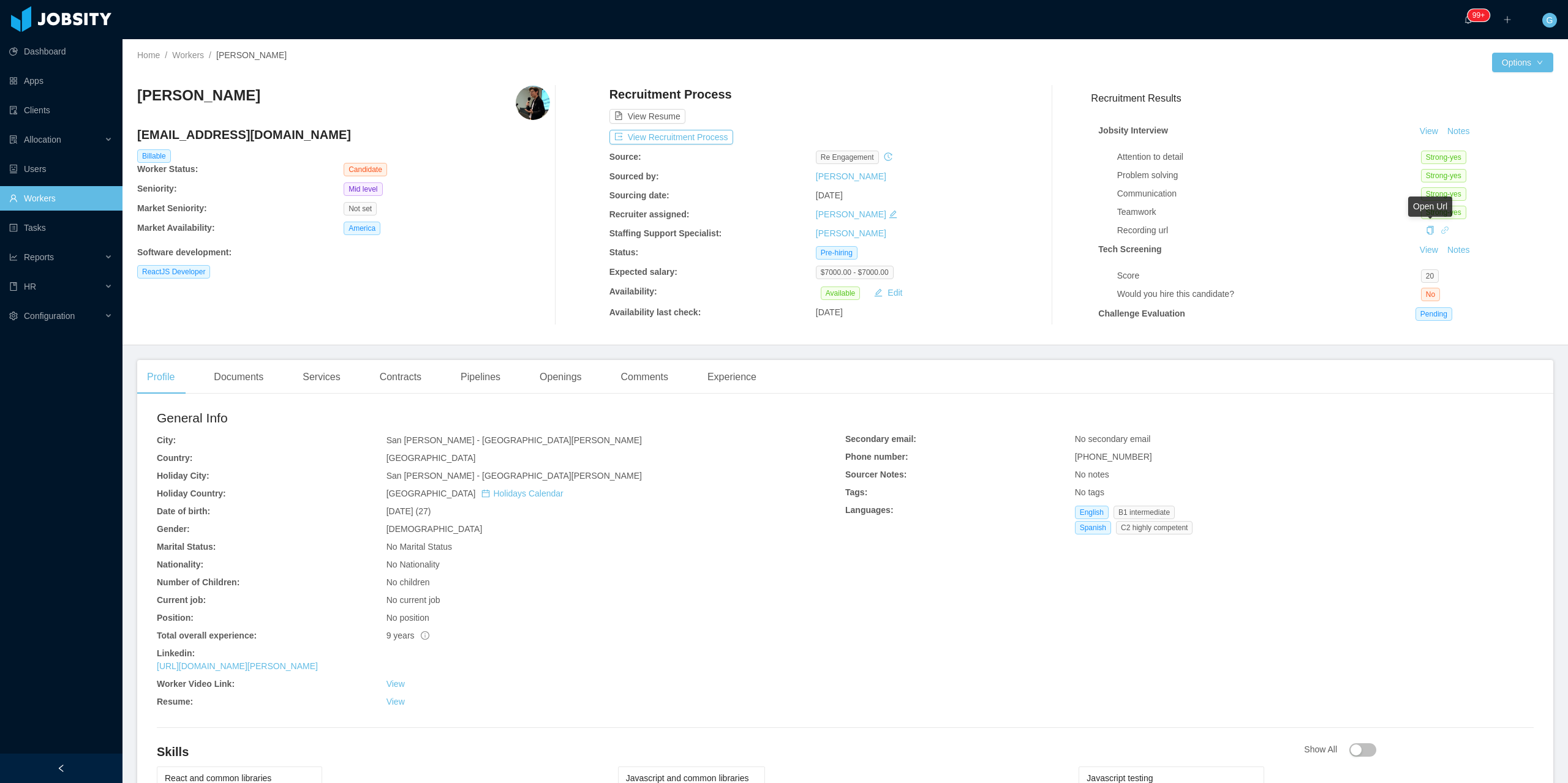
click at [1440, 235] on link at bounding box center [1444, 230] width 8 height 10
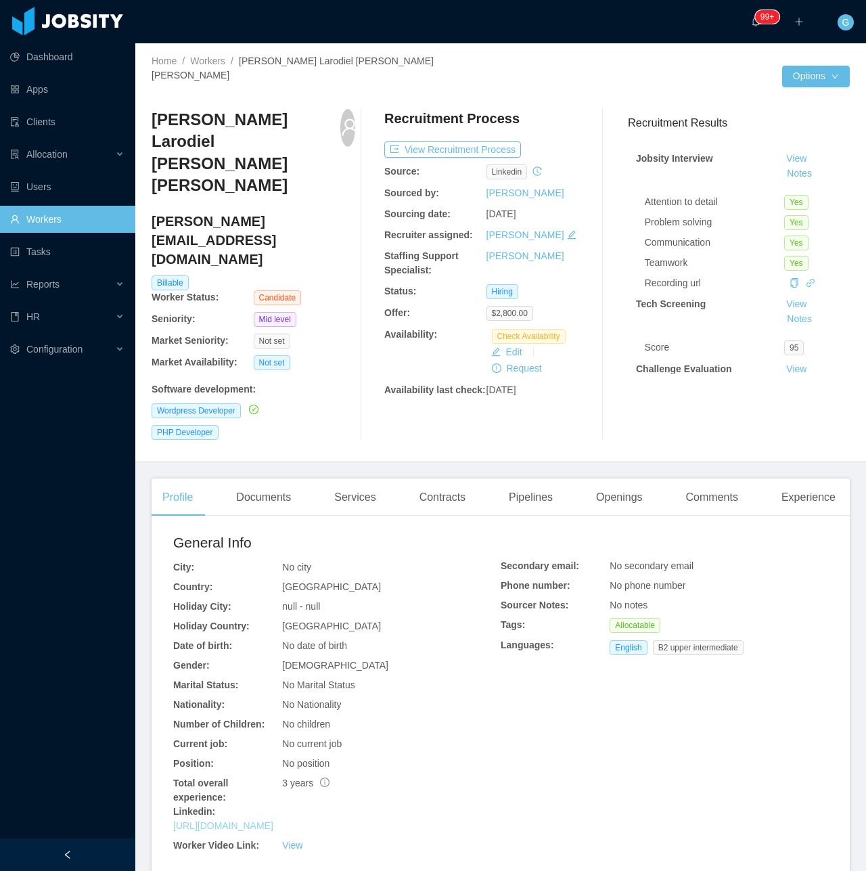
click at [266, 820] on link "https://br.linkedin.com/in/larodiel" at bounding box center [223, 825] width 100 height 11
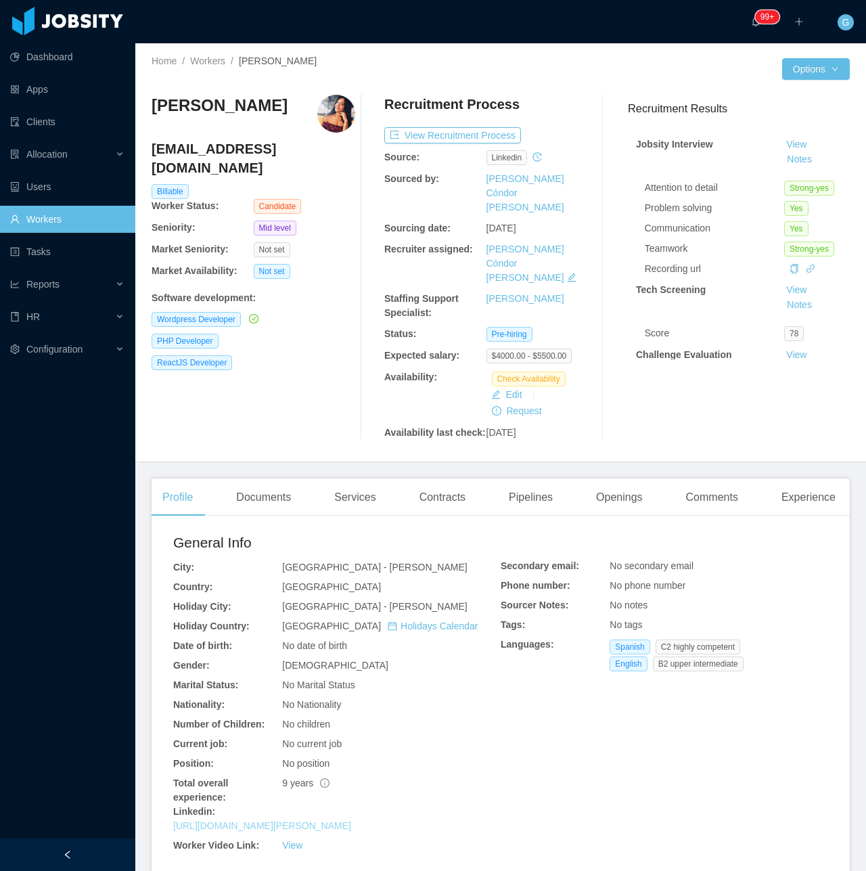
click at [266, 820] on link "[URL][DOMAIN_NAME][PERSON_NAME]" at bounding box center [262, 825] width 178 height 11
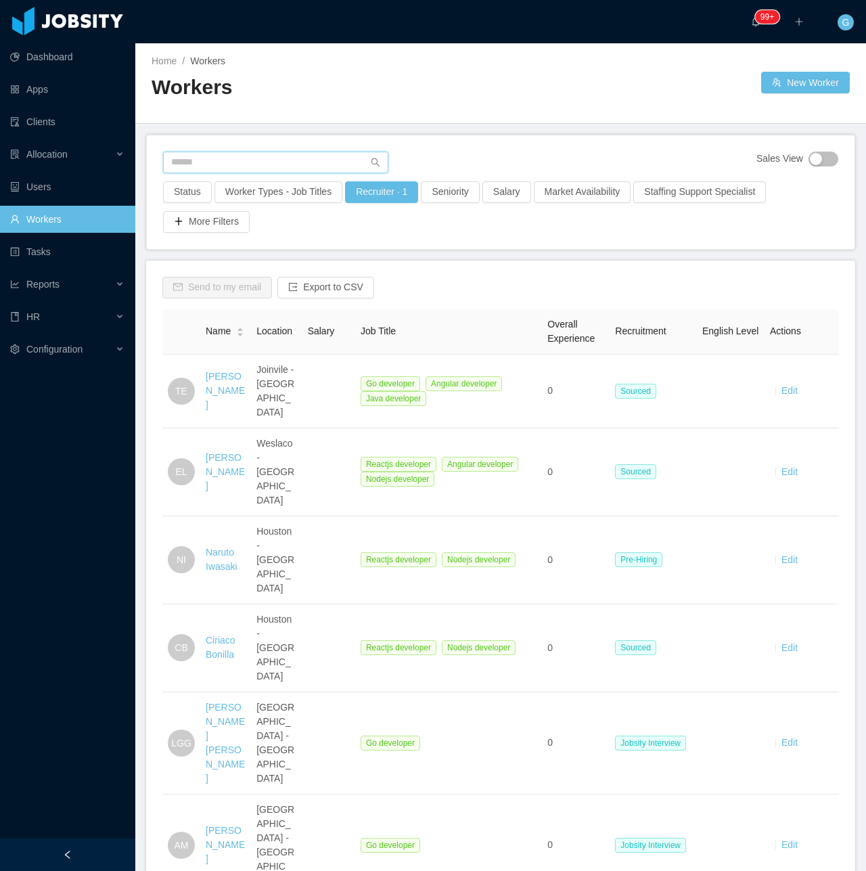
click at [191, 171] on input "text" at bounding box center [275, 163] width 225 height 22
paste input "******"
click at [365, 196] on button "Recruiter · 1" at bounding box center [381, 192] width 73 height 22
click at [368, 253] on li "Guido Fernandez" at bounding box center [328, 252] width 99 height 16
click at [361, 246] on li "Guido Fernandez" at bounding box center [328, 252] width 99 height 16
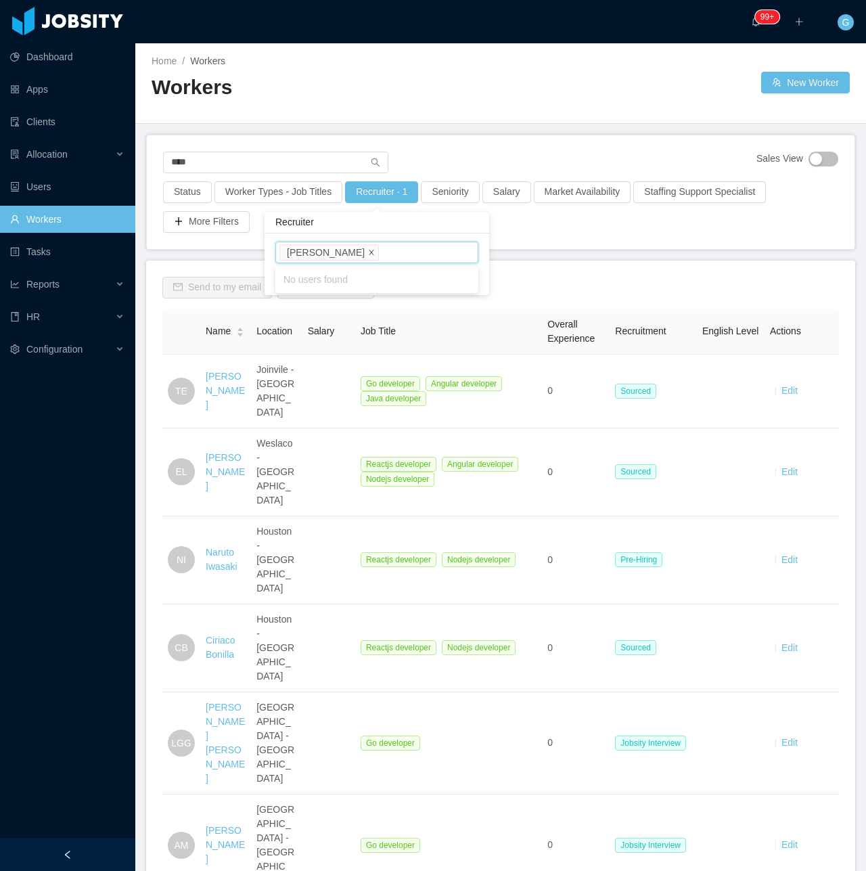
drag, startPoint x: 371, startPoint y: 251, endPoint x: 362, endPoint y: 252, distance: 8.8
click at [369, 251] on li "[PERSON_NAME]" at bounding box center [328, 252] width 99 height 16
click at [368, 252] on icon "icon: close" at bounding box center [371, 252] width 7 height 7
click at [474, 269] on div "Clear Apply" at bounding box center [370, 264] width 225 height 62
click at [464, 271] on button "Apply" at bounding box center [456, 279] width 32 height 16
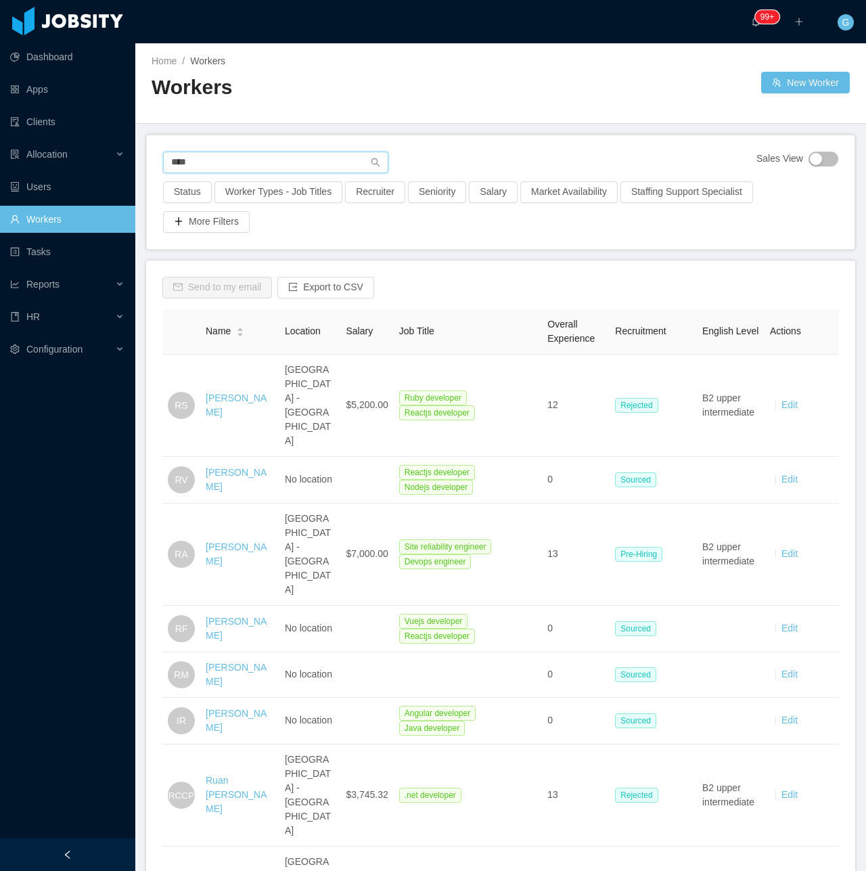
click at [218, 162] on input "****" at bounding box center [275, 163] width 225 height 22
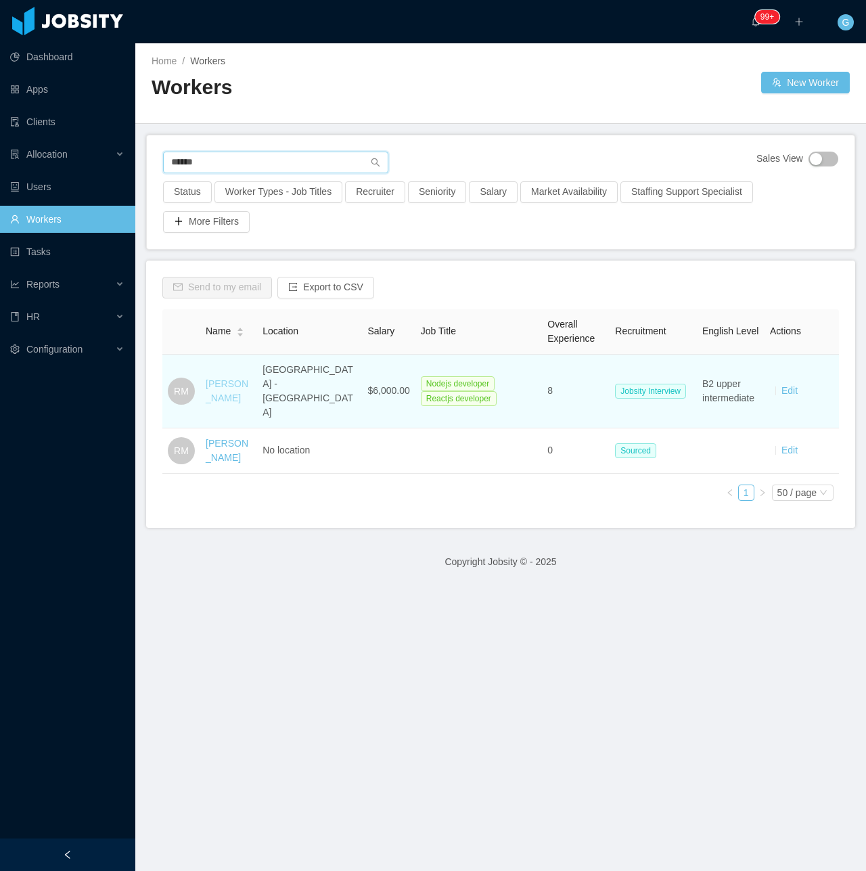
type input "******"
click at [210, 378] on link "Ruan Meira" at bounding box center [227, 390] width 43 height 25
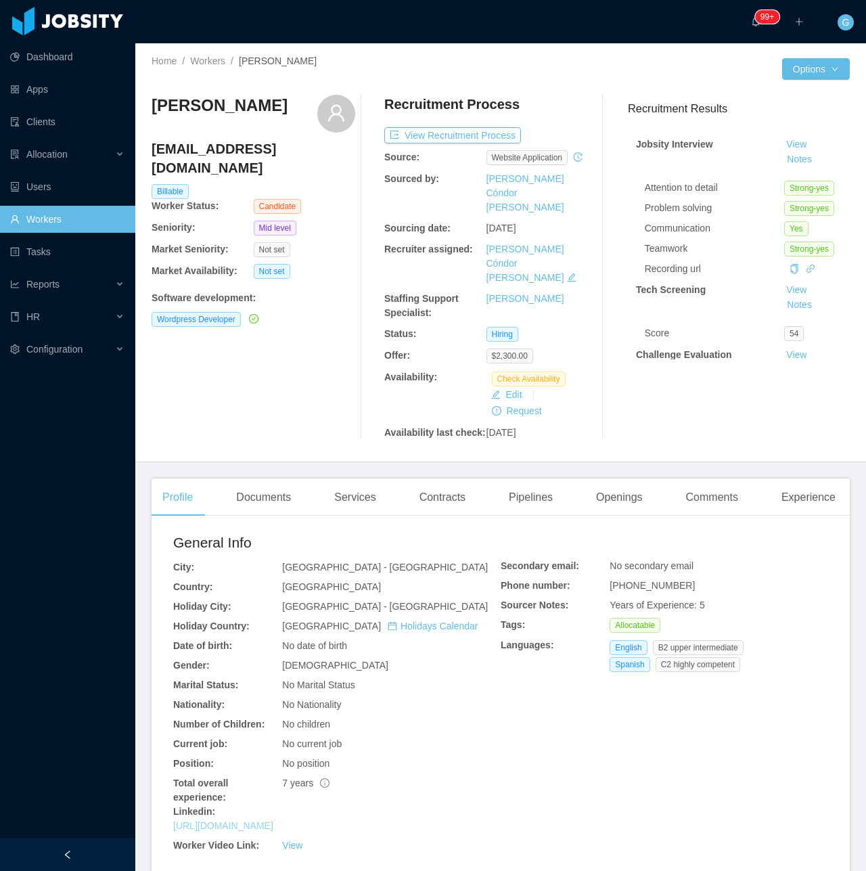
click at [273, 820] on link "https://www.linkedin.com/in/nikocrow" at bounding box center [223, 825] width 100 height 11
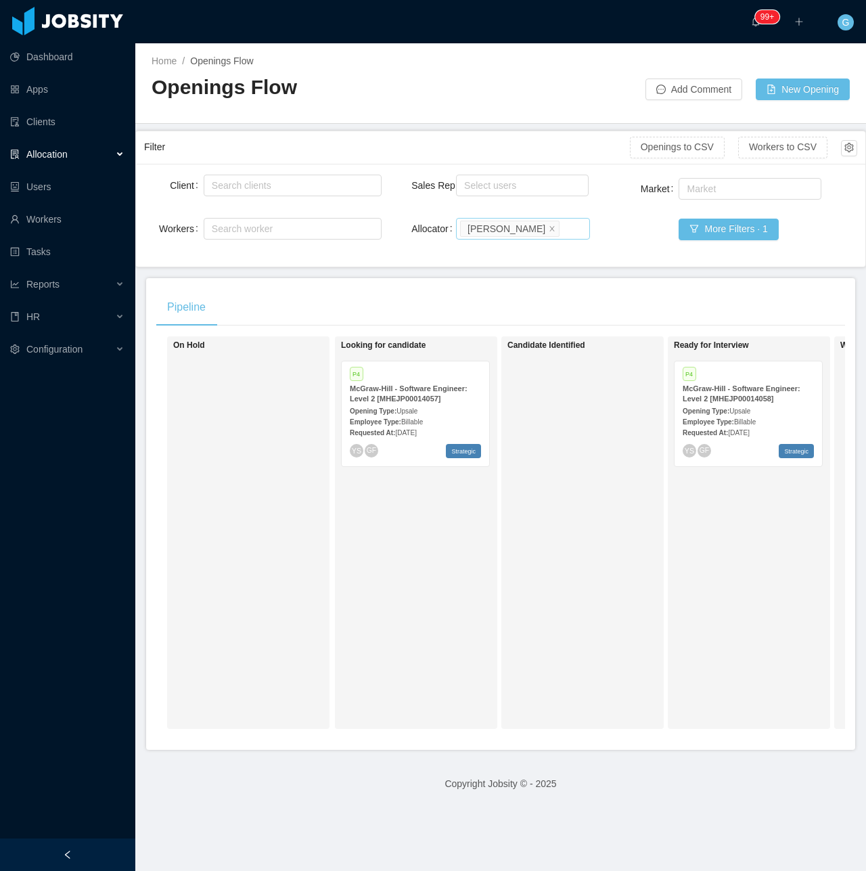
click at [576, 235] on div "Search allocators [PERSON_NAME]" at bounding box center [523, 229] width 134 height 22
type input "*****"
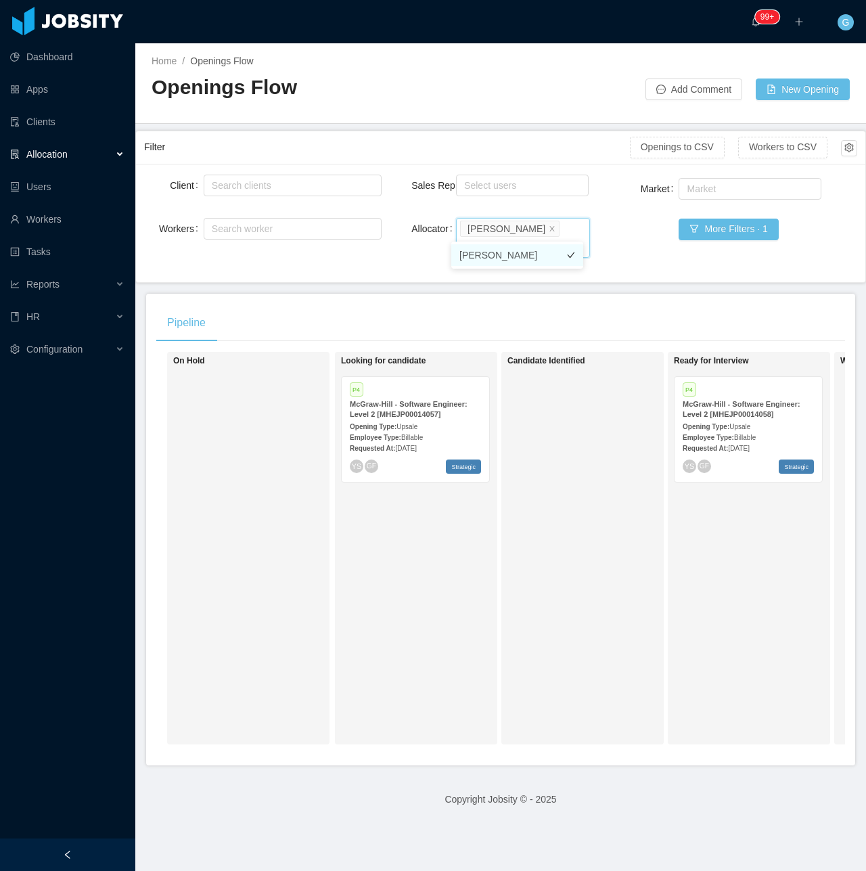
click at [516, 254] on li "[PERSON_NAME]" at bounding box center [517, 255] width 132 height 22
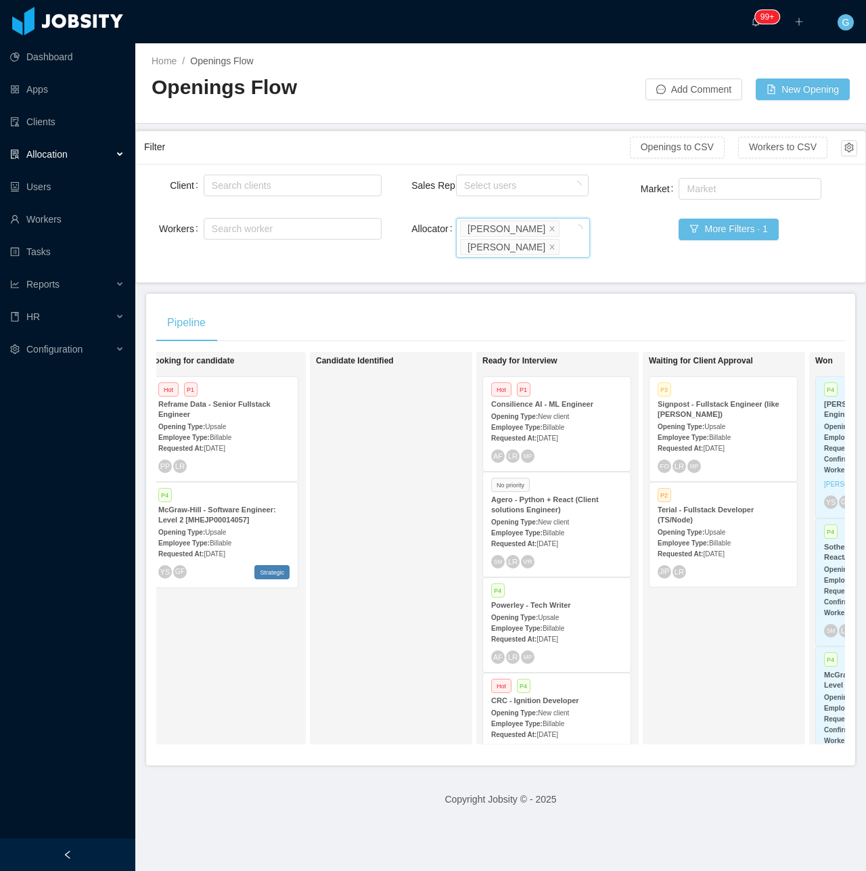
scroll to position [0, 200]
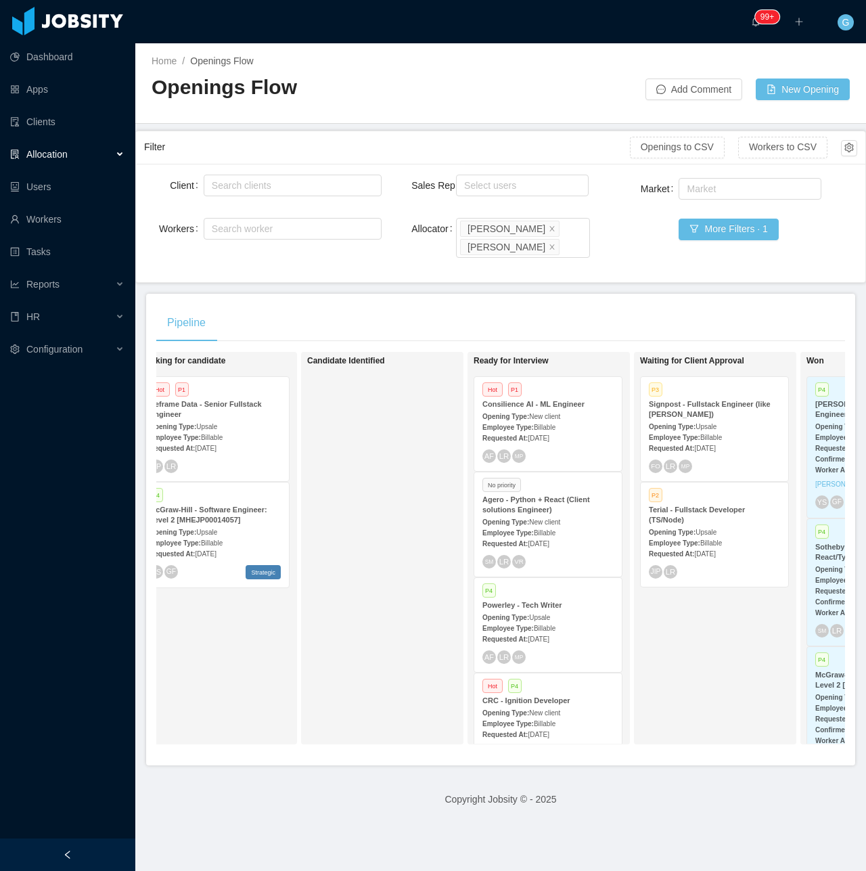
drag, startPoint x: 426, startPoint y: 769, endPoint x: 436, endPoint y: 768, distance: 10.8
click at [436, 765] on div "Pipeline On Hold Looking for candidate Hot P1 Reframe Data - Senior Fullstack E…" at bounding box center [500, 530] width 709 height 472
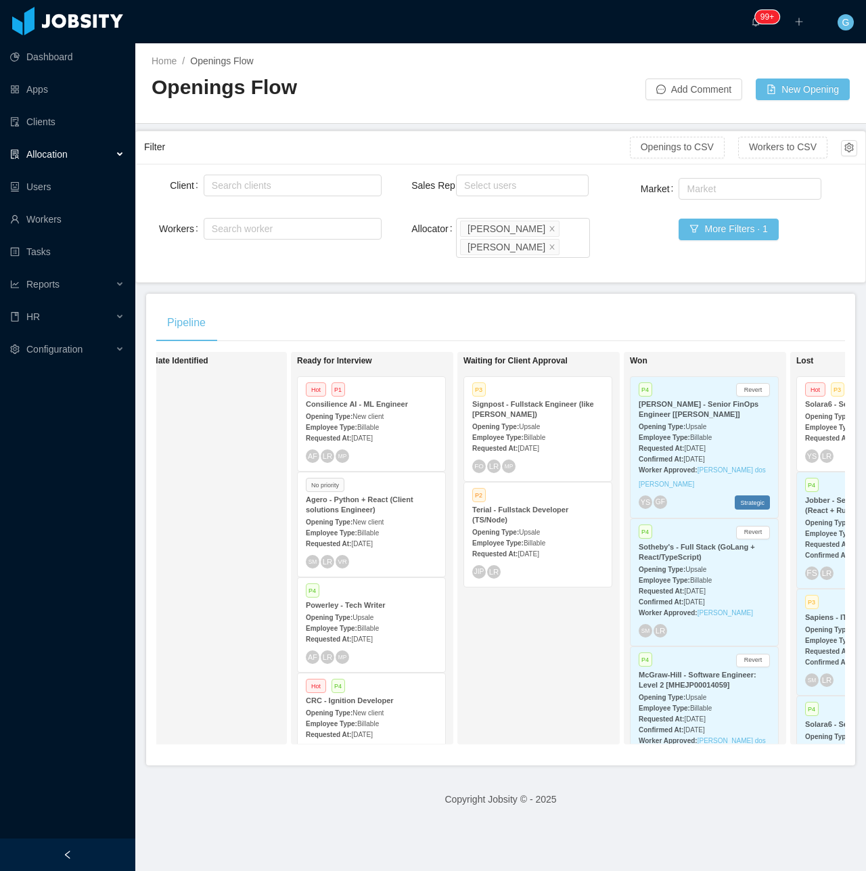
scroll to position [0, 401]
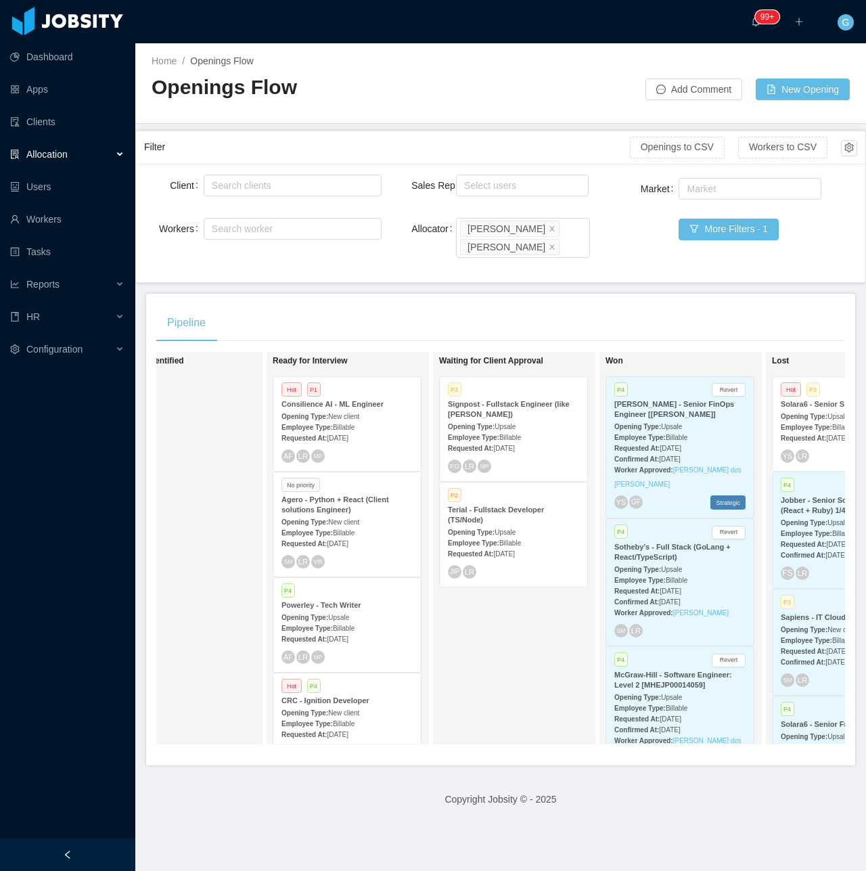
click at [515, 546] on div "Requested At: Sep 12th, 2025" at bounding box center [513, 553] width 131 height 14
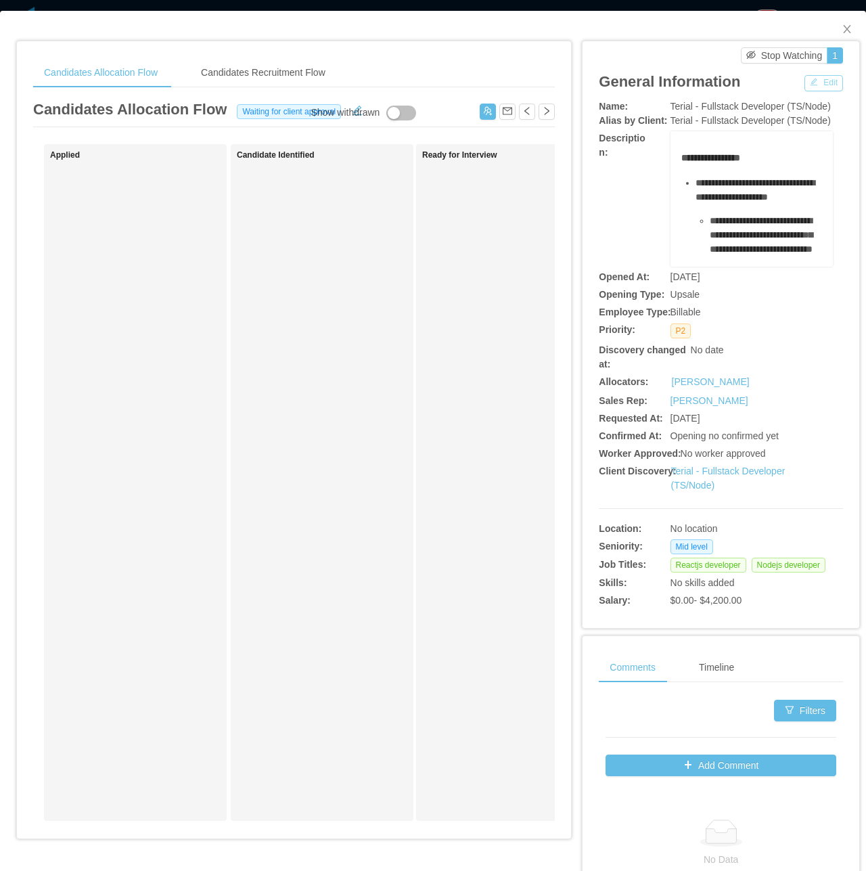
click at [808, 87] on button "Edit" at bounding box center [823, 83] width 39 height 16
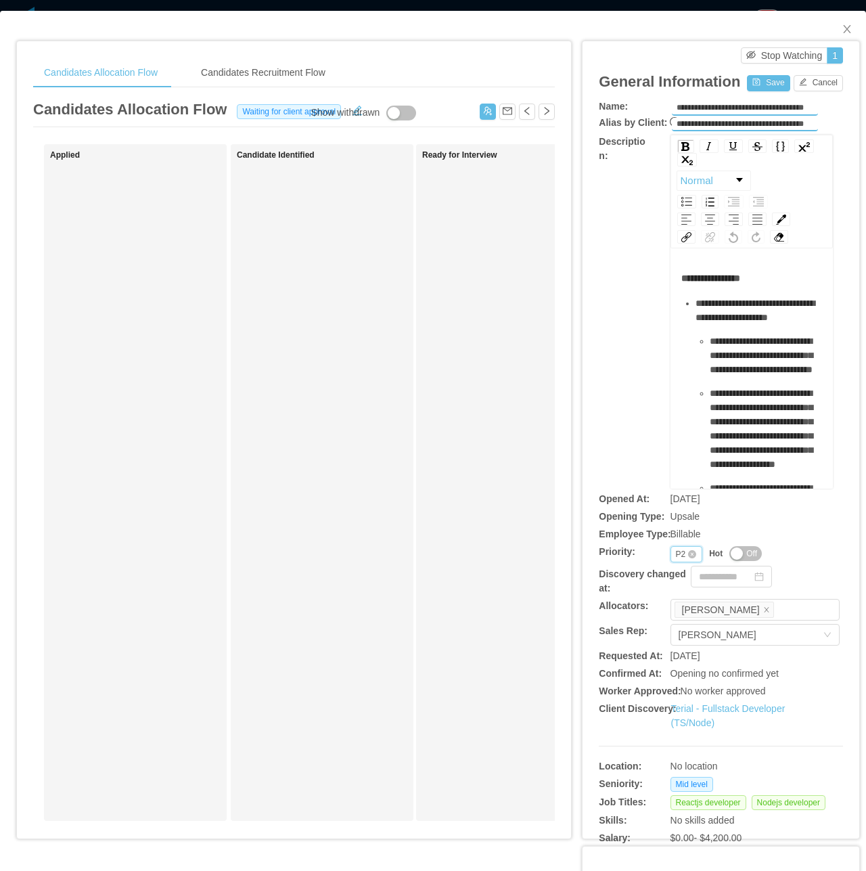
click at [677, 553] on div "Priority P2" at bounding box center [686, 554] width 32 height 16
click at [679, 626] on li "P3" at bounding box center [677, 620] width 31 height 22
click at [769, 92] on div "General Information Save Cancel" at bounding box center [721, 82] width 244 height 36
click at [768, 83] on button "Save" at bounding box center [768, 83] width 43 height 16
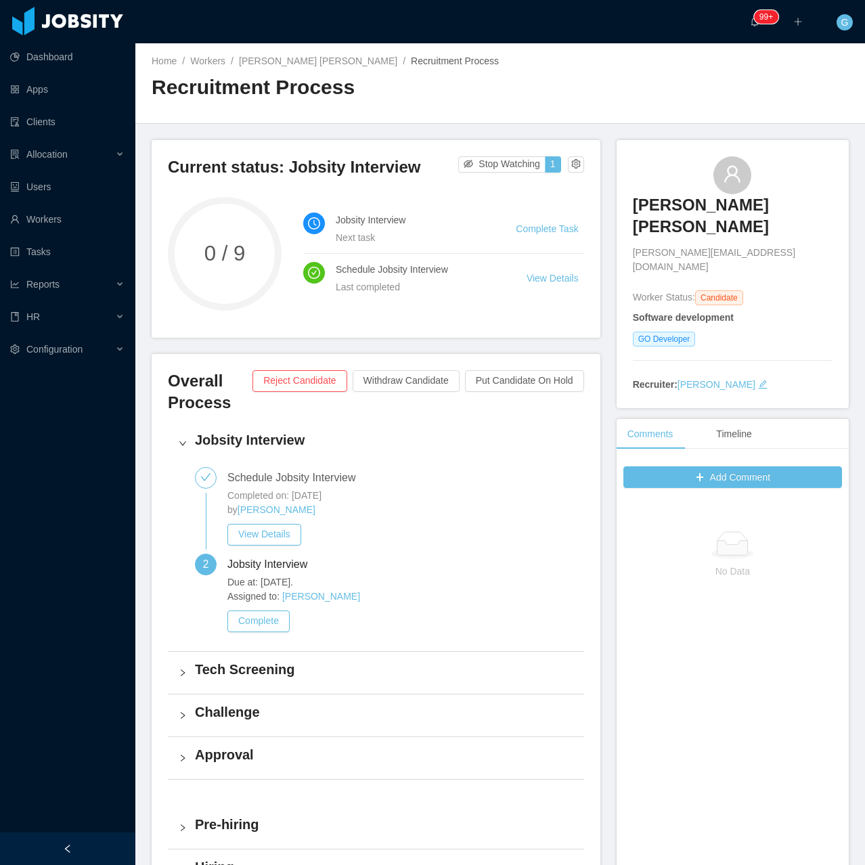
click at [251, 606] on div "Due at: Oct 9th, 2025. Assigned to: Guido Fernandez Complete" at bounding box center [301, 603] width 148 height 57
click at [263, 612] on button "Complete" at bounding box center [258, 621] width 62 height 22
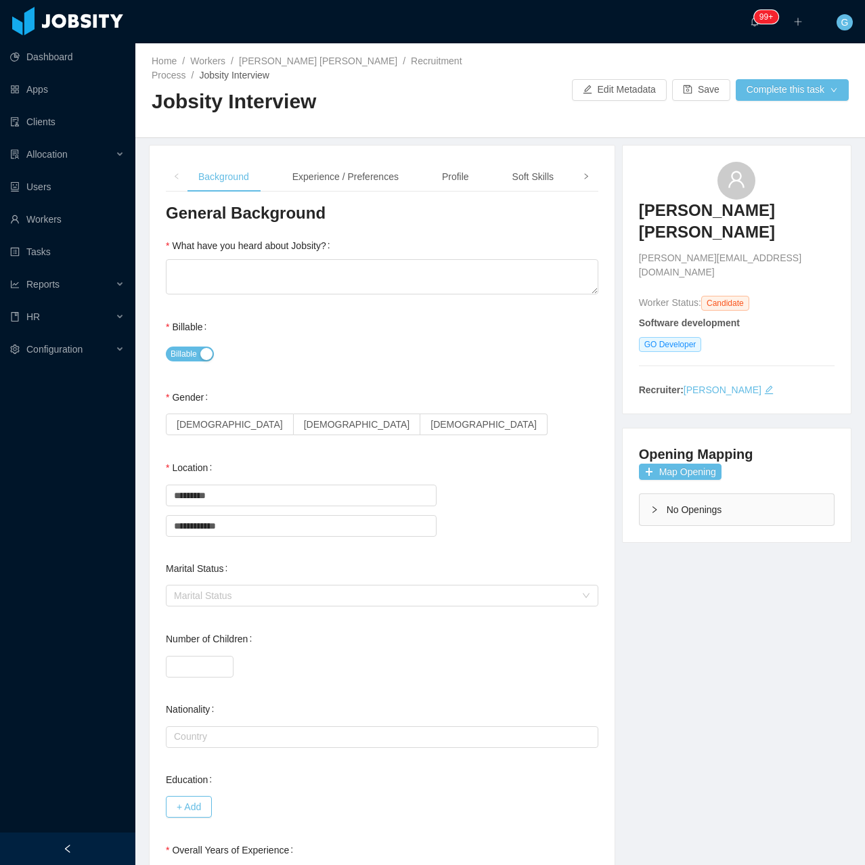
click at [575, 180] on span at bounding box center [586, 177] width 22 height 30
click at [521, 166] on div "Background Experience / Preferences Profile Soft Skills Language Notes" at bounding box center [310, 177] width 530 height 30
click at [531, 176] on div "Notes" at bounding box center [552, 177] width 47 height 30
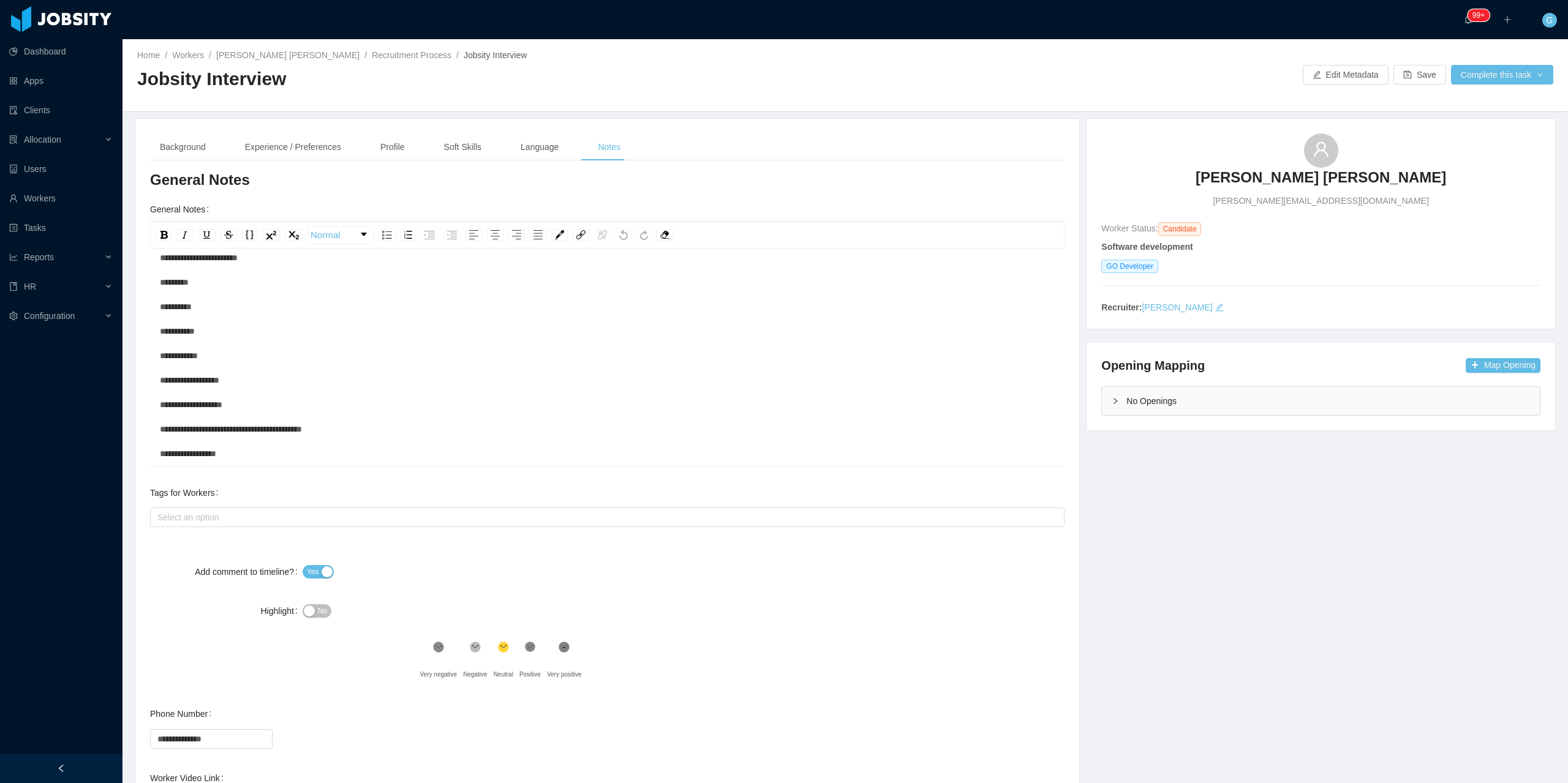
click at [782, 202] on span "luis.gg1990@gmail.com" at bounding box center [1321, 201] width 215 height 13
copy span "luis.gg1990@gmail.com"
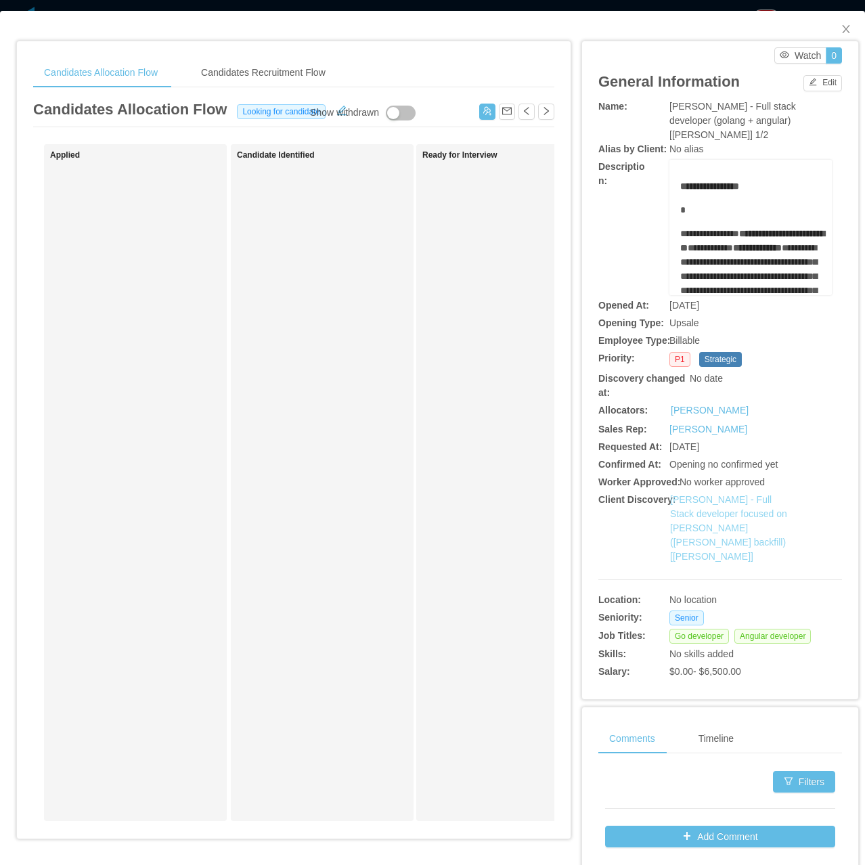
click at [713, 516] on link "[PERSON_NAME] - Full Stack developer focused on [PERSON_NAME] ([PERSON_NAME] ba…" at bounding box center [728, 528] width 117 height 68
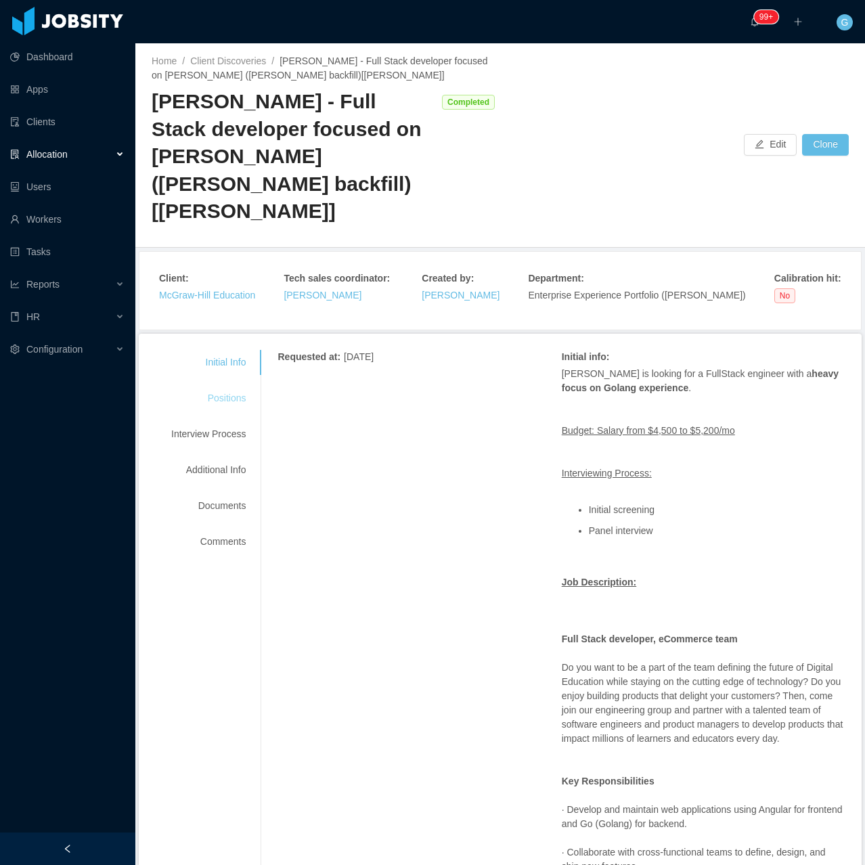
click at [223, 386] on div "Positions" at bounding box center [208, 398] width 107 height 25
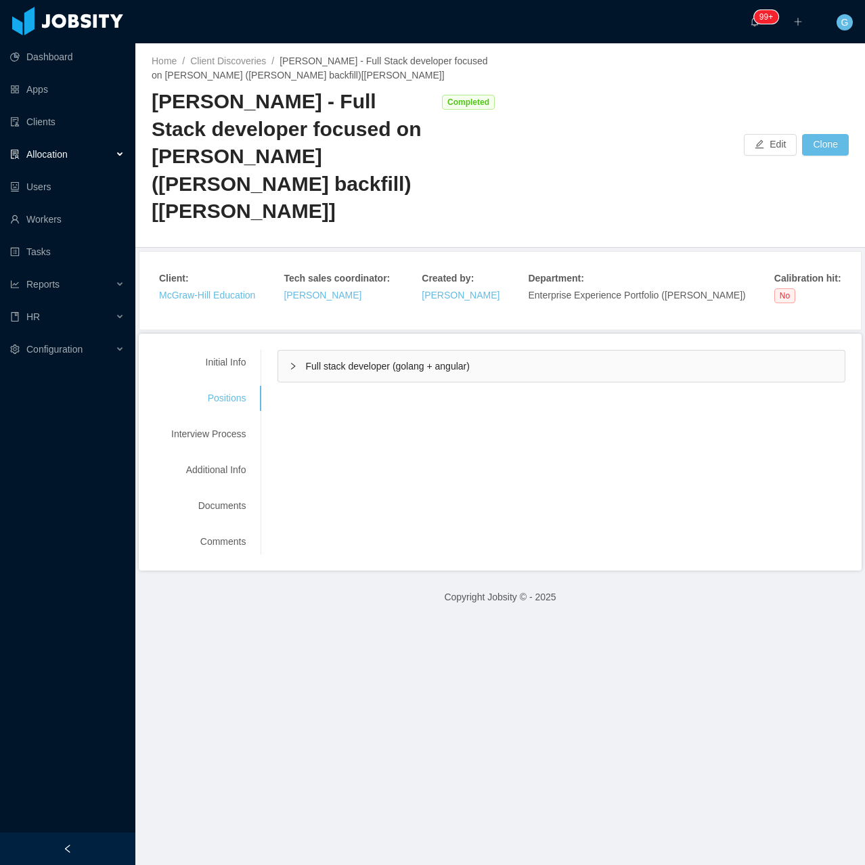
click at [369, 361] on span "Full stack developer (golang + angular)" at bounding box center [387, 366] width 164 height 11
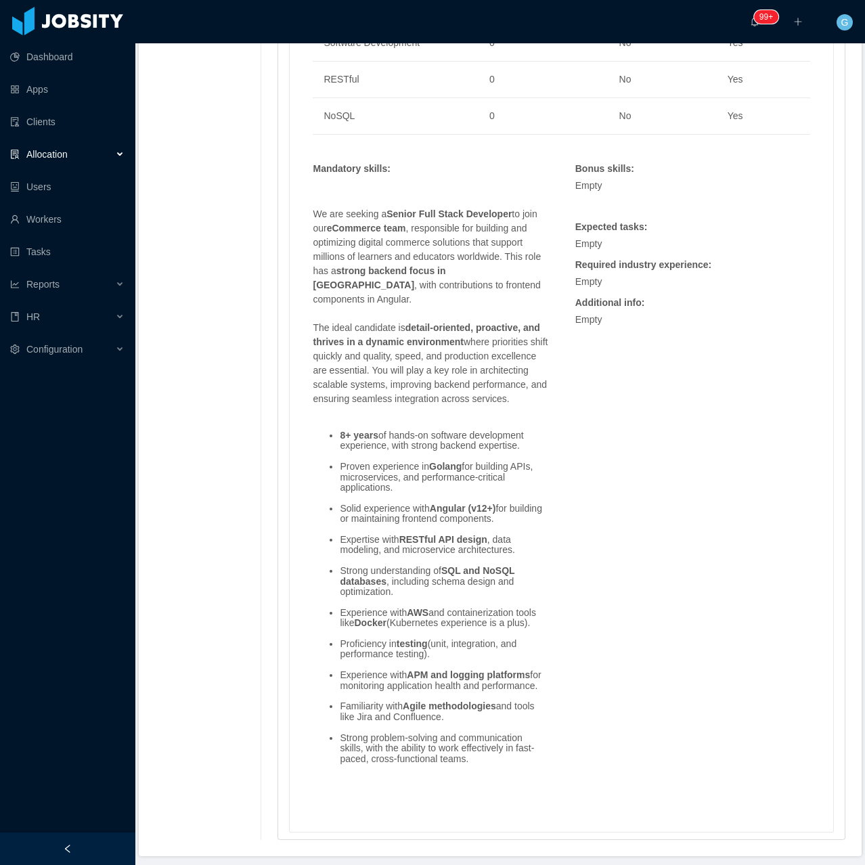
scroll to position [1649, 0]
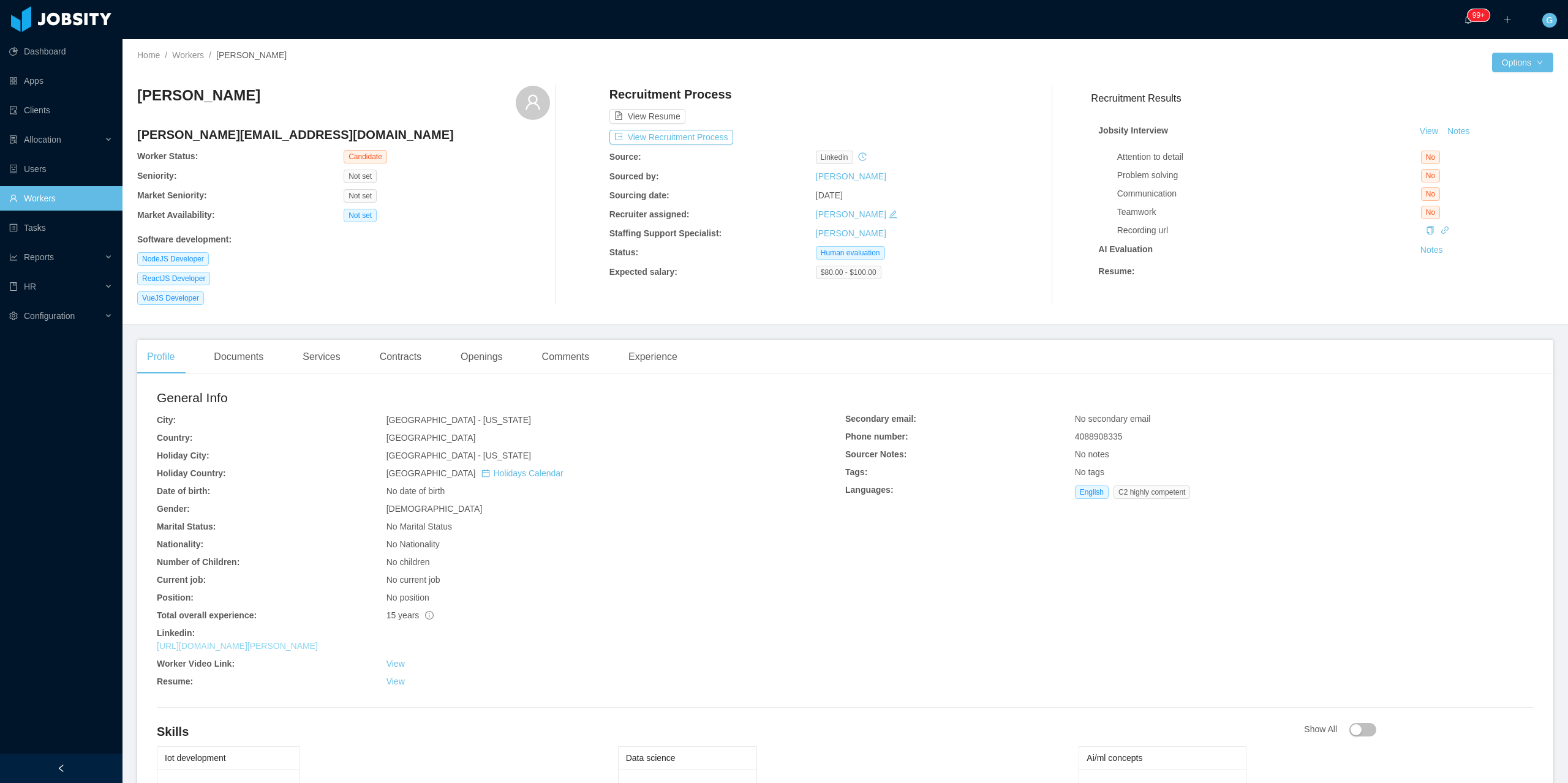
click at [246, 645] on link "[URL][DOMAIN_NAME][PERSON_NAME]" at bounding box center [237, 645] width 161 height 10
click at [1439, 227] on div "Recording url" at bounding box center [1332, 231] width 429 height 13
click at [1441, 228] on icon "icon: link" at bounding box center [1445, 230] width 7 height 7
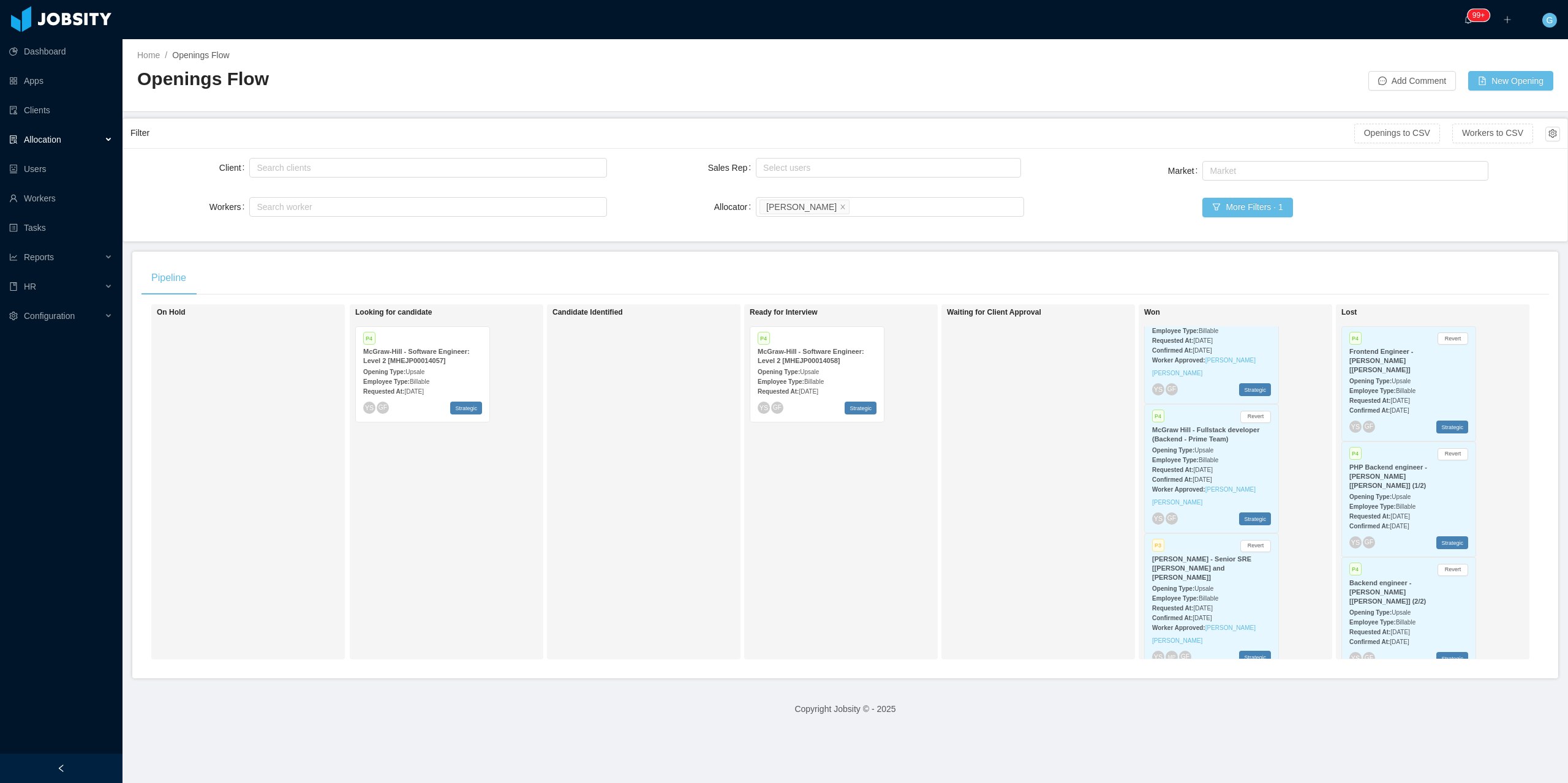
scroll to position [613, 0]
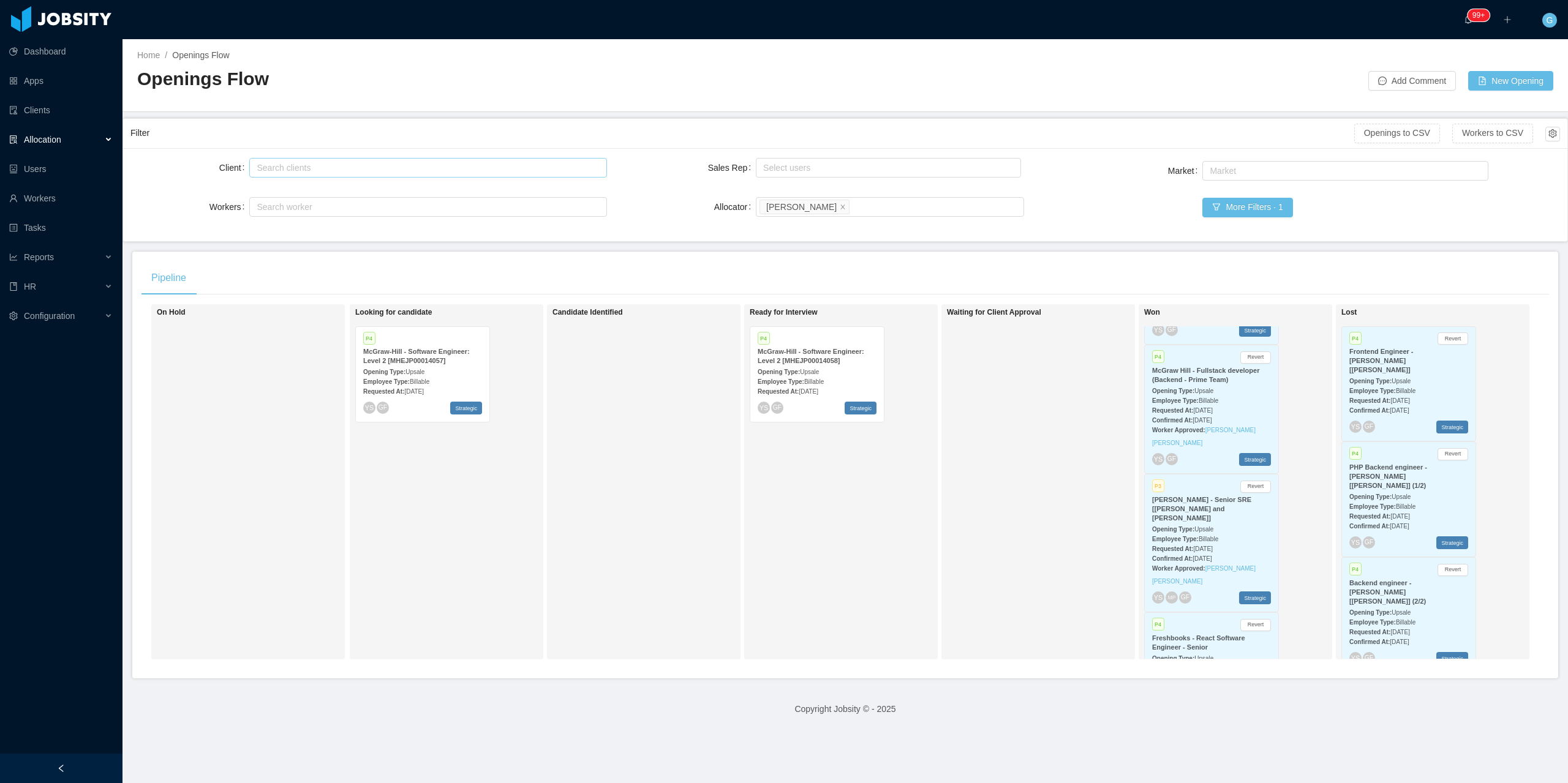
click at [302, 167] on div "Search clients" at bounding box center [425, 168] width 337 height 13
type input "******"
click at [319, 167] on div "Search clients" at bounding box center [425, 167] width 346 height 18
type input "***"
click at [310, 212] on li "Adventist Health" at bounding box center [426, 212] width 355 height 20
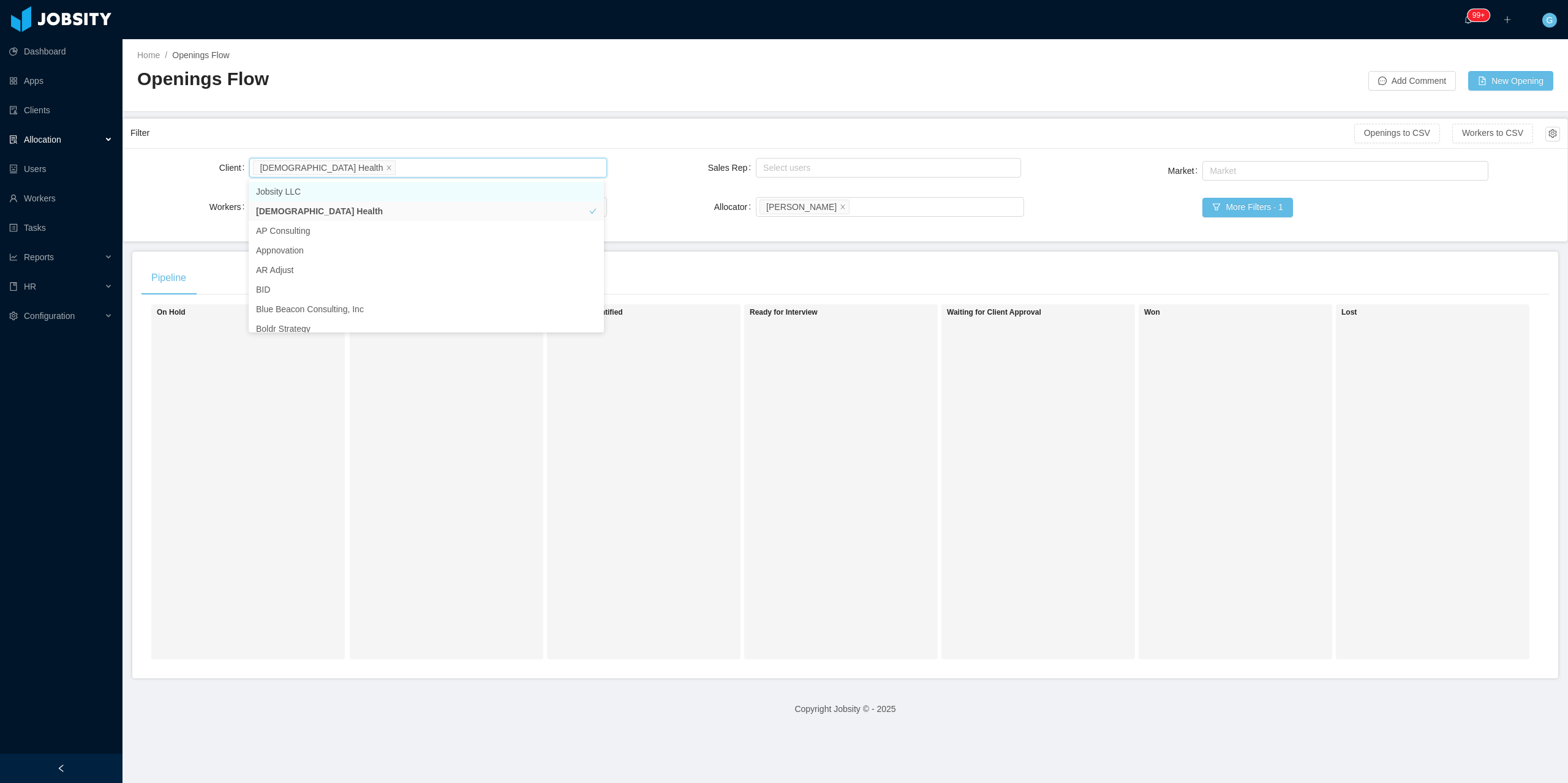
click at [398, 162] on input "Client" at bounding box center [401, 167] width 6 height 14
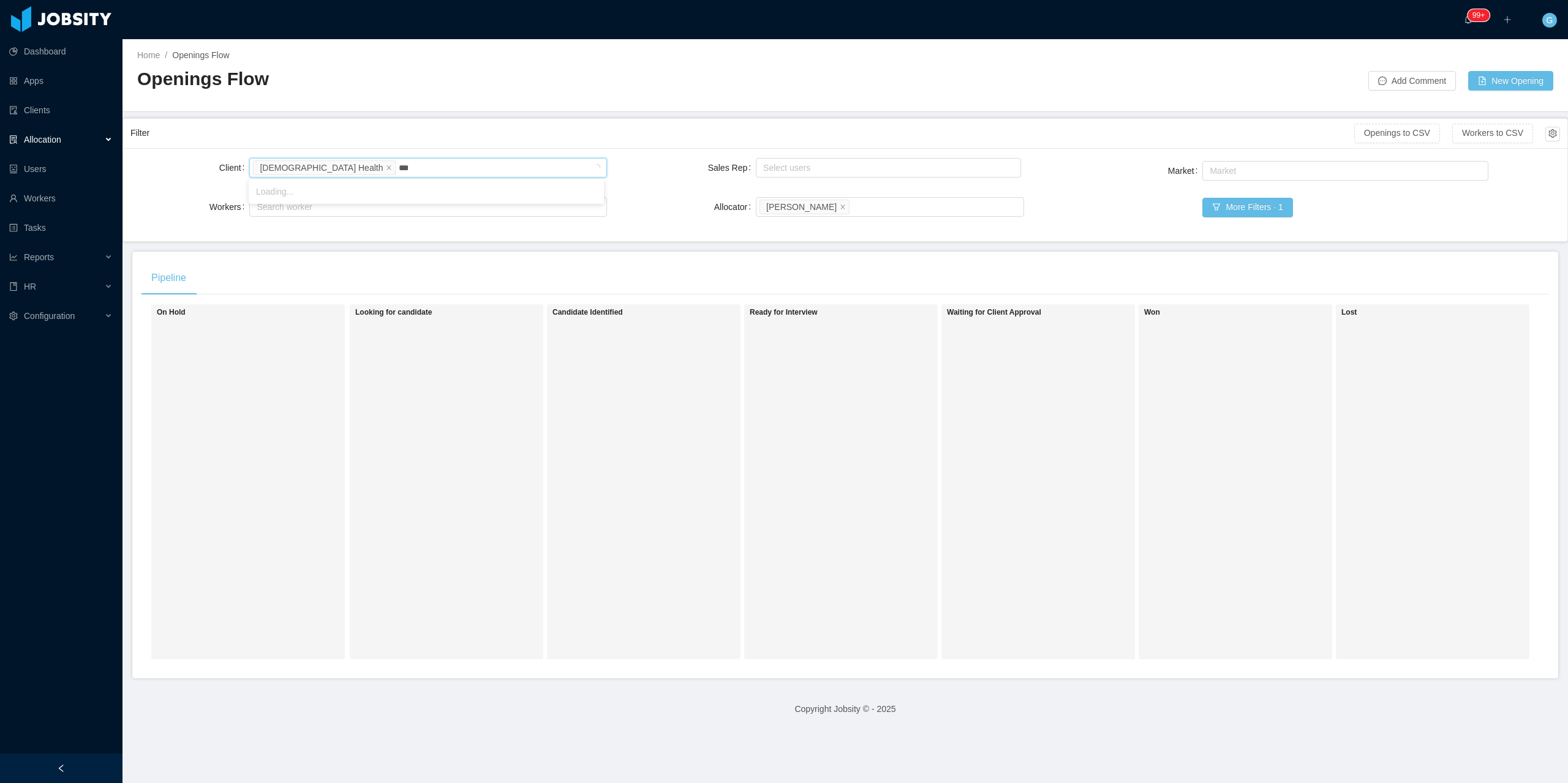
type input "****"
click at [299, 192] on li "Impact Point Co." at bounding box center [426, 192] width 355 height 20
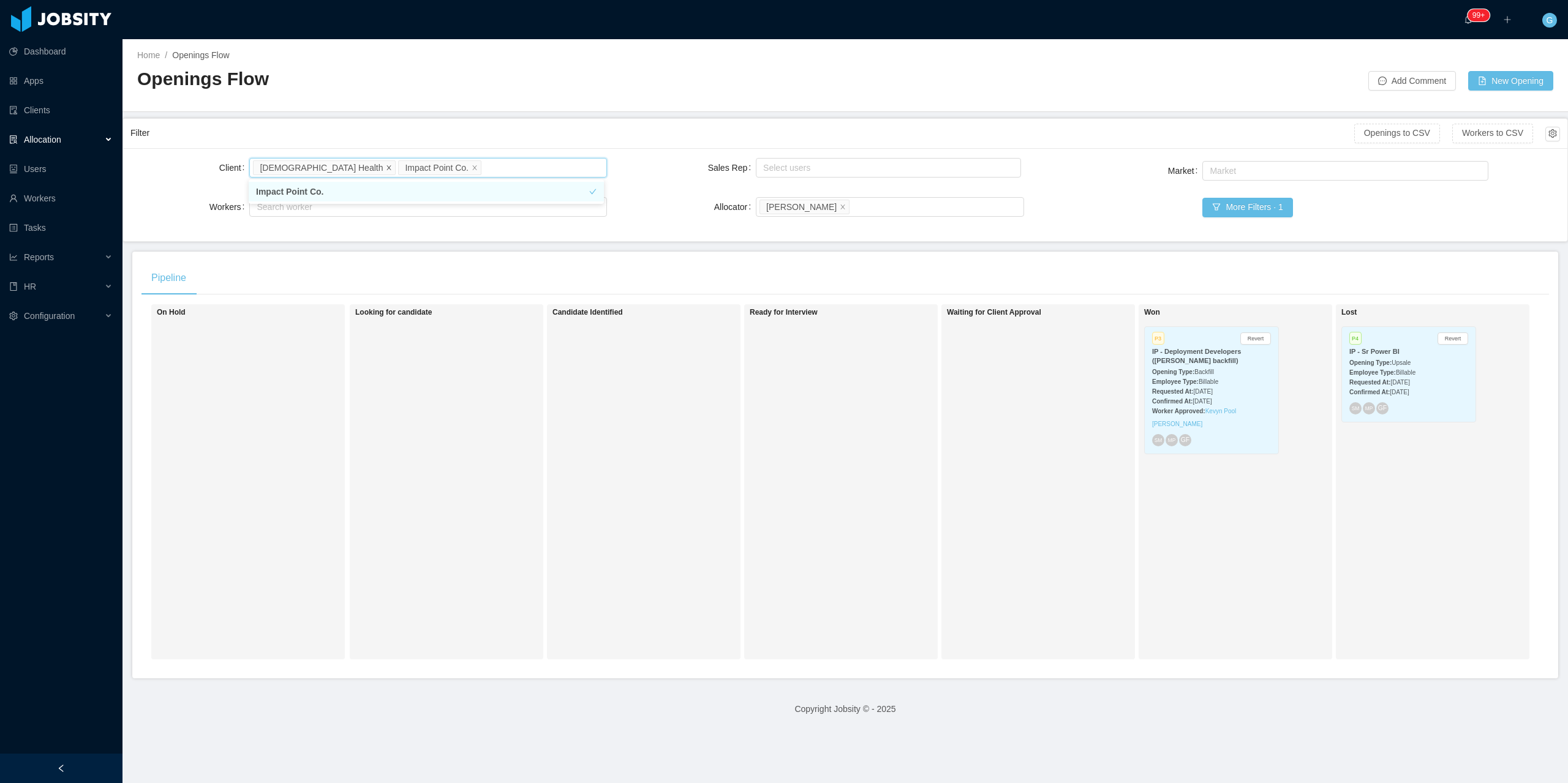
click at [386, 167] on icon "icon: close" at bounding box center [388, 167] width 6 height 6
click at [1238, 392] on div "Requested At: May 30th, 2025" at bounding box center [1211, 391] width 119 height 13
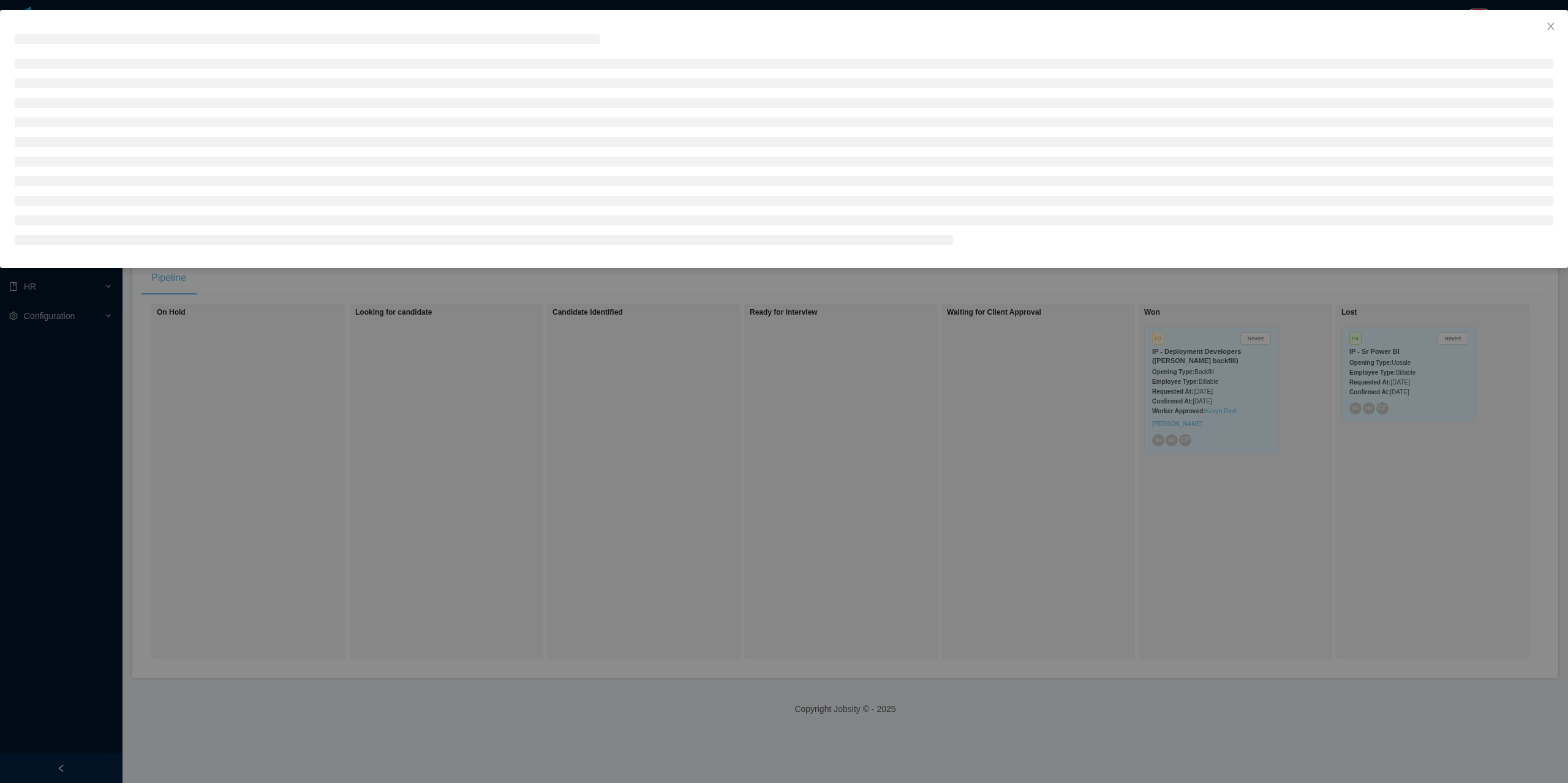
click at [1233, 418] on div at bounding box center [784, 391] width 1568 height 783
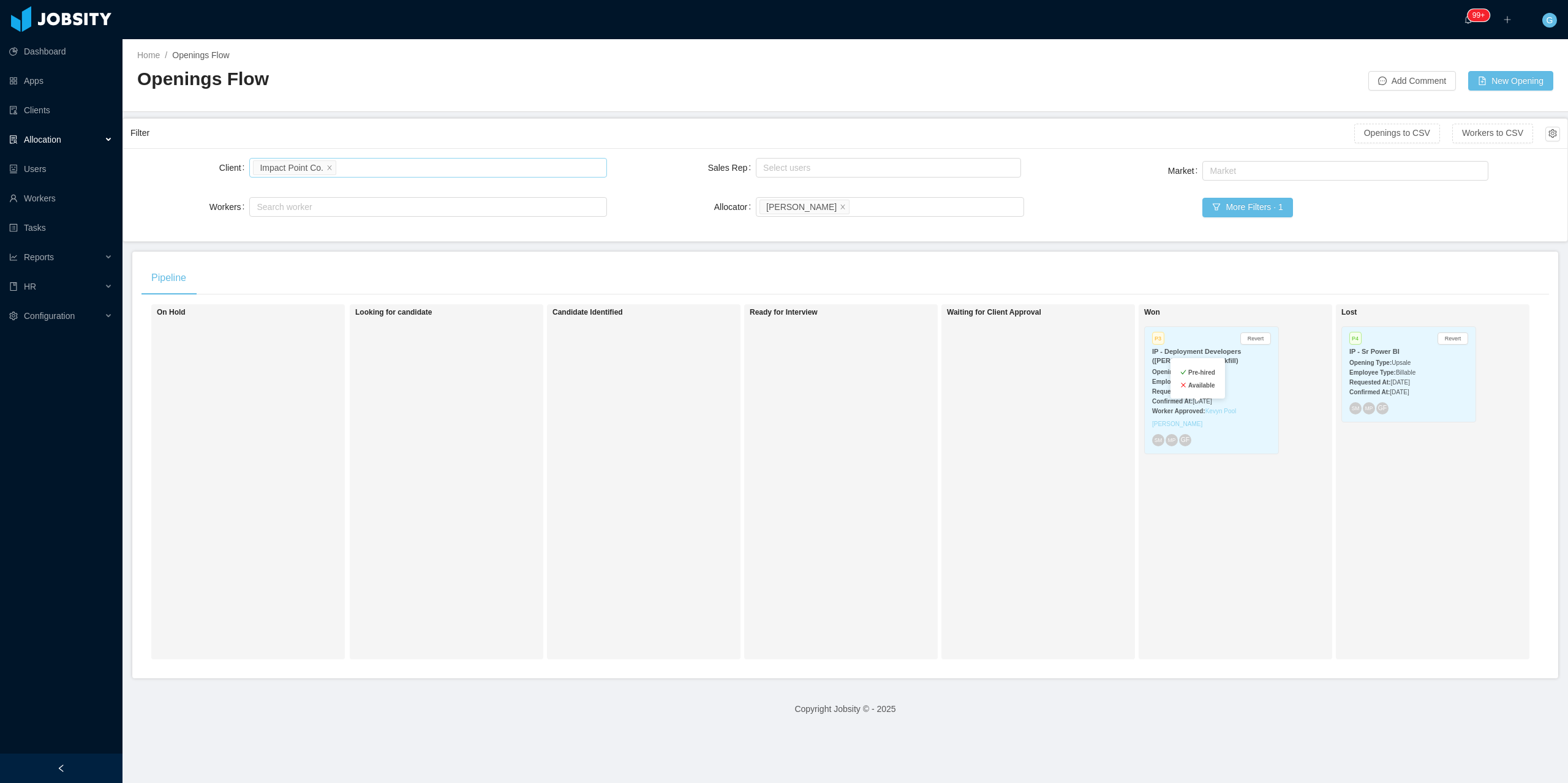
click at [1208, 408] on link "Kevyn Pool Franco Caldas" at bounding box center [1194, 418] width 84 height 20
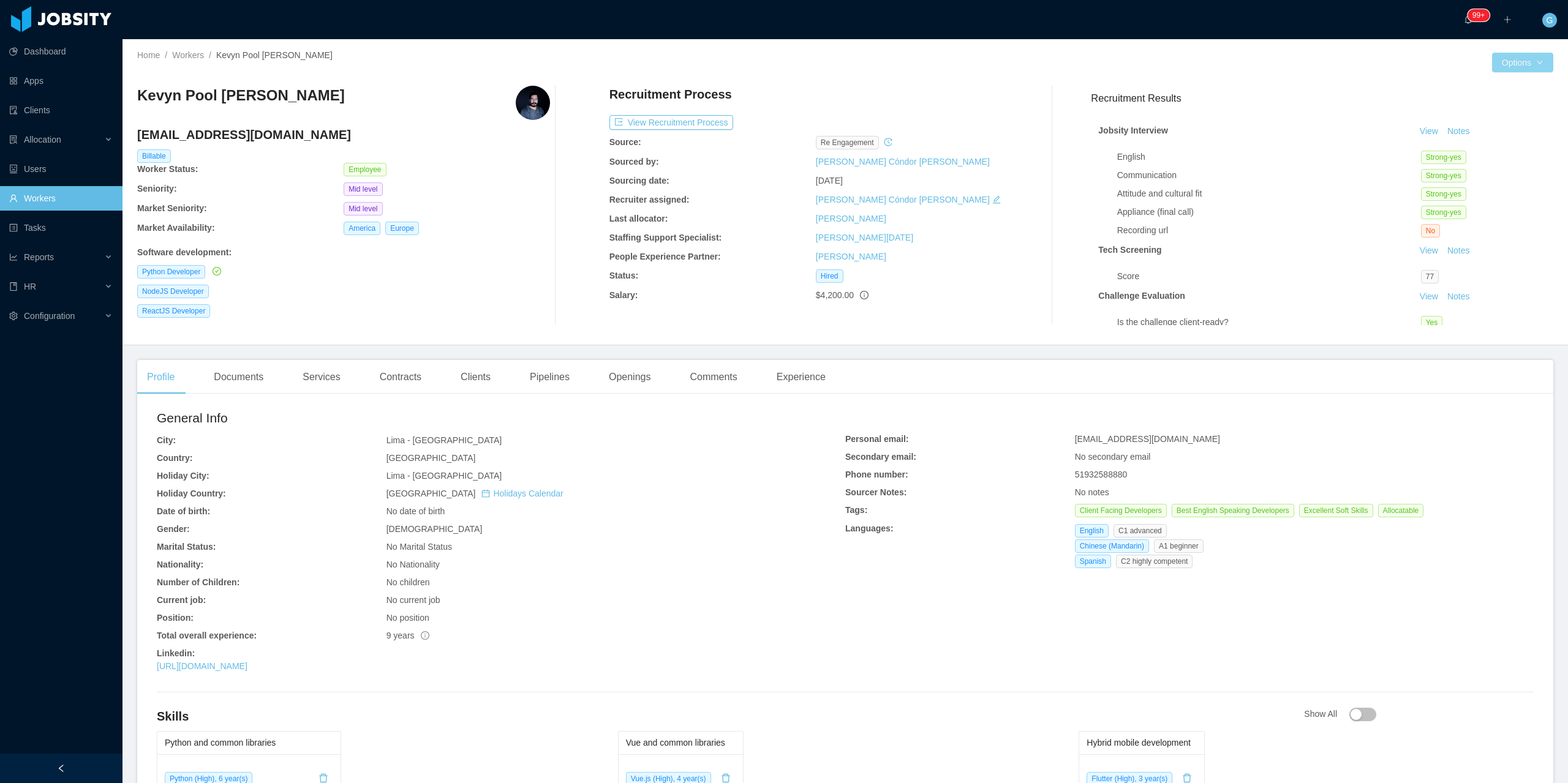
click at [1521, 66] on button "Options" at bounding box center [1523, 62] width 62 height 20
click at [778, 369] on div "Experience" at bounding box center [801, 377] width 69 height 34
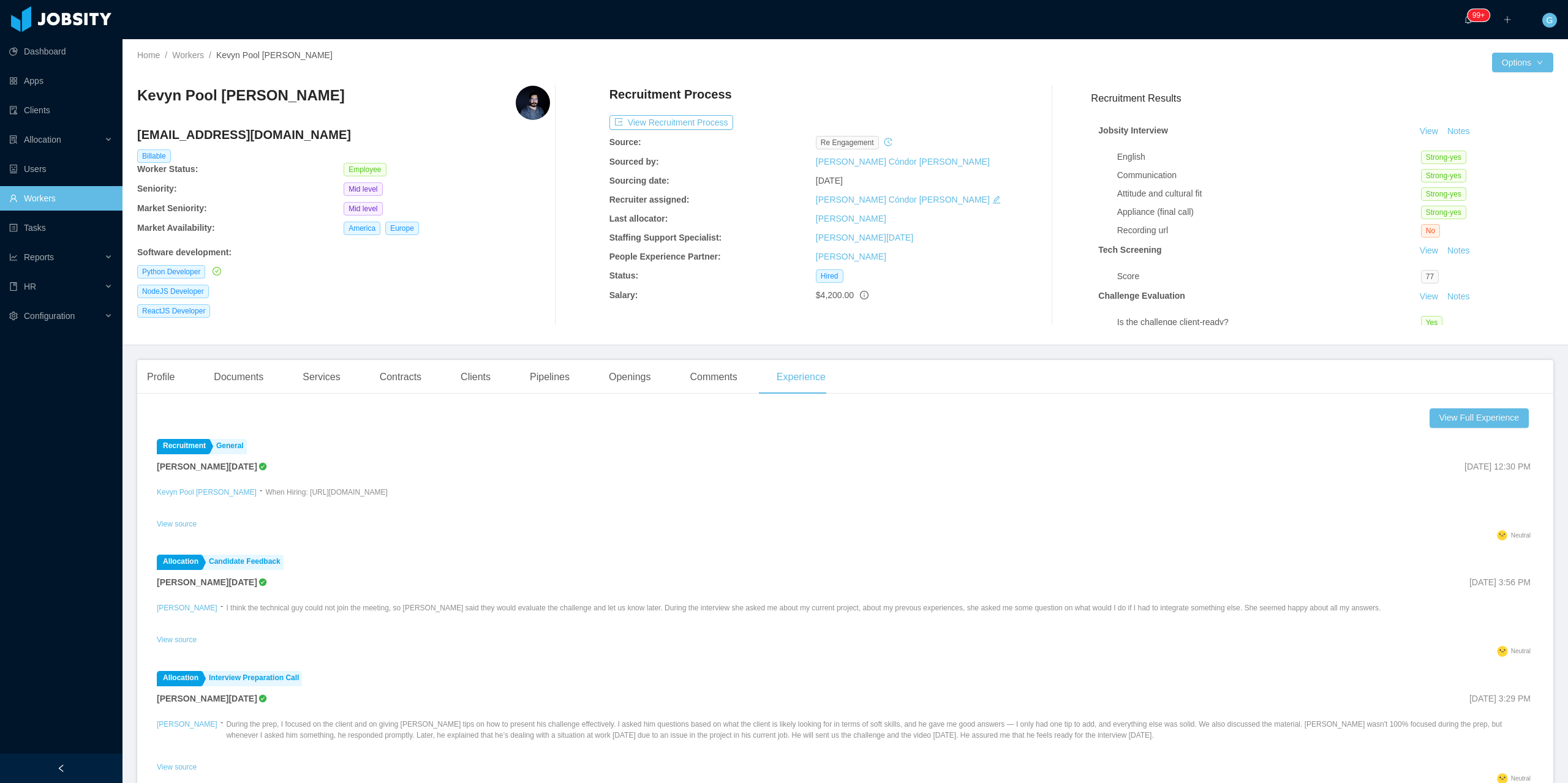
click at [1519, 75] on div "Home / Workers / Kevyn Pool Franco Caldas / Options Kevyn Pool Franco Caldas ke…" at bounding box center [845, 192] width 1446 height 306
click at [1523, 64] on button "Options" at bounding box center [1523, 62] width 62 height 20
click at [1529, 74] on div "Home / Workers / Kevyn Pool Franco Caldas / Options Kevyn Pool Franco Caldas ke…" at bounding box center [845, 192] width 1446 height 306
click at [1516, 53] on div "Home / Workers / Kevyn Pool Franco Caldas / Options Kevyn Pool Franco Caldas ke…" at bounding box center [845, 192] width 1446 height 306
click at [1515, 64] on button "Options" at bounding box center [1523, 62] width 62 height 20
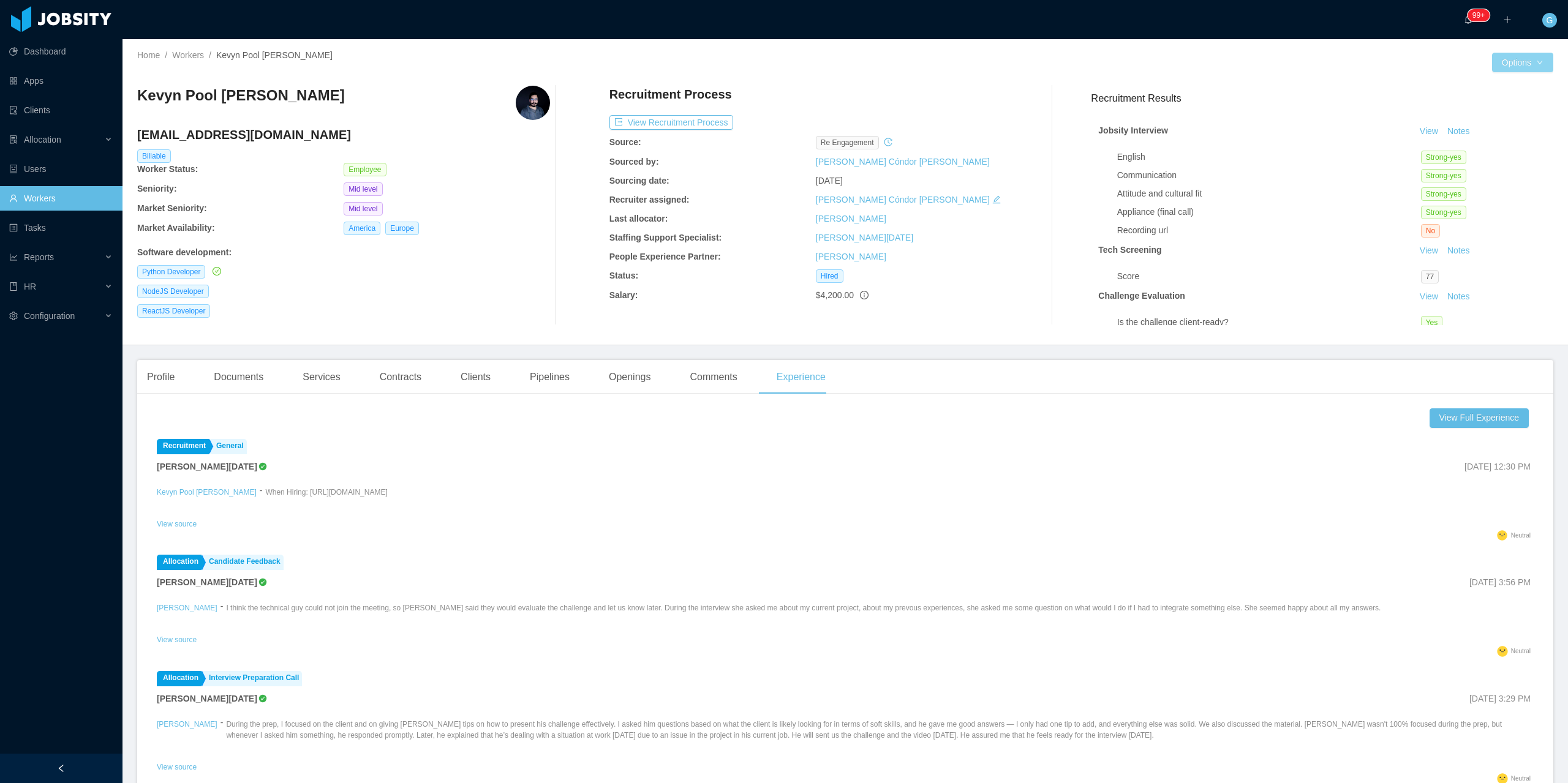
click at [1499, 69] on button "Options" at bounding box center [1523, 62] width 62 height 20
click at [1510, 196] on button "Worker File" at bounding box center [1488, 193] width 77 height 20
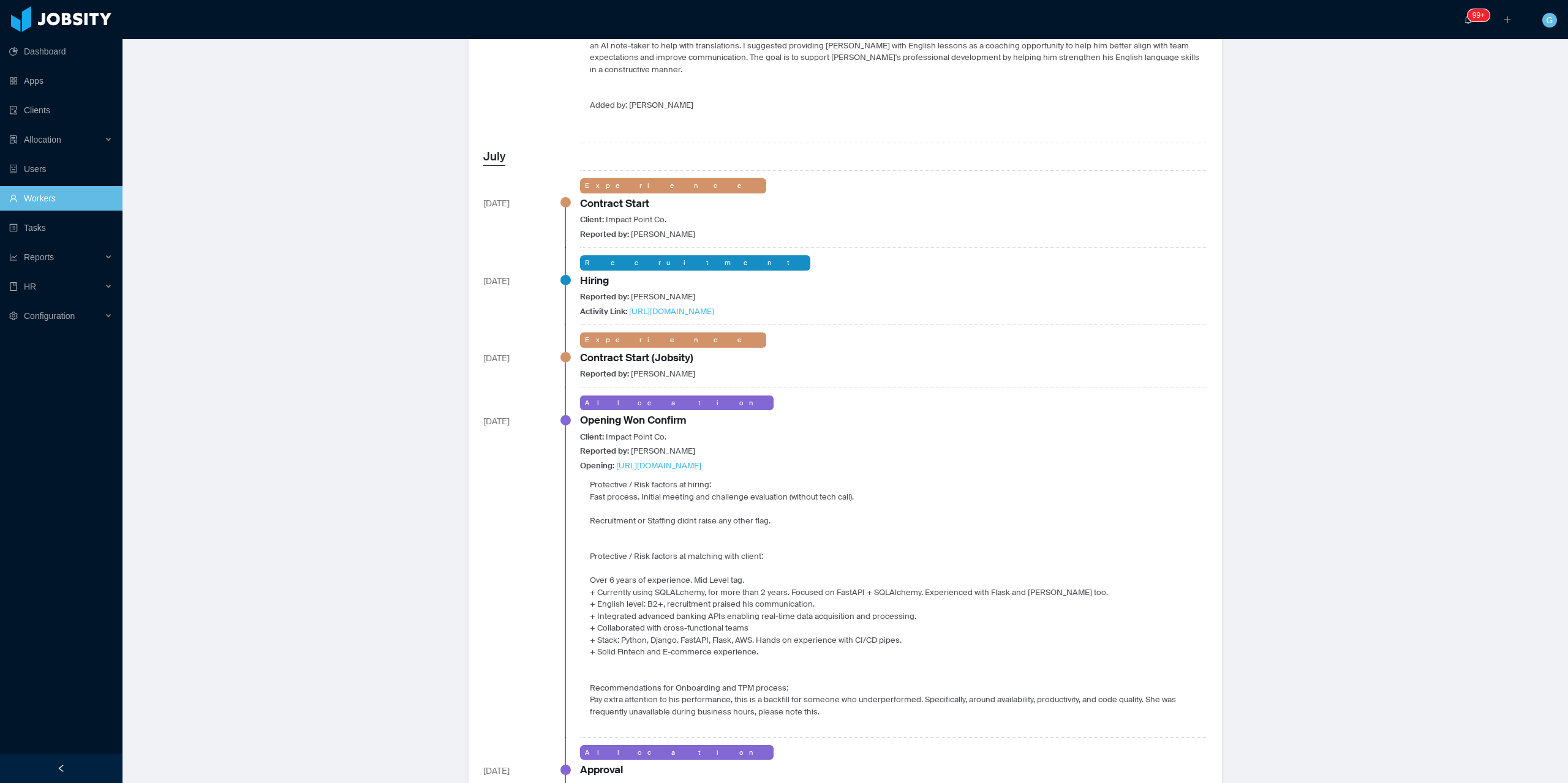
scroll to position [613, 0]
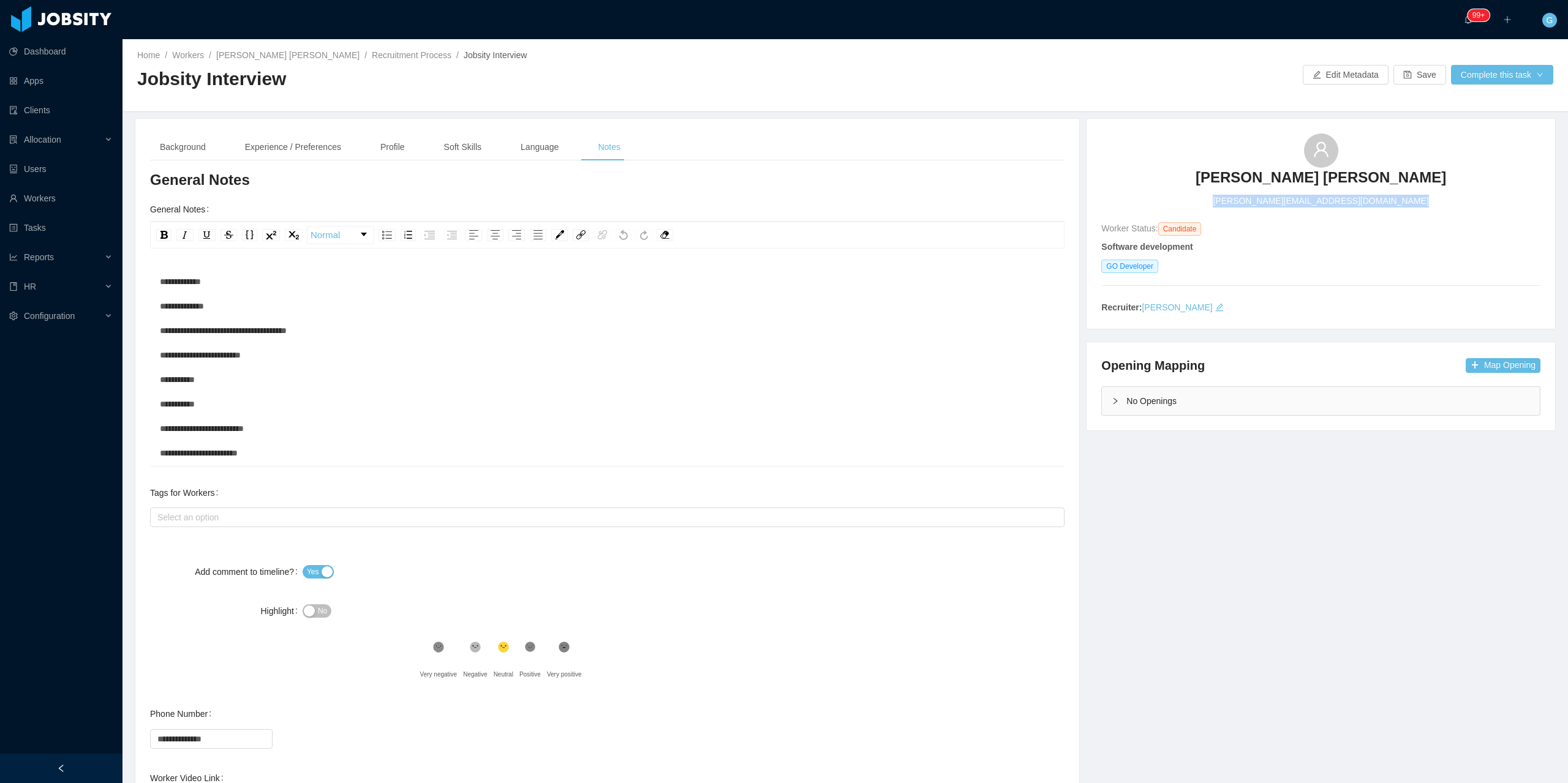
scroll to position [196, 0]
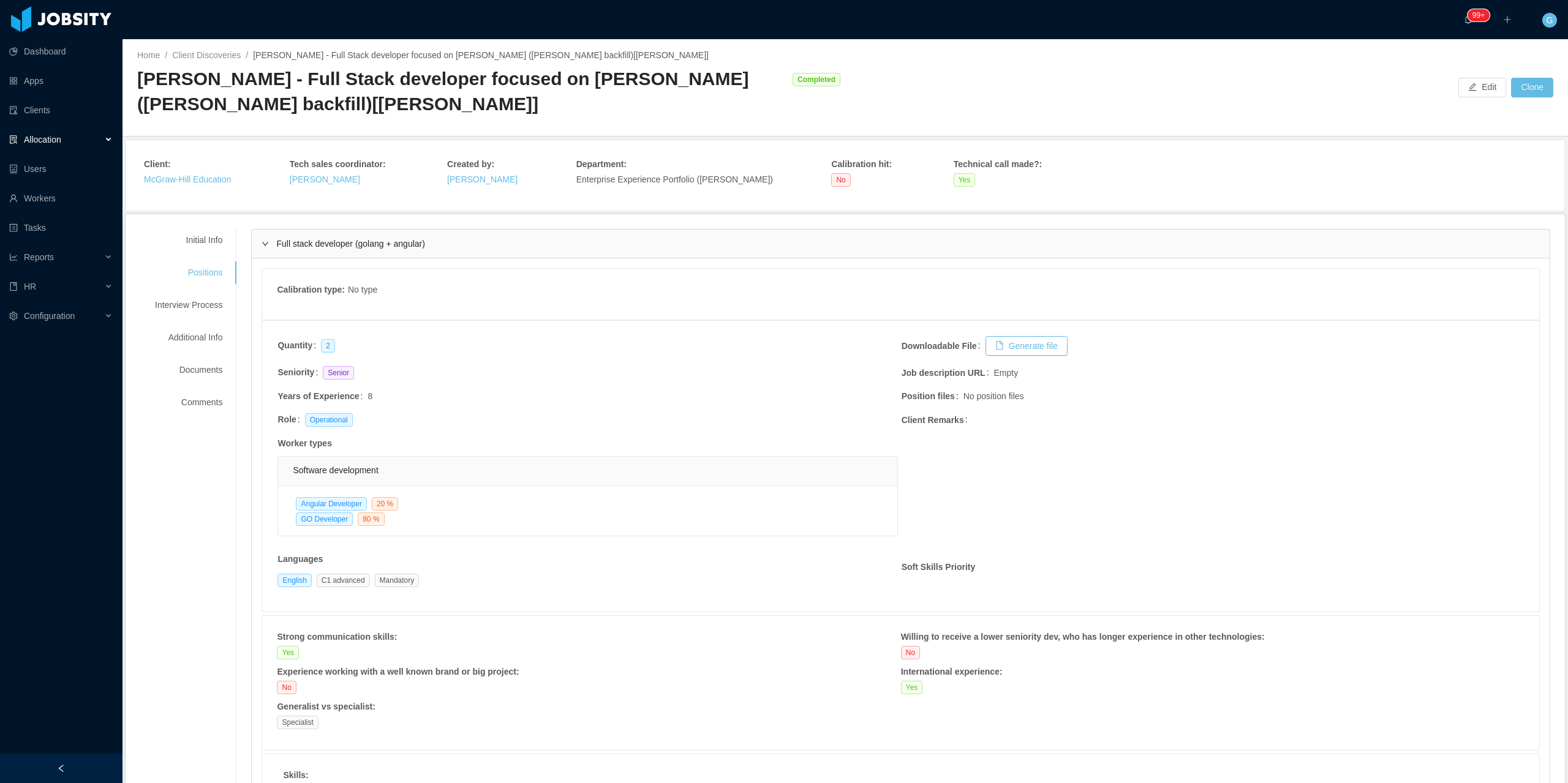
scroll to position [1170, 0]
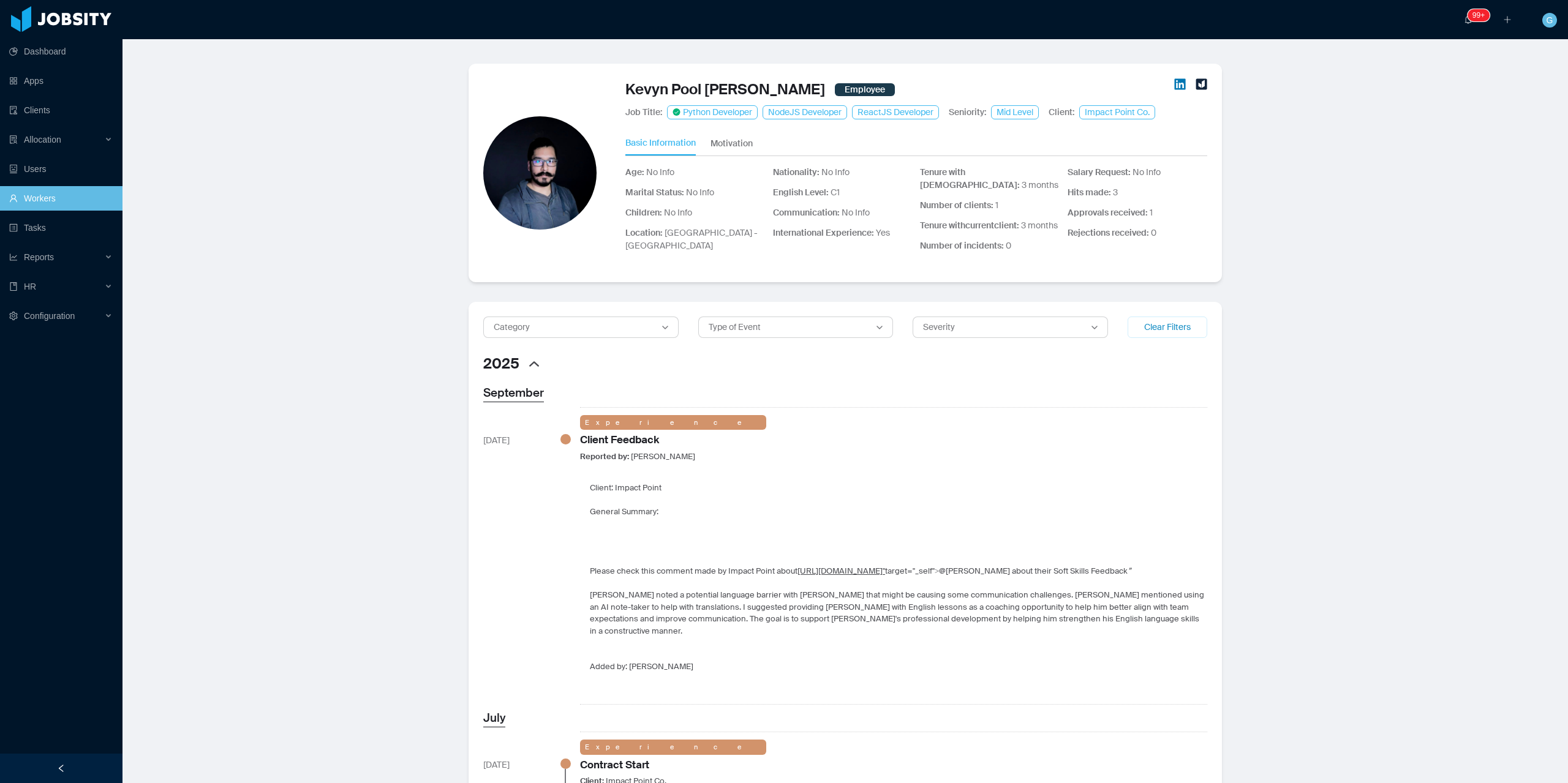
scroll to position [613, 0]
